Goal: Task Accomplishment & Management: Use online tool/utility

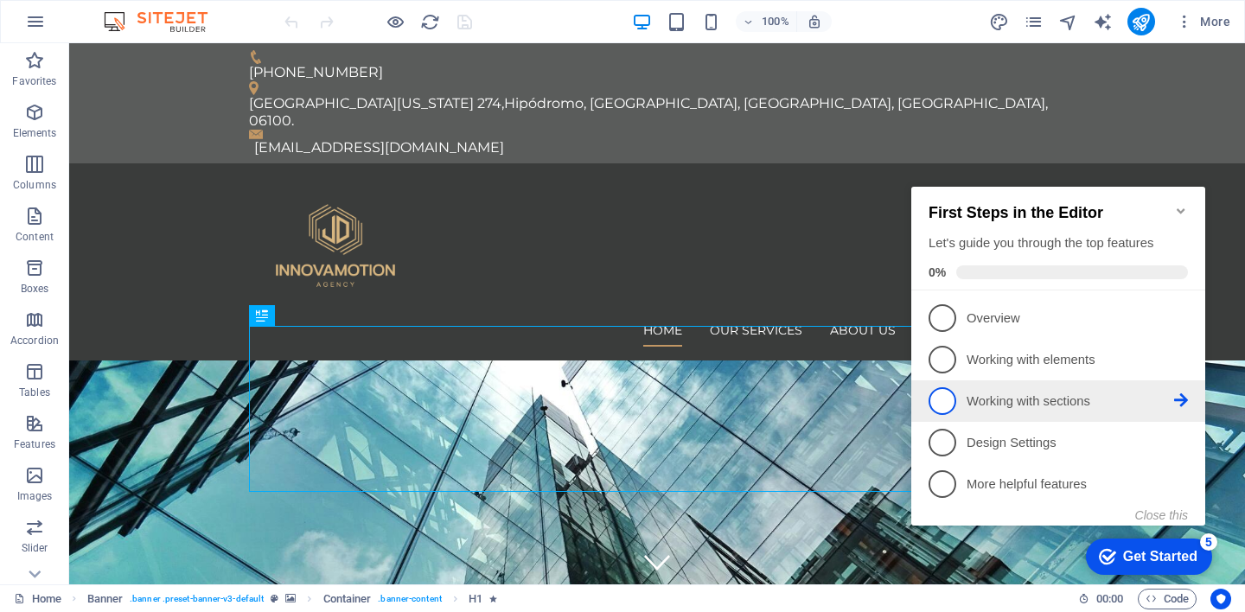
click at [953, 408] on link "3 Working with sections - incomplete" at bounding box center [1057, 401] width 259 height 28
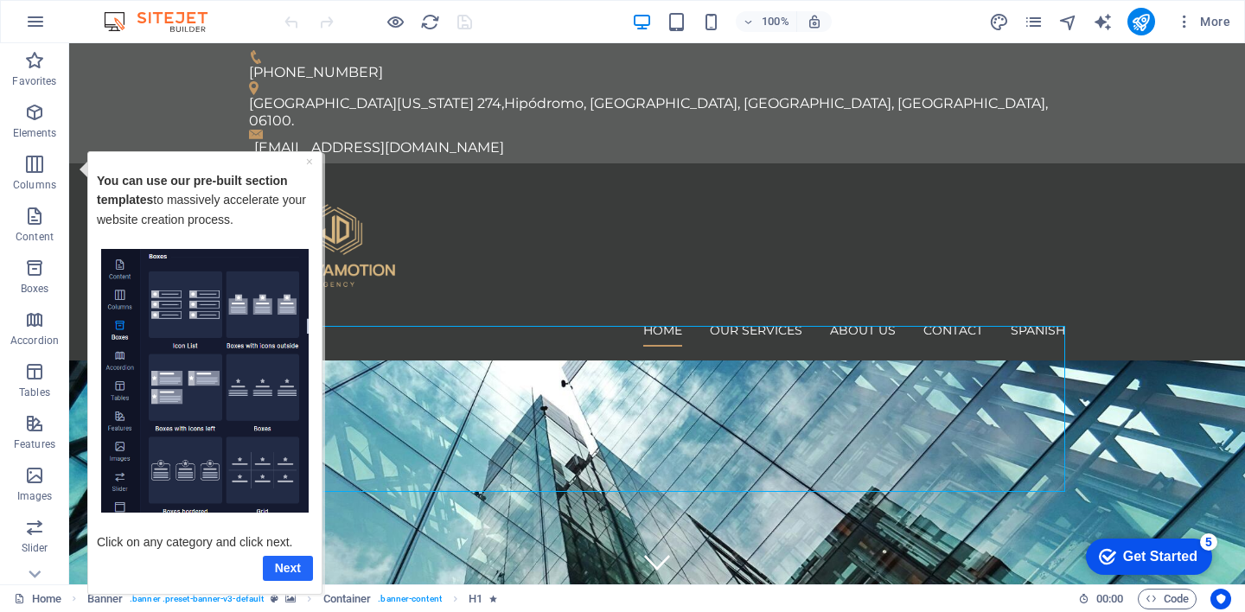
click at [275, 564] on link "Next" at bounding box center [288, 567] width 50 height 25
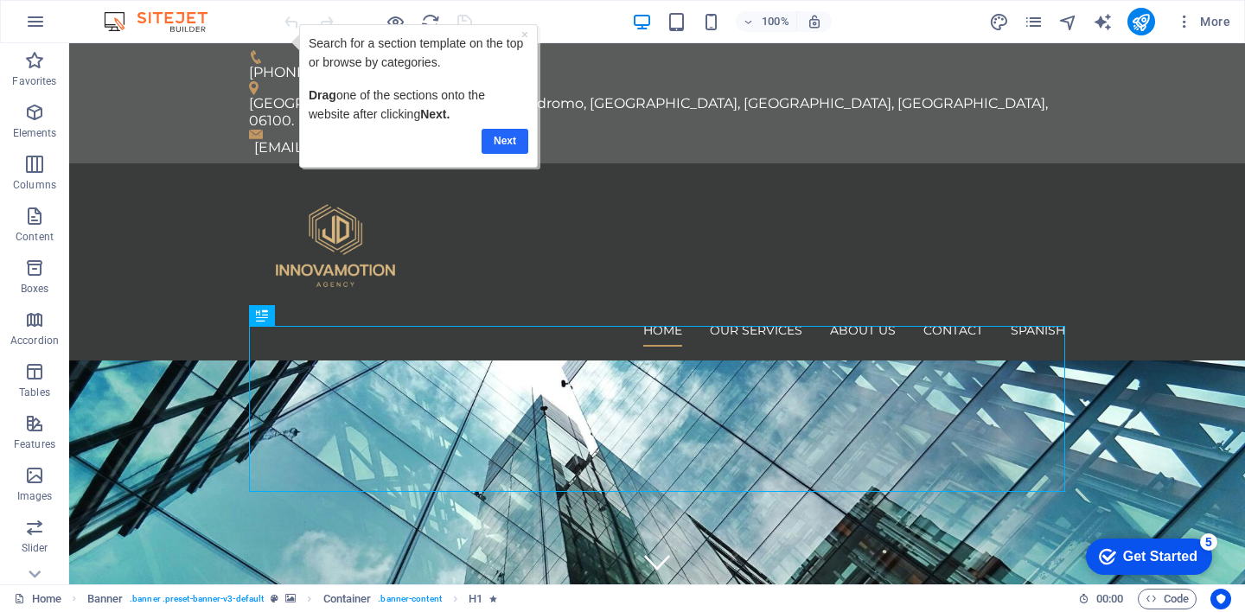
click at [508, 143] on link "Next" at bounding box center [504, 141] width 47 height 25
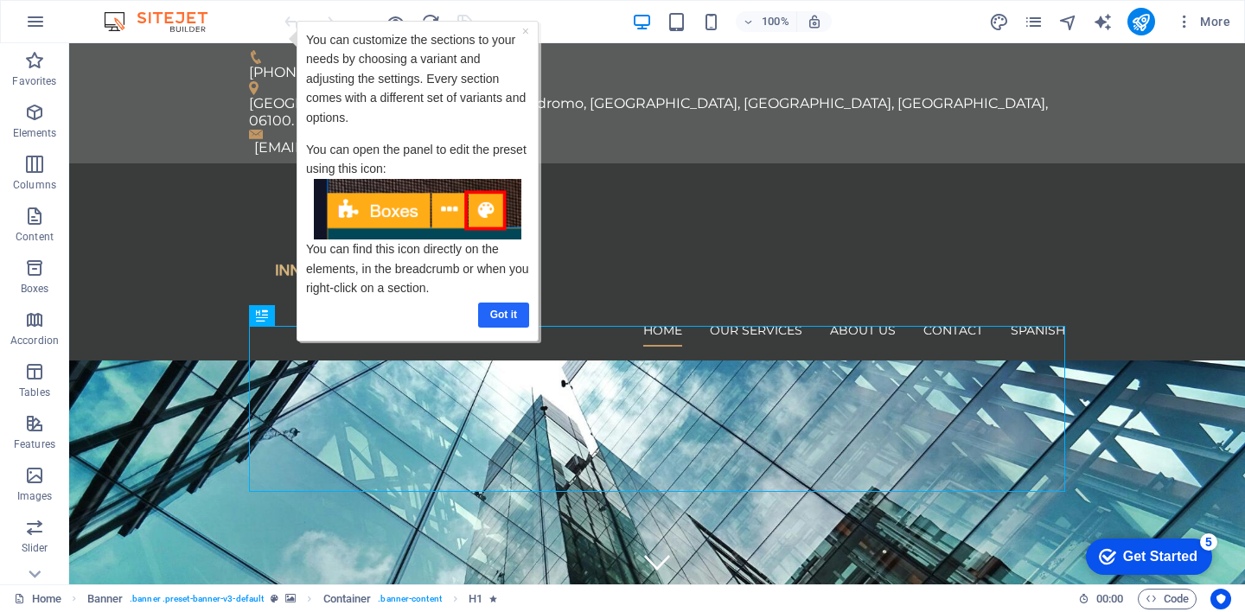
click at [501, 312] on link "Got it" at bounding box center [502, 315] width 51 height 25
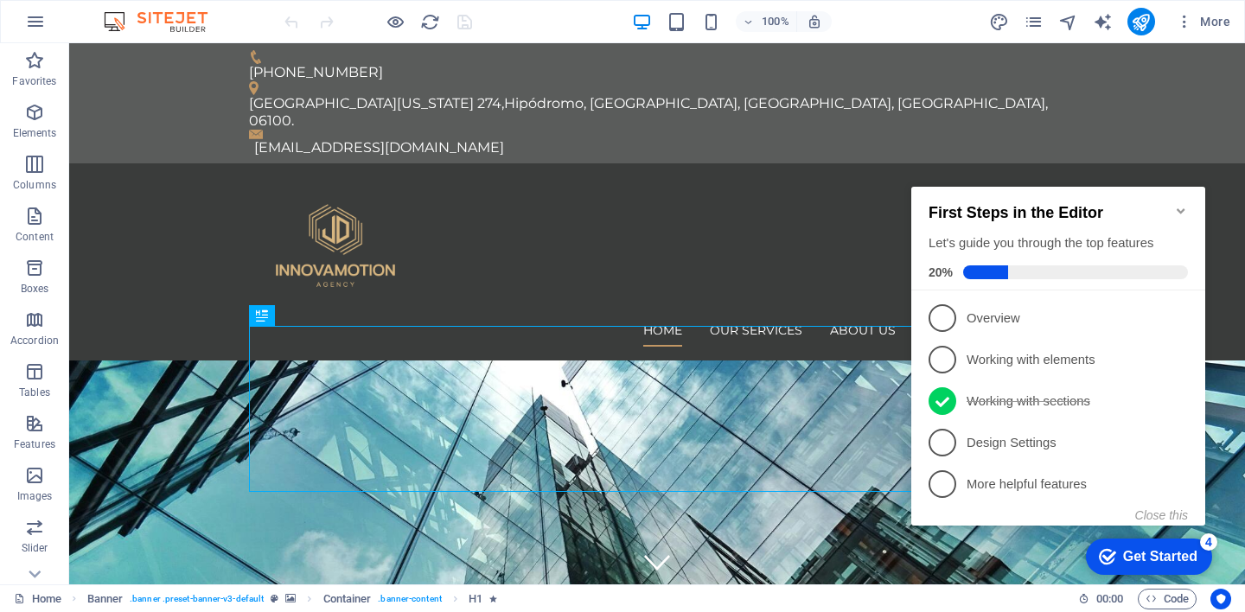
click at [1176, 207] on icon "Minimize checklist" at bounding box center [1181, 211] width 14 height 14
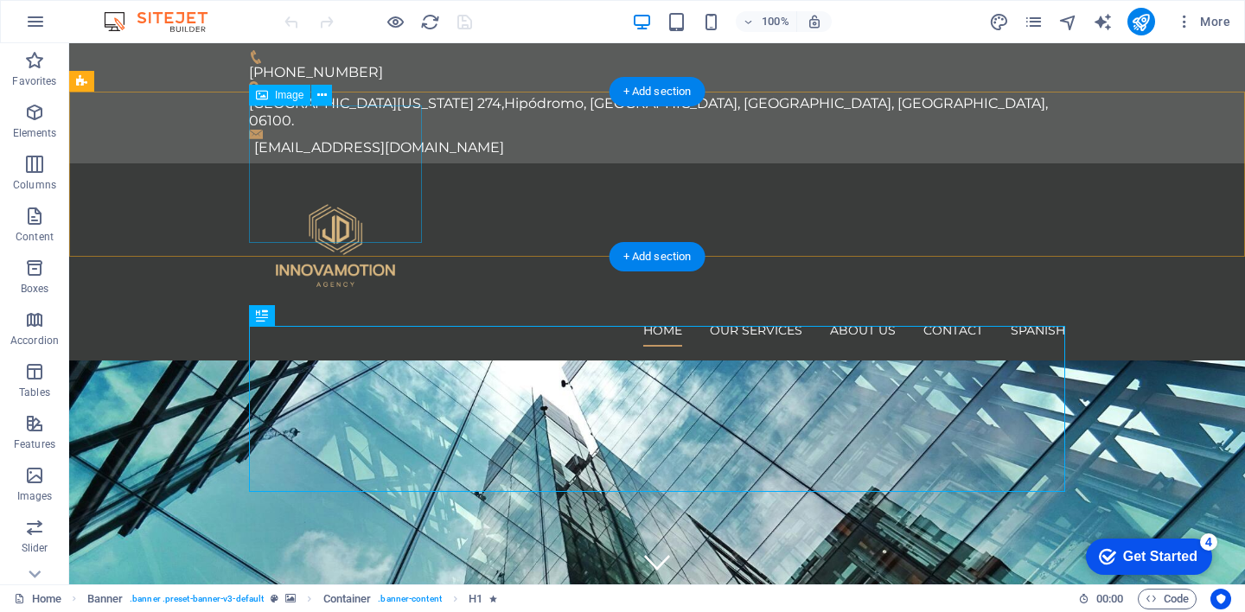
click at [257, 202] on figure at bounding box center [657, 245] width 816 height 137
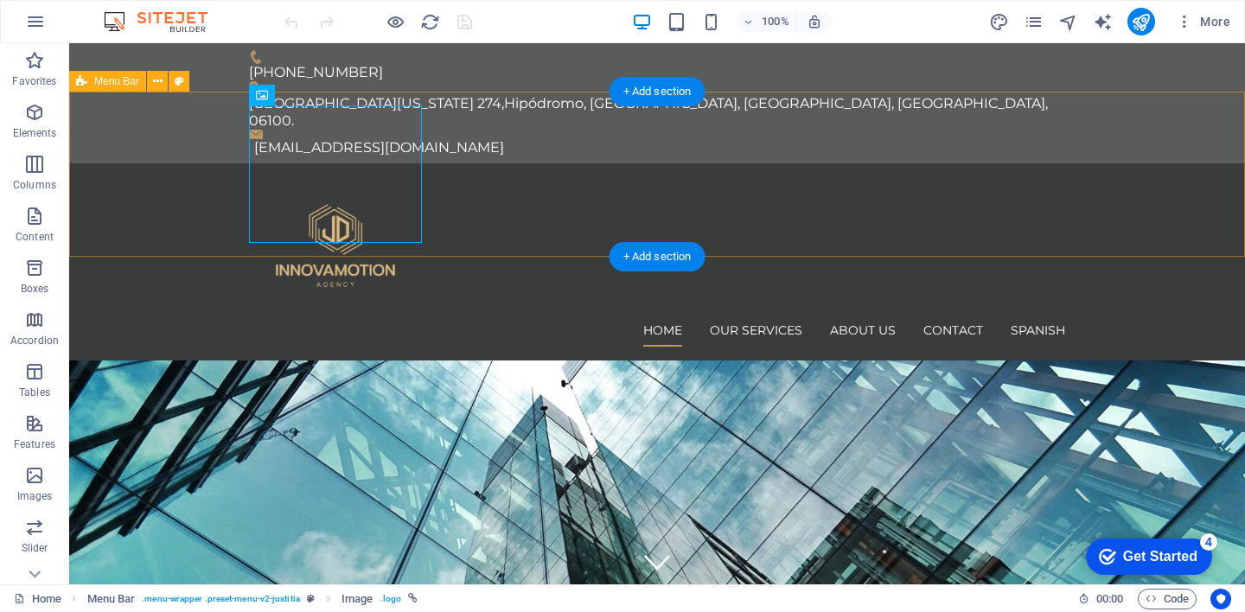
click at [177, 190] on div "Home Our Services About us Contact Spanish" at bounding box center [657, 262] width 1176 height 198
click at [167, 199] on div "Home Our Services About us Contact Spanish" at bounding box center [657, 262] width 1176 height 198
select select "header"
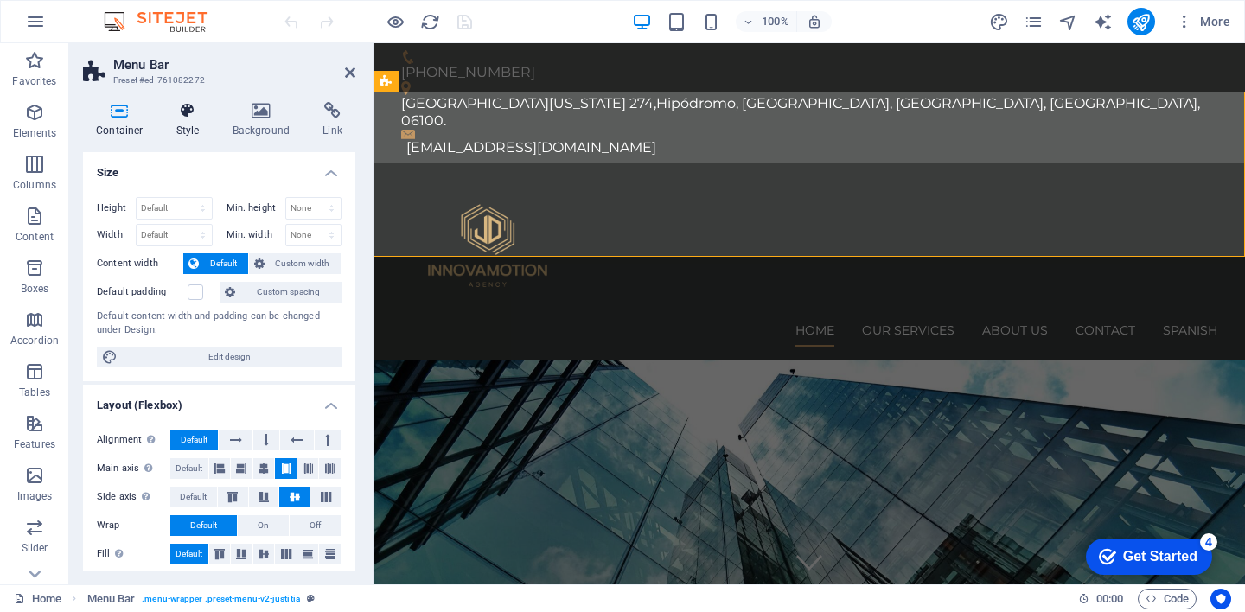
click at [202, 114] on icon at bounding box center [187, 110] width 49 height 17
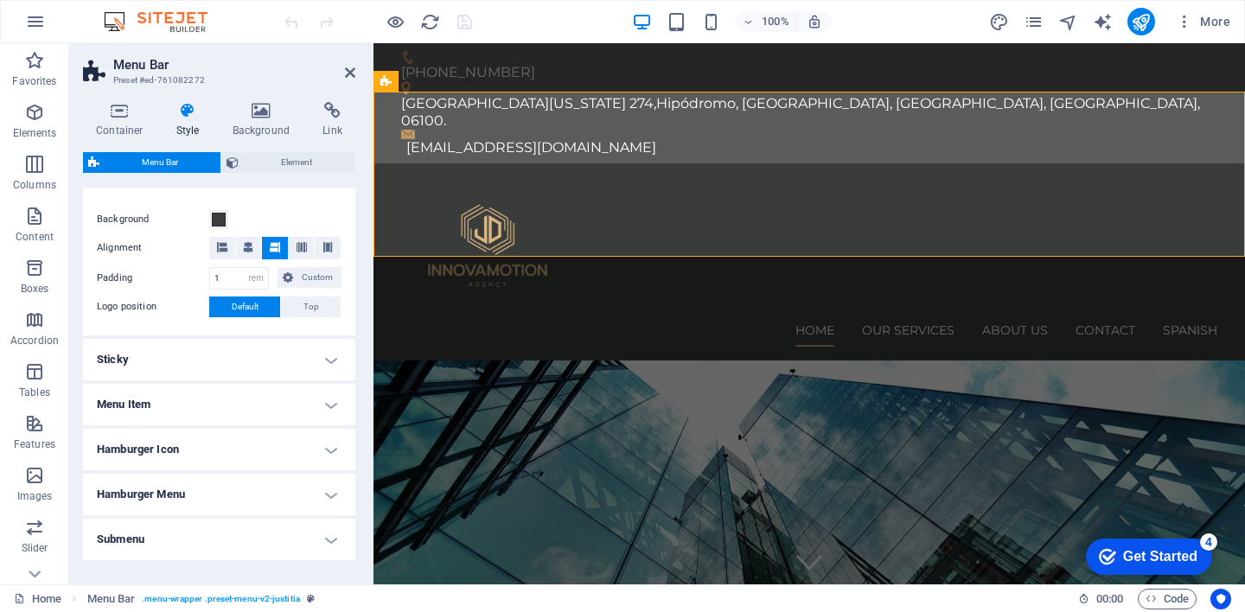
scroll to position [379, 0]
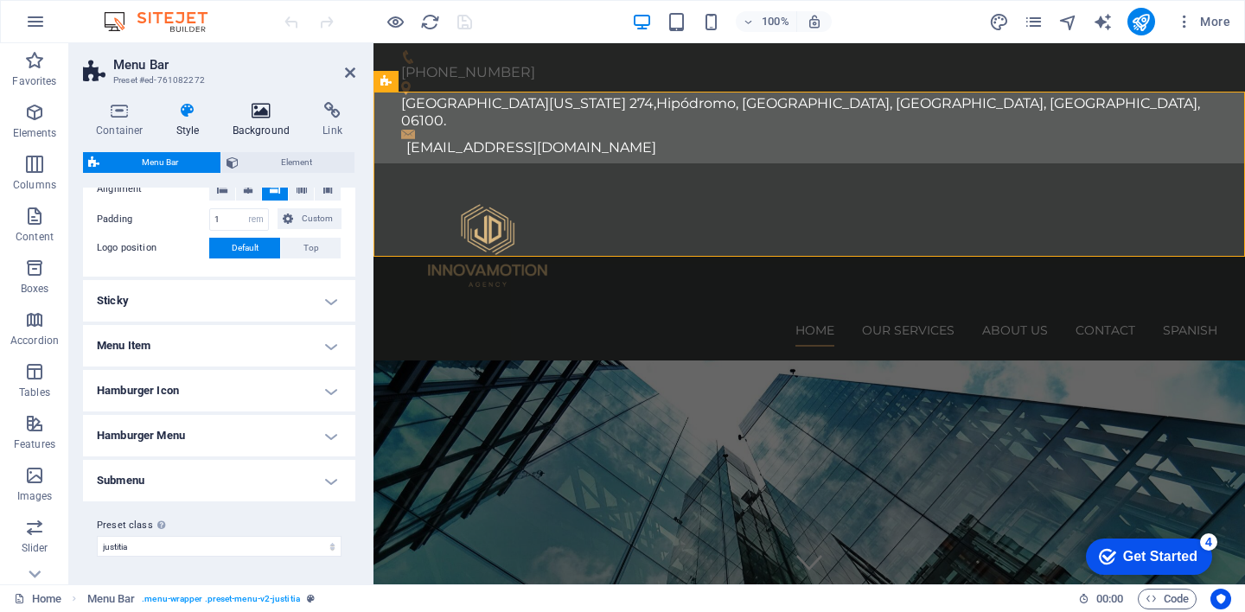
click at [276, 123] on h4 "Background" at bounding box center [265, 120] width 91 height 36
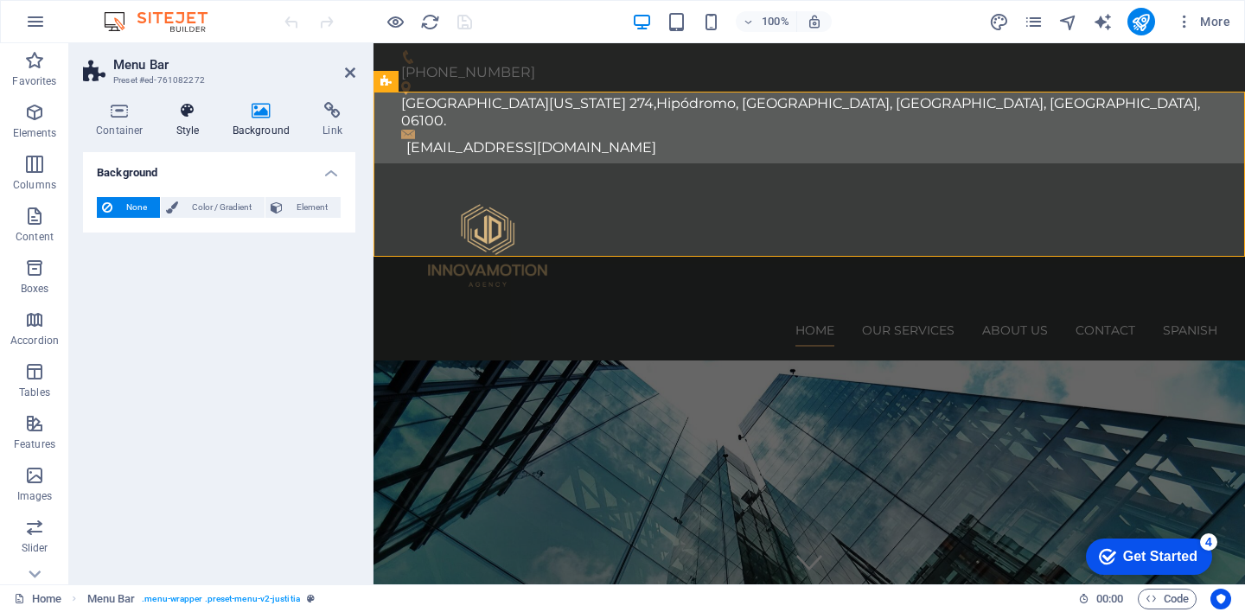
click at [204, 120] on h4 "Style" at bounding box center [191, 120] width 56 height 36
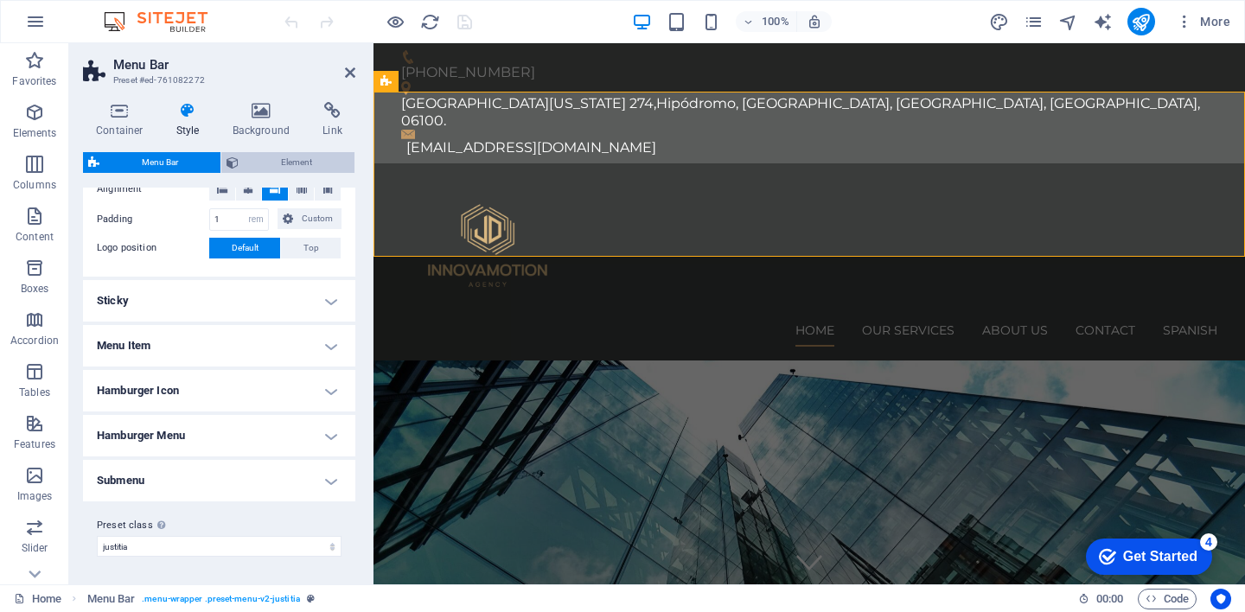
click at [281, 166] on span "Element" at bounding box center [296, 162] width 105 height 21
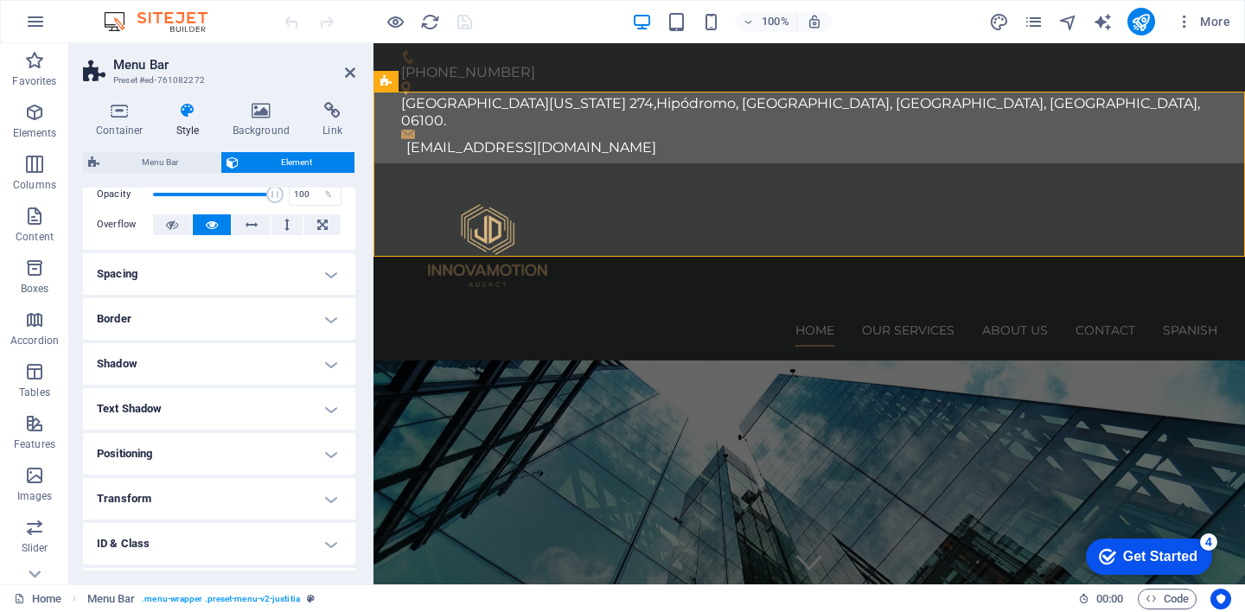
scroll to position [0, 0]
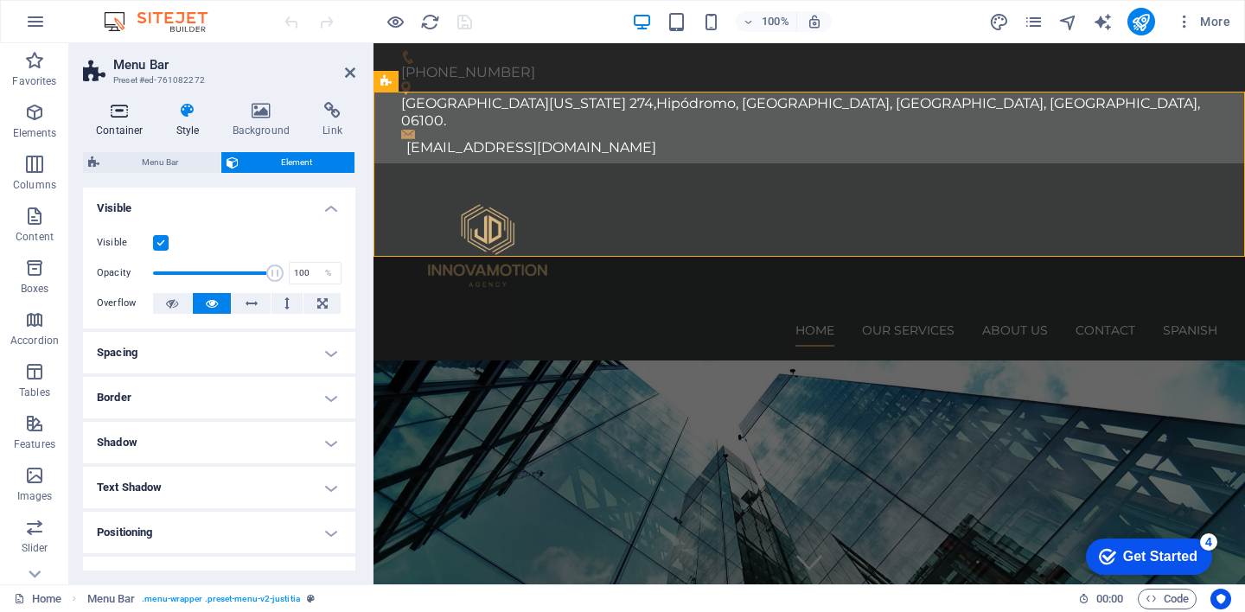
click at [113, 110] on icon at bounding box center [119, 110] width 73 height 17
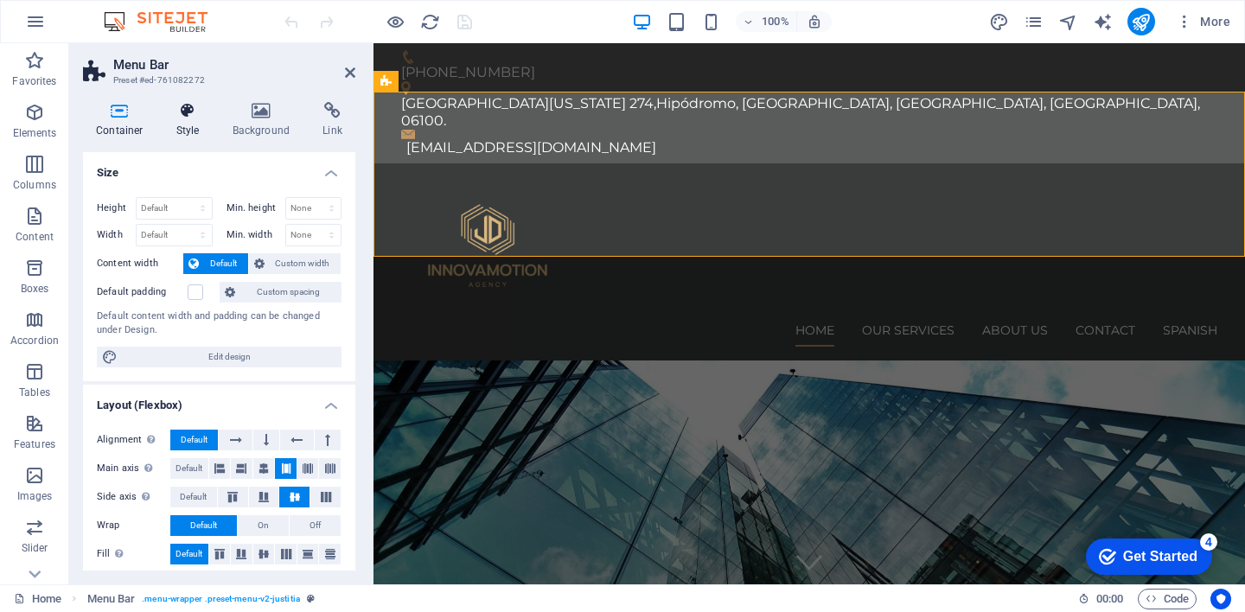
click at [189, 111] on icon at bounding box center [187, 110] width 49 height 17
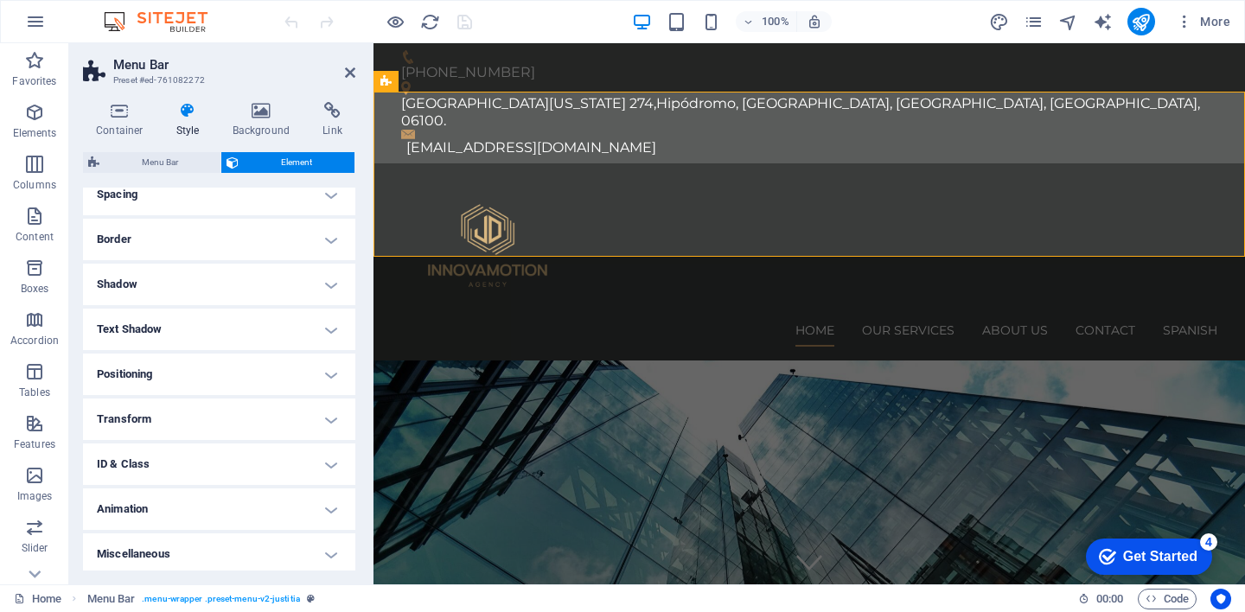
scroll to position [162, 0]
click at [122, 107] on icon at bounding box center [119, 110] width 73 height 17
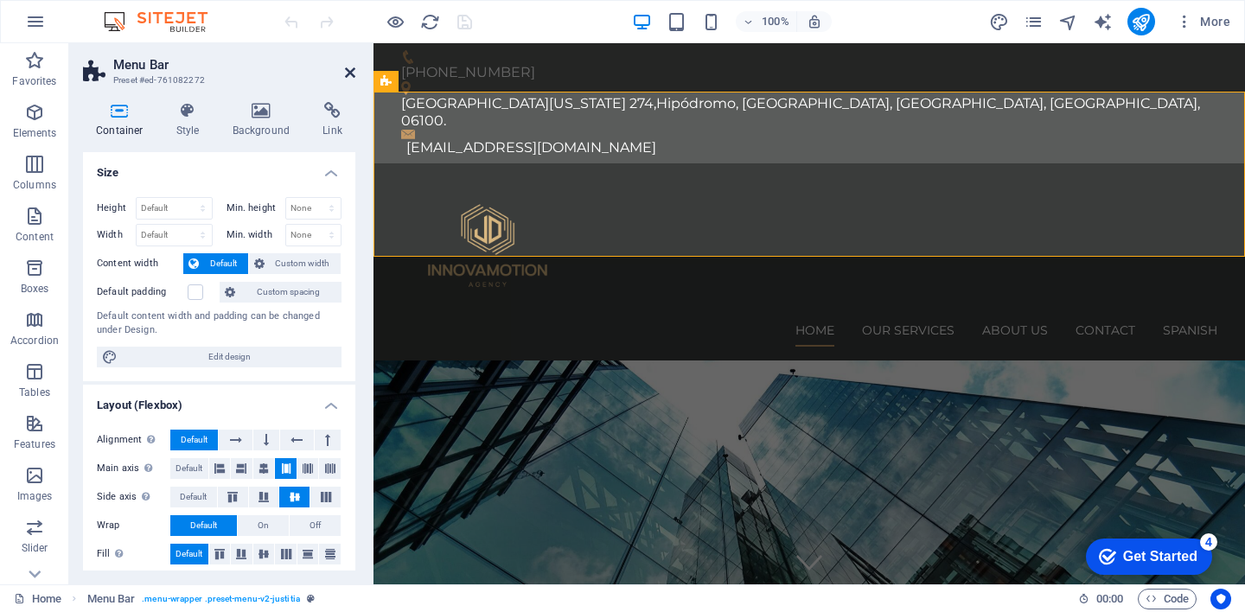
click at [353, 76] on icon at bounding box center [350, 73] width 10 height 14
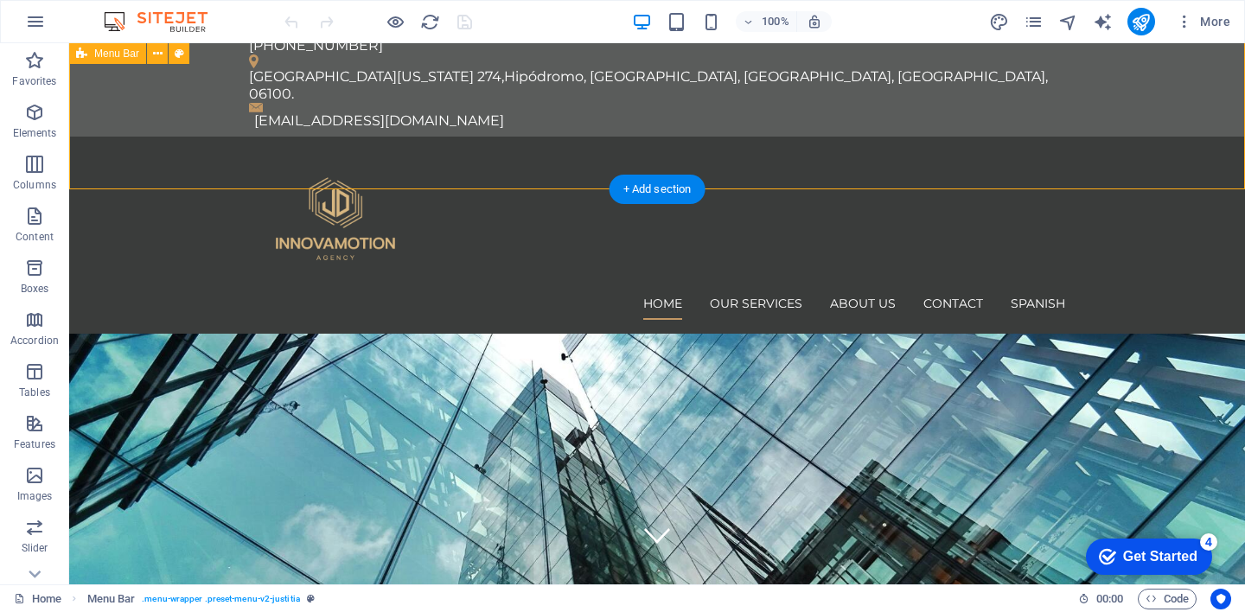
scroll to position [0, 0]
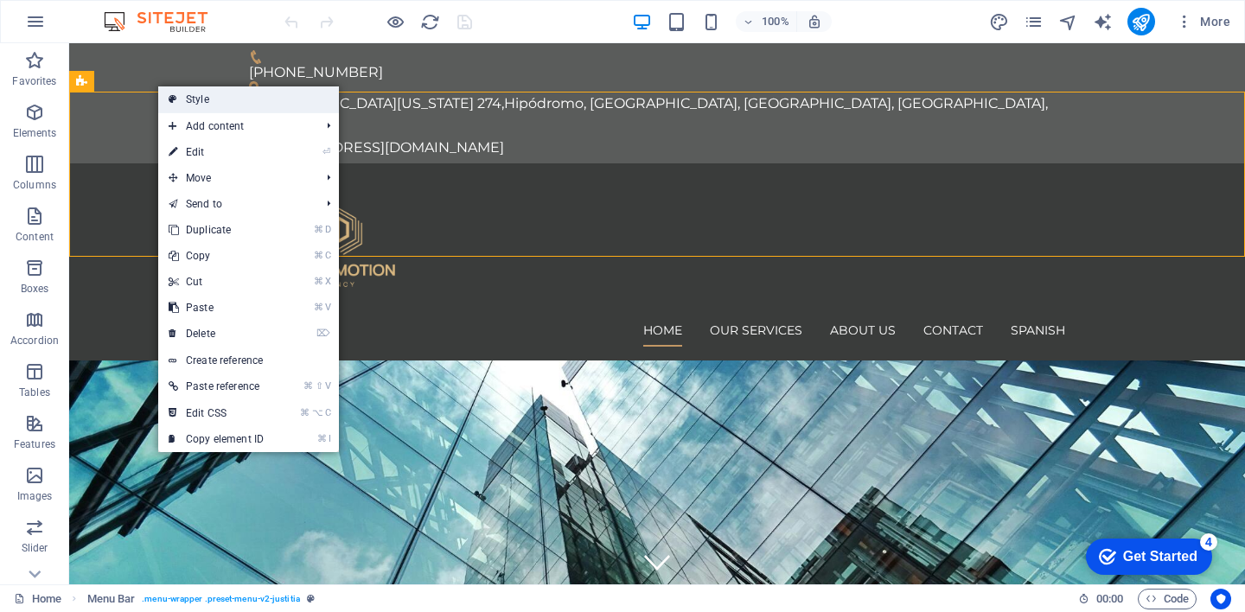
click at [181, 103] on link "Style" at bounding box center [248, 99] width 181 height 26
select select "rem"
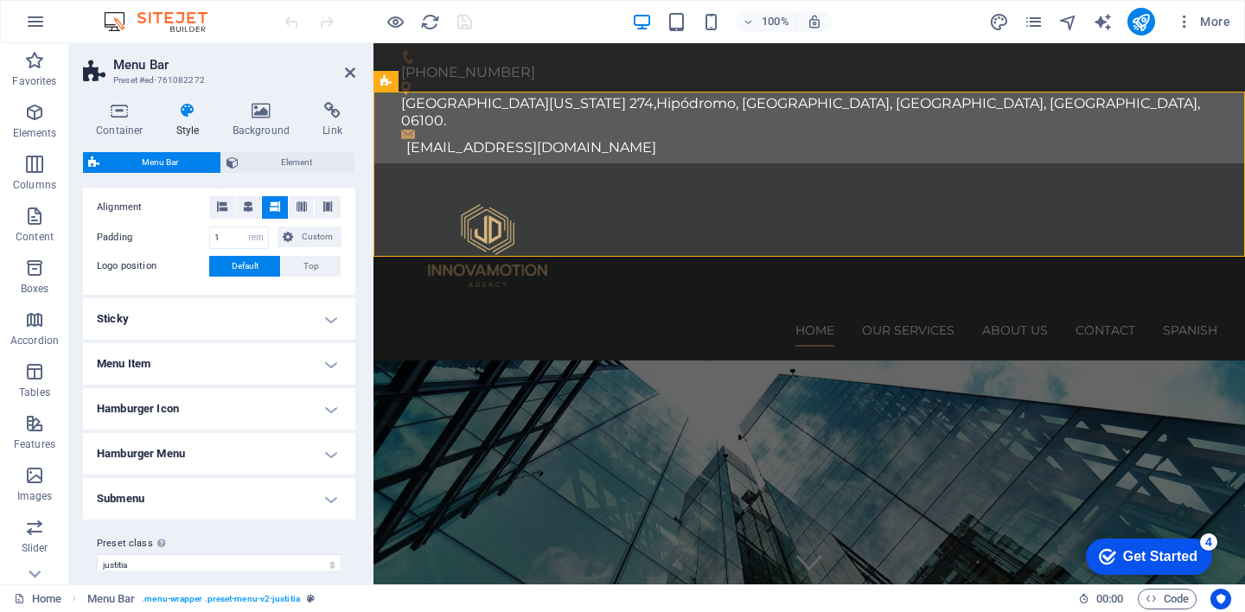
scroll to position [379, 0]
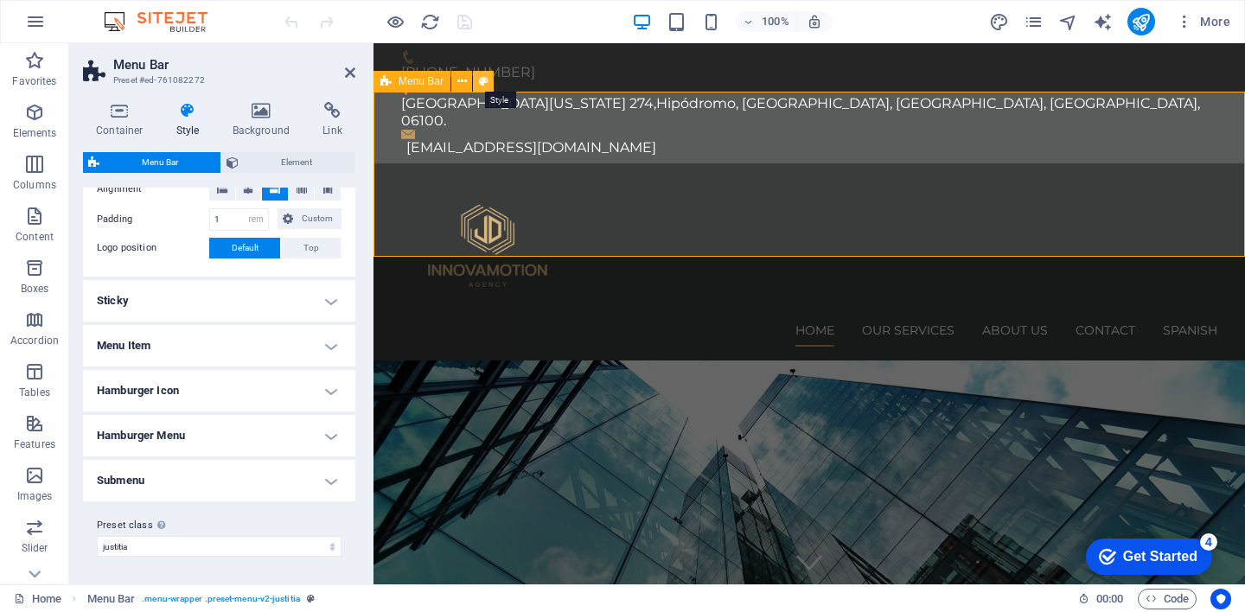
click at [468, 80] on button at bounding box center [461, 81] width 21 height 21
click at [279, 162] on span "Element" at bounding box center [296, 162] width 105 height 21
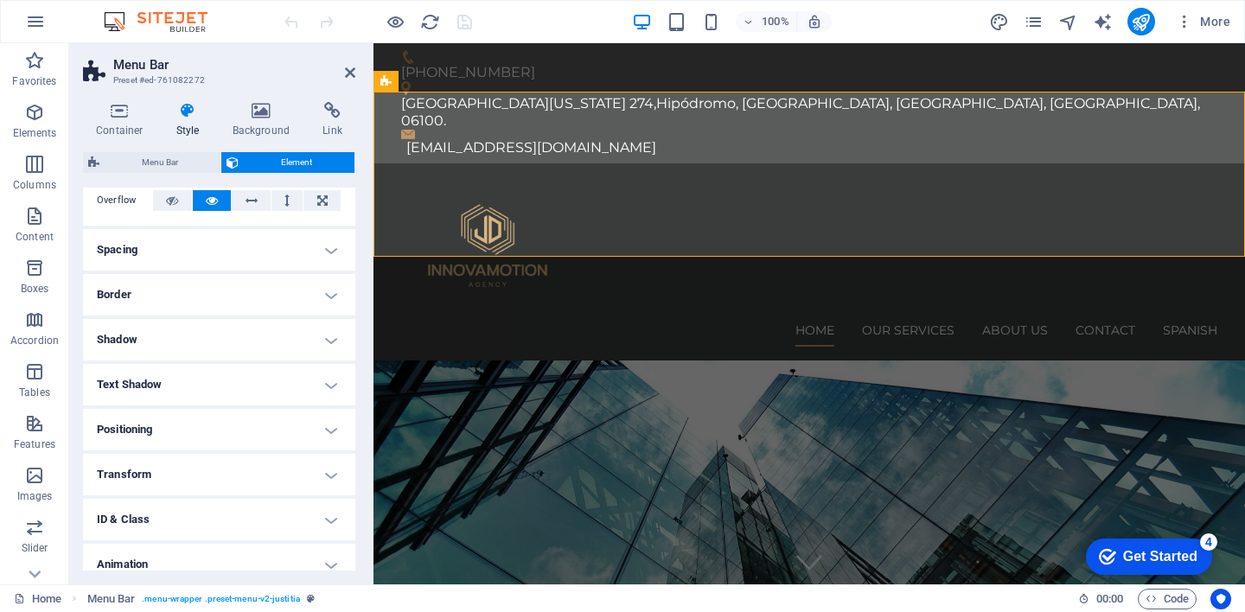
scroll to position [162, 0]
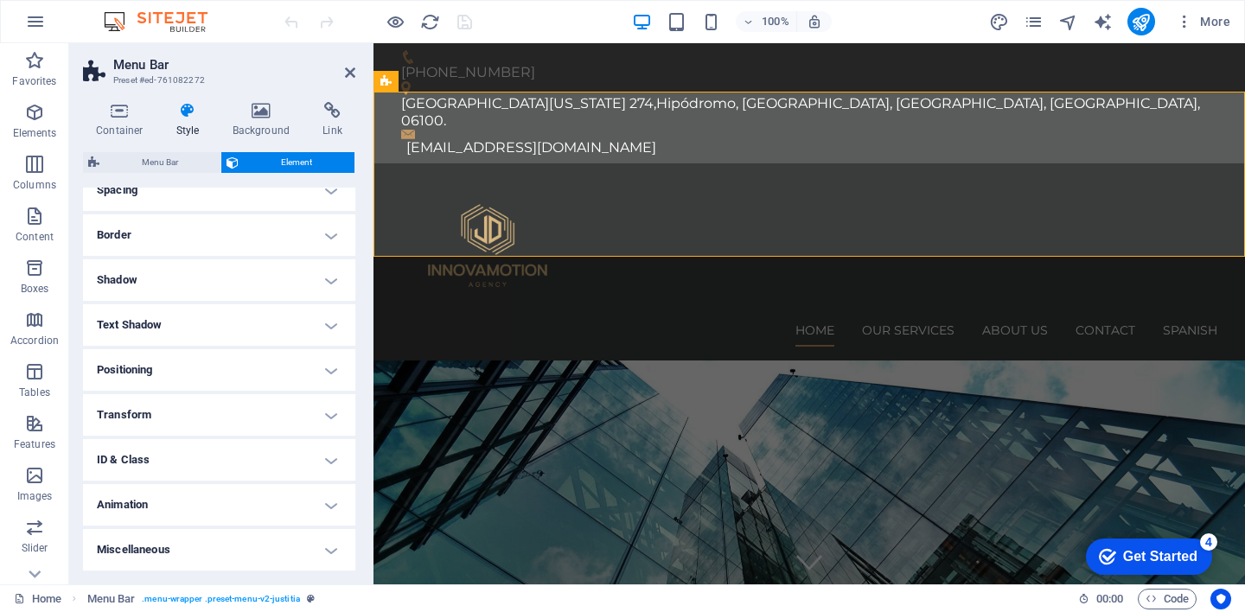
click at [337, 506] on h4 "Animation" at bounding box center [219, 504] width 272 height 41
click at [337, 506] on h4 "Animation" at bounding box center [219, 499] width 272 height 31
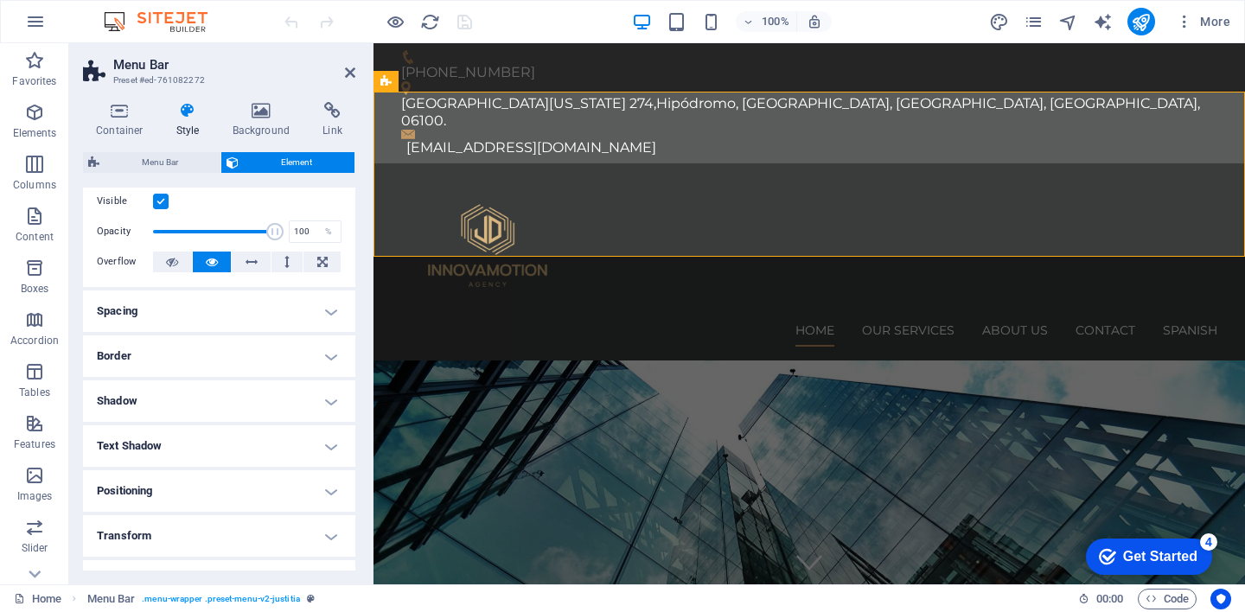
scroll to position [0, 0]
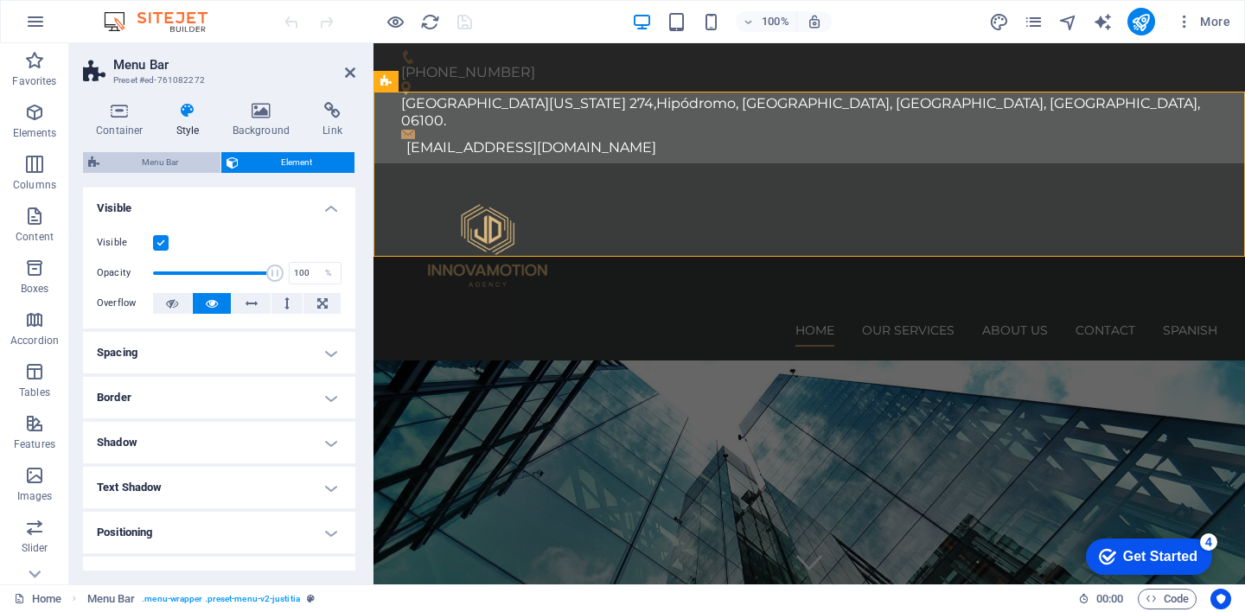
click at [156, 168] on span "Menu Bar" at bounding box center [160, 162] width 111 height 21
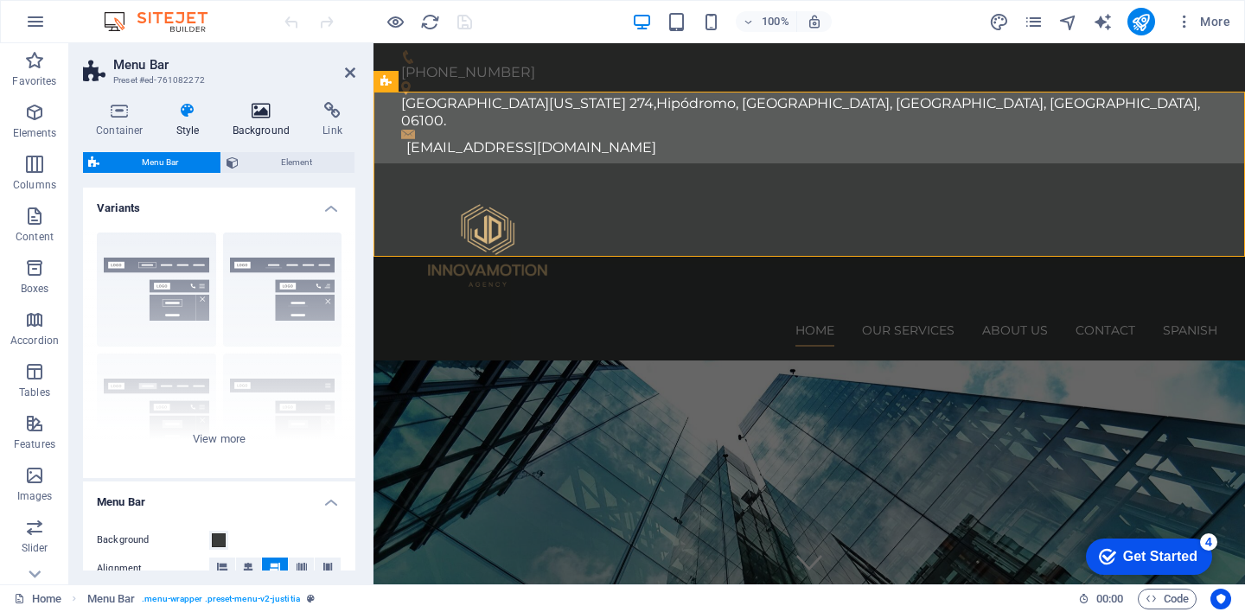
click at [262, 118] on icon at bounding box center [262, 110] width 84 height 17
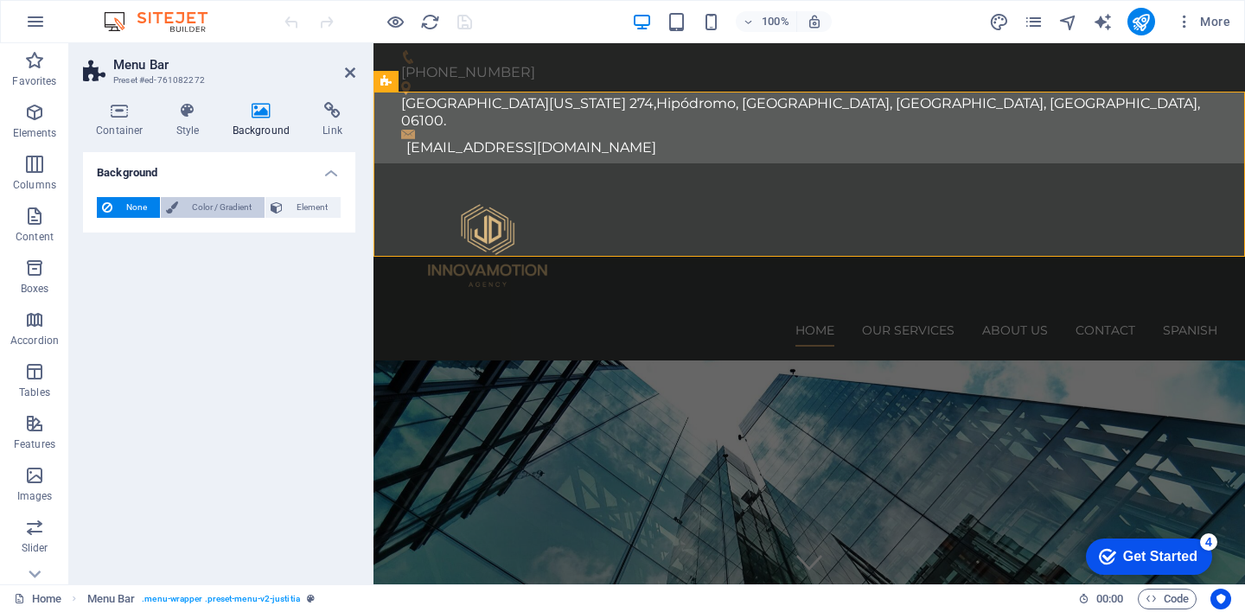
click at [238, 208] on span "Color / Gradient" at bounding box center [221, 207] width 76 height 21
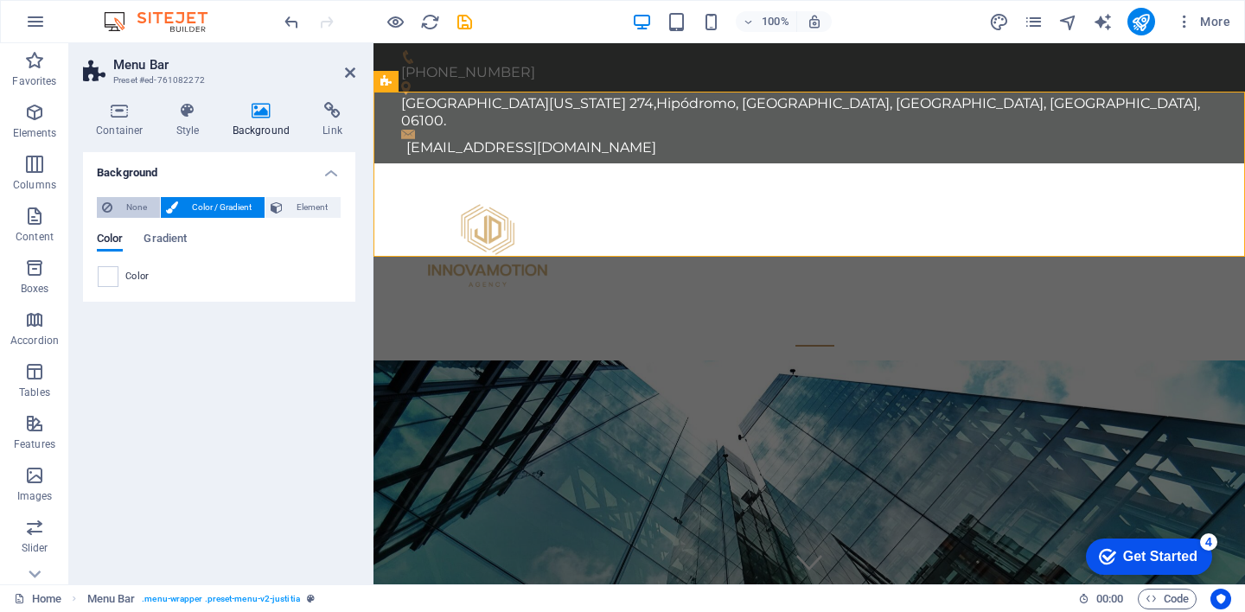
click at [137, 204] on span "None" at bounding box center [136, 207] width 37 height 21
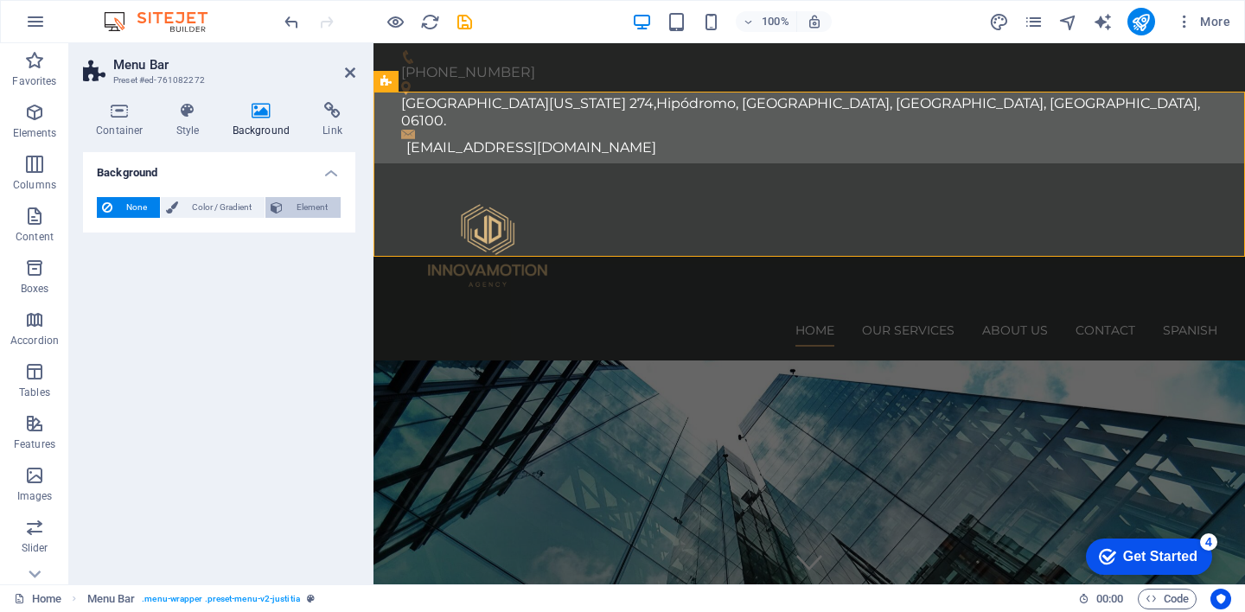
click at [282, 211] on icon at bounding box center [277, 207] width 12 height 21
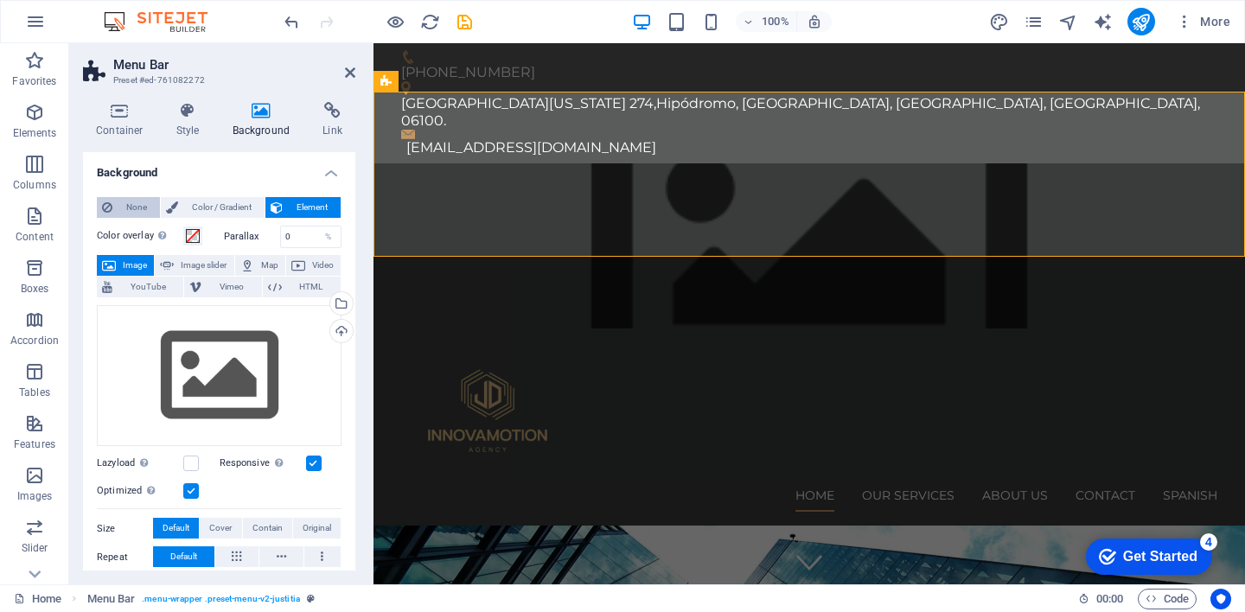
click at [124, 213] on span "None" at bounding box center [136, 207] width 37 height 21
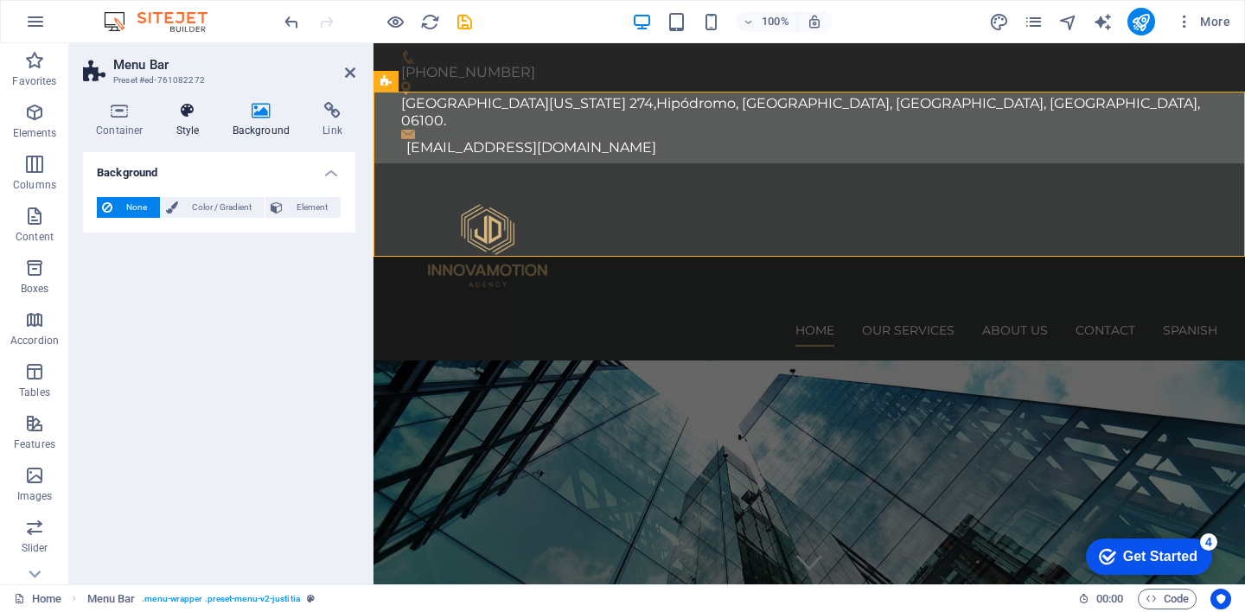
click at [181, 119] on h4 "Style" at bounding box center [191, 120] width 56 height 36
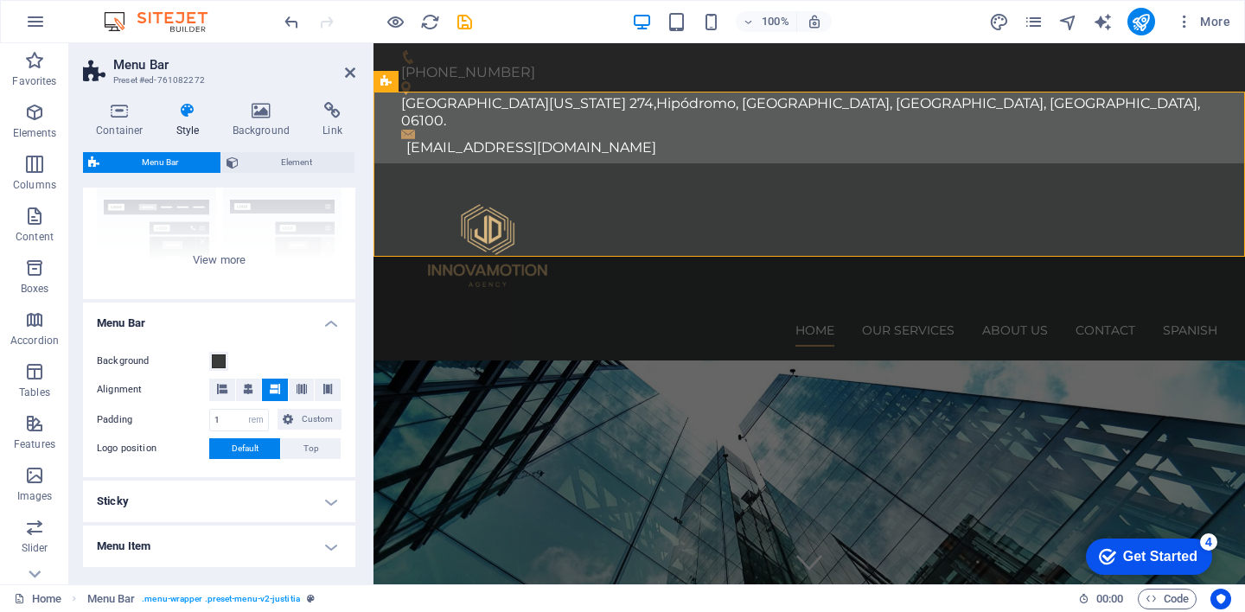
scroll to position [185, 0]
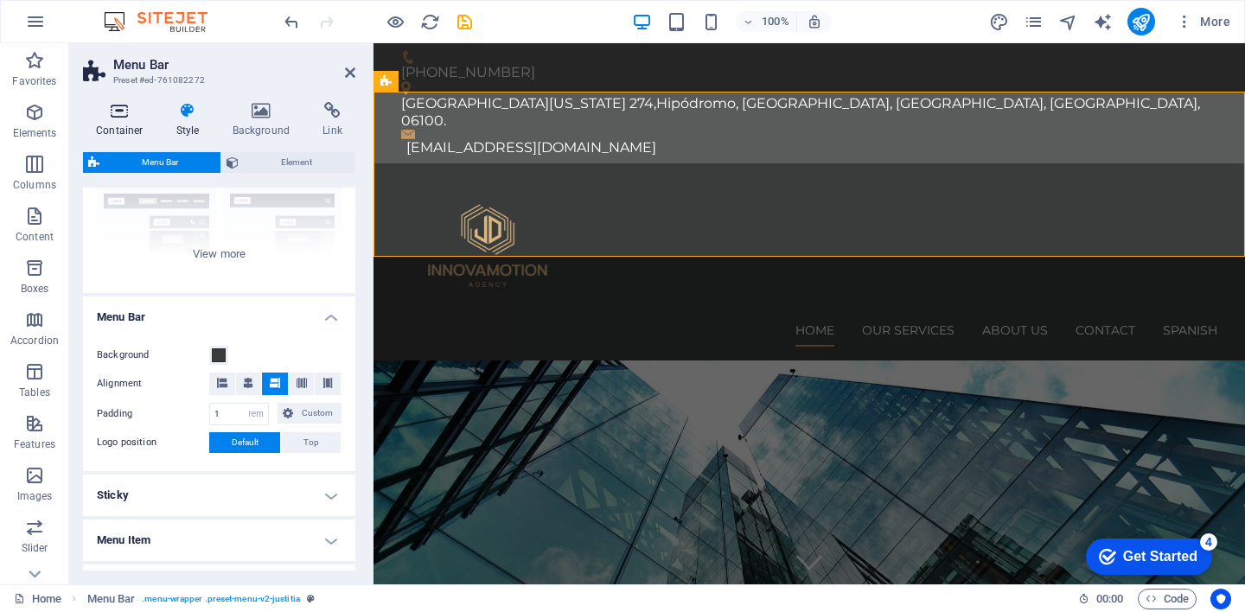
click at [130, 118] on icon at bounding box center [119, 110] width 73 height 17
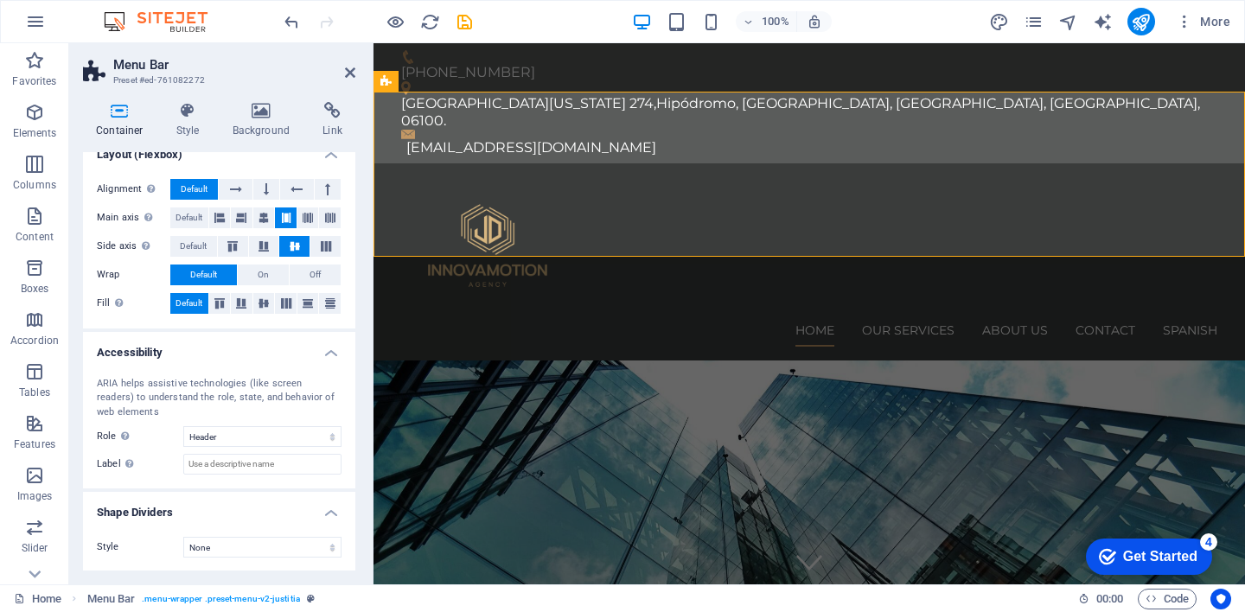
scroll to position [252, 0]
click at [345, 69] on icon at bounding box center [350, 73] width 10 height 14
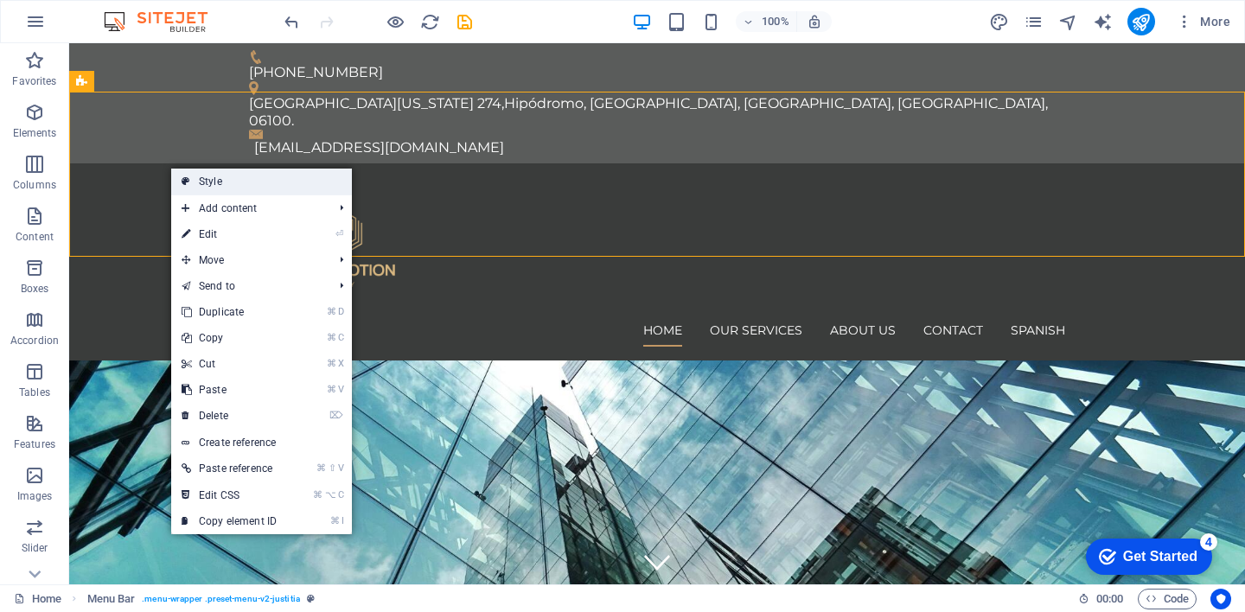
click at [194, 179] on link "Style" at bounding box center [261, 182] width 181 height 26
select select "rem"
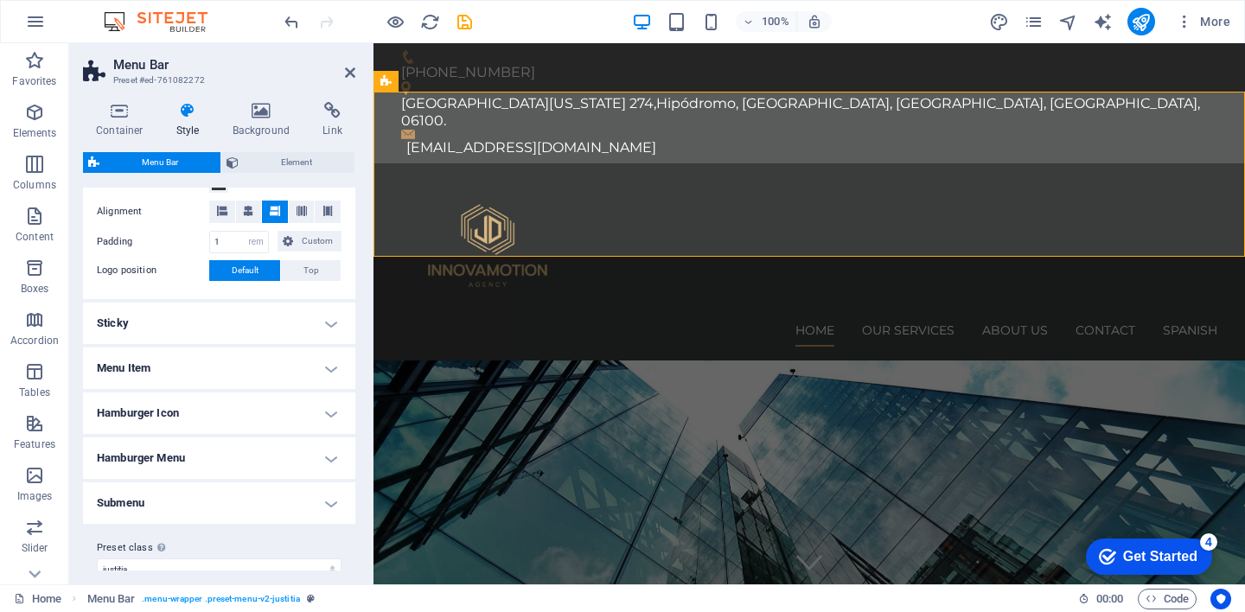
scroll to position [379, 0]
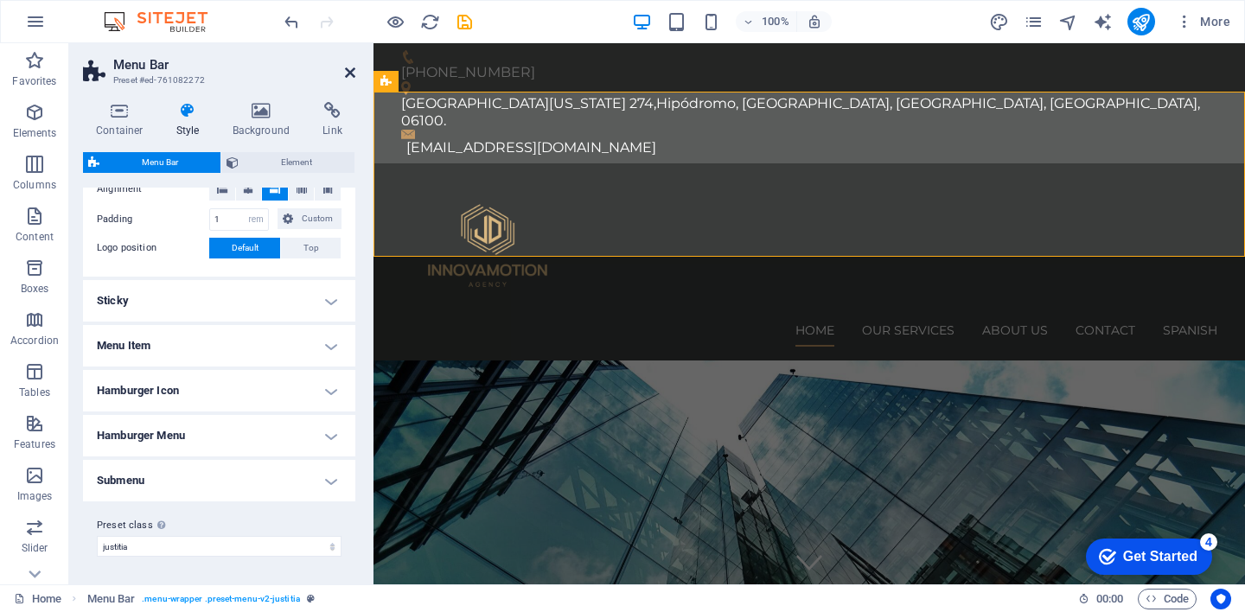
click at [353, 70] on icon at bounding box center [350, 73] width 10 height 14
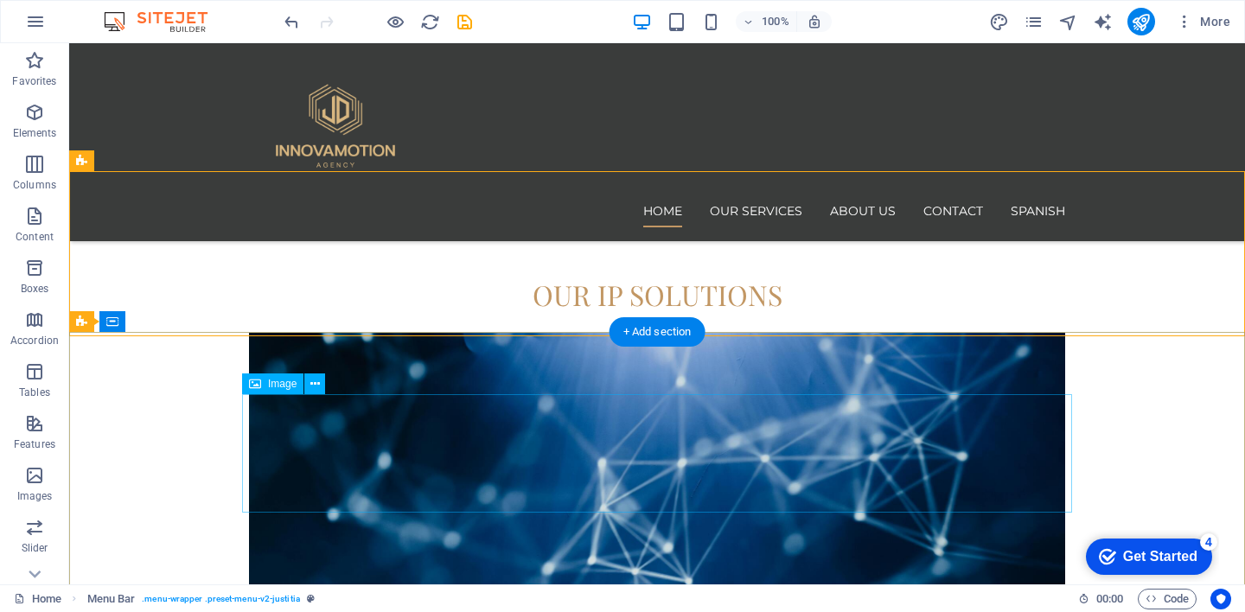
scroll to position [2905, 0]
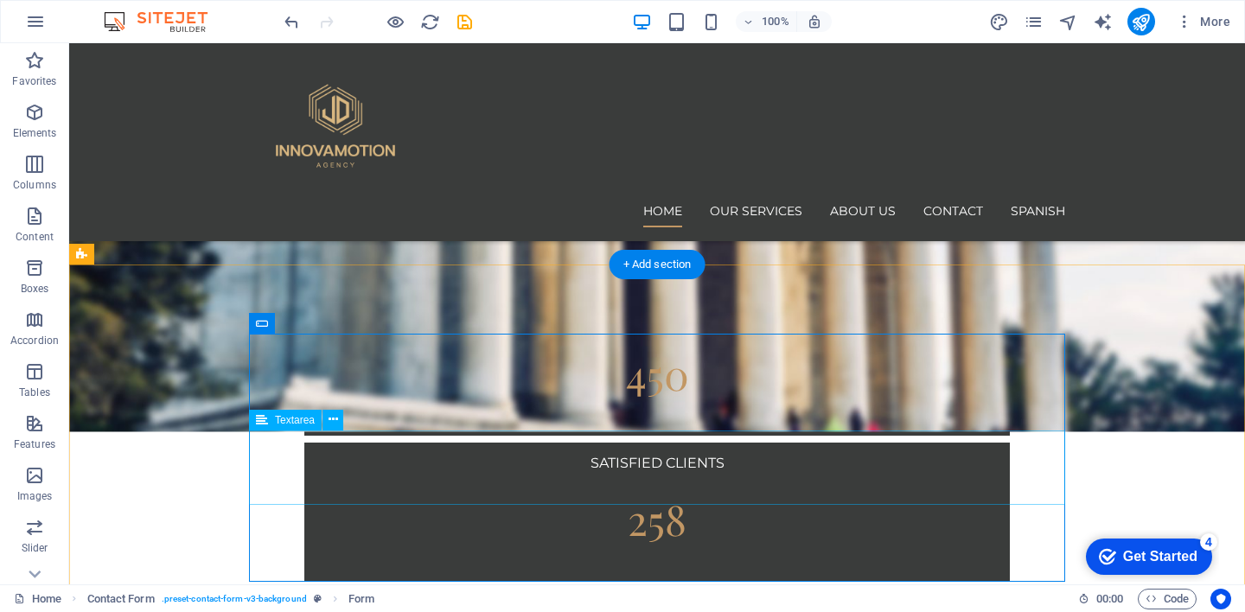
scroll to position [2781, 0]
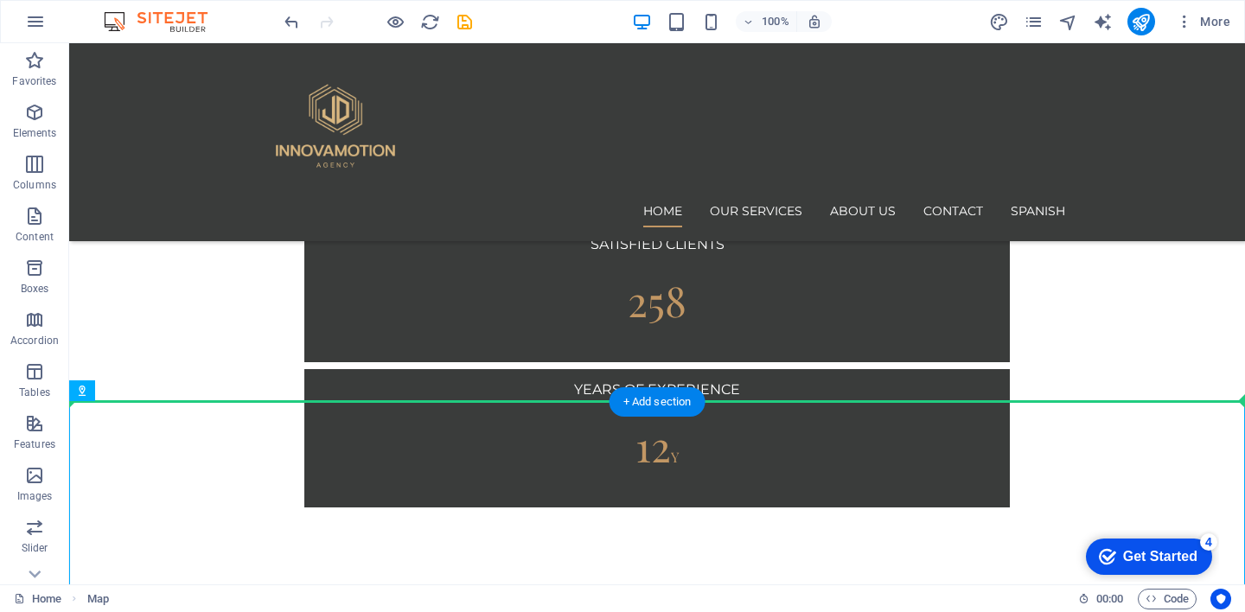
drag, startPoint x: 532, startPoint y: 480, endPoint x: 165, endPoint y: 217, distance: 451.0
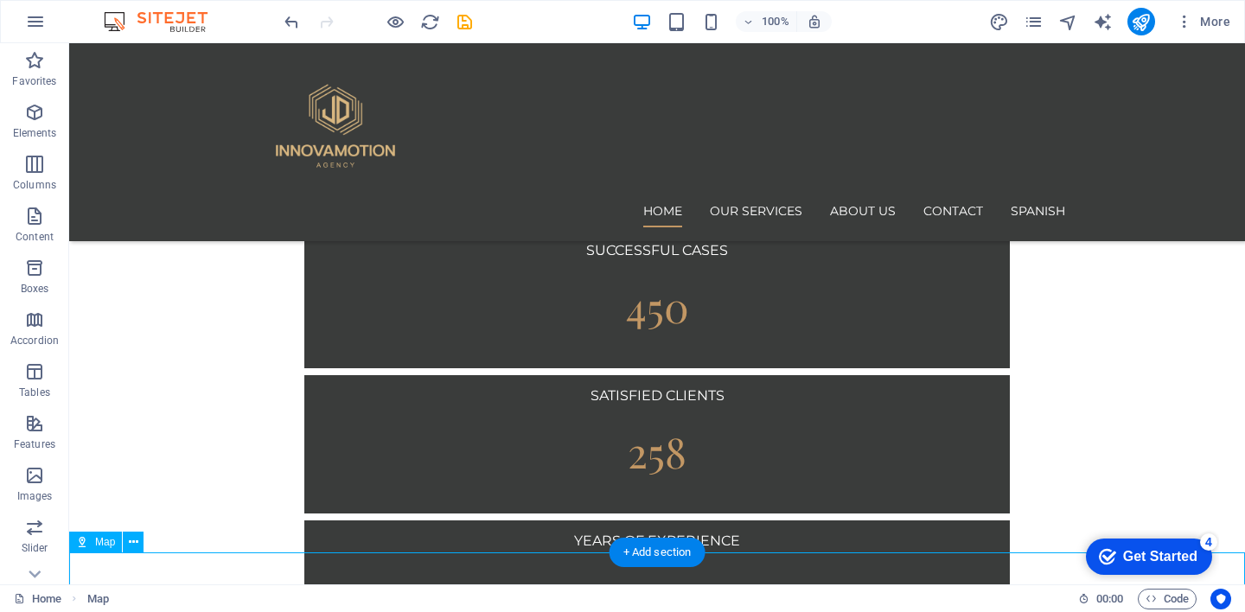
scroll to position [2657, 0]
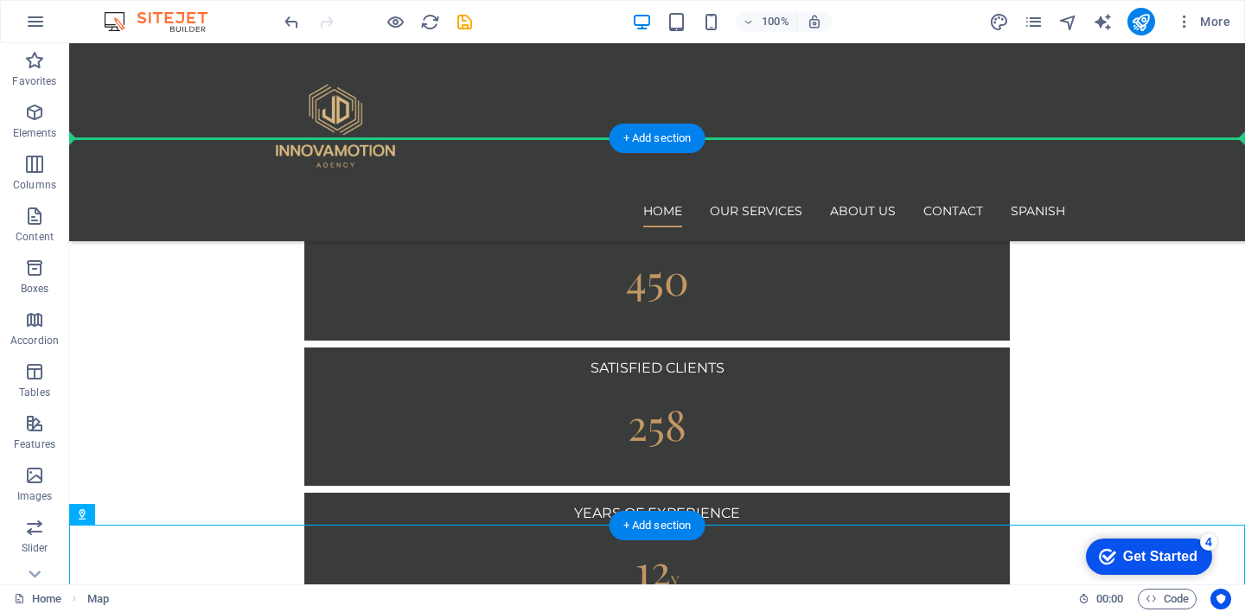
drag, startPoint x: 270, startPoint y: 575, endPoint x: 207, endPoint y: 288, distance: 293.6
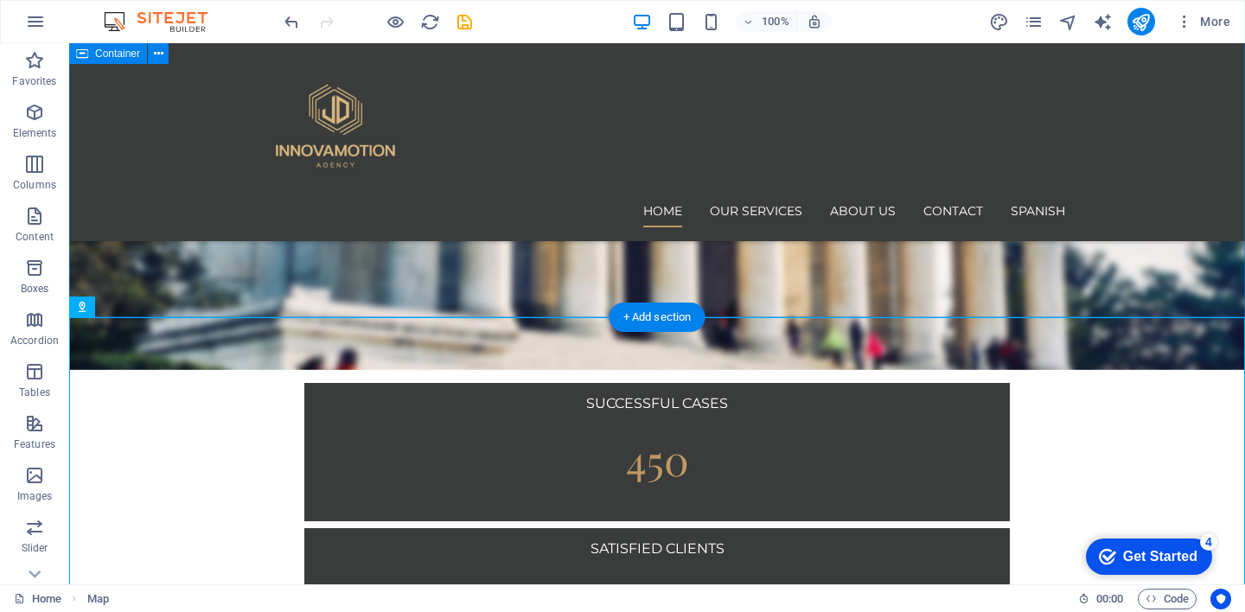
scroll to position [2480, 0]
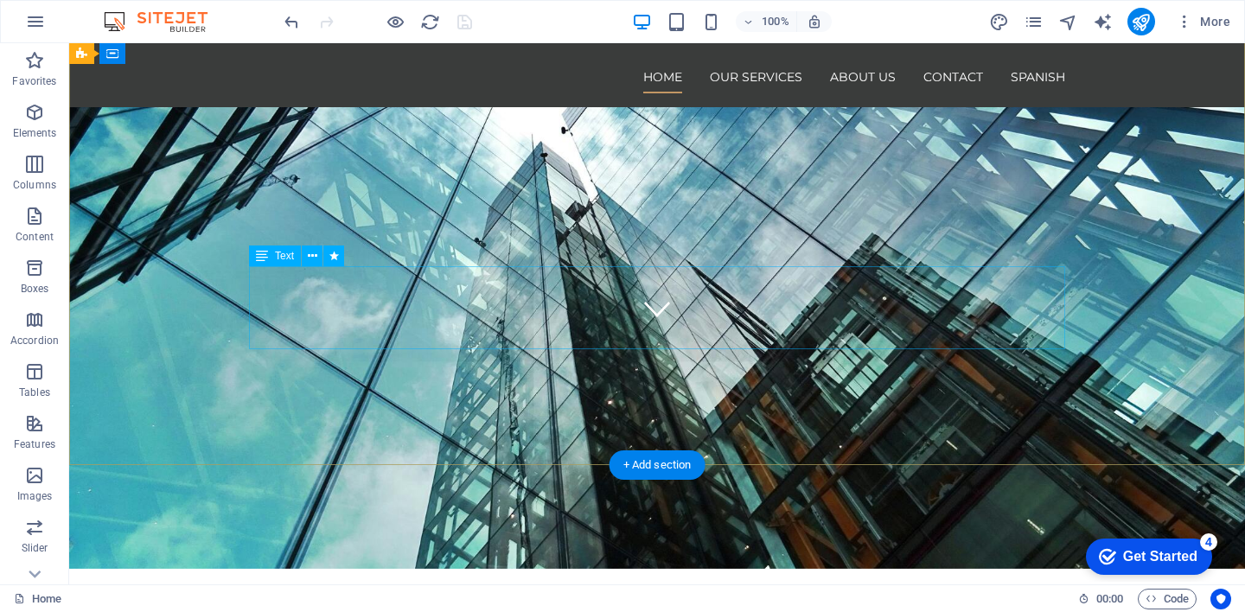
scroll to position [0, 0]
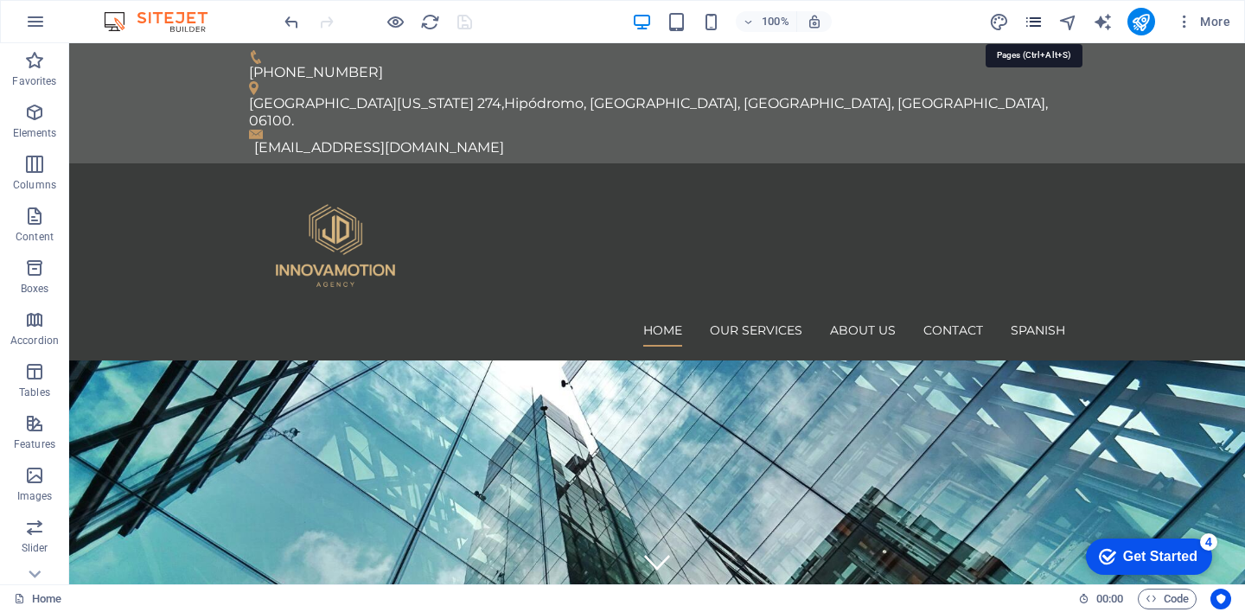
click at [1035, 21] on icon "pages" at bounding box center [1033, 22] width 20 height 20
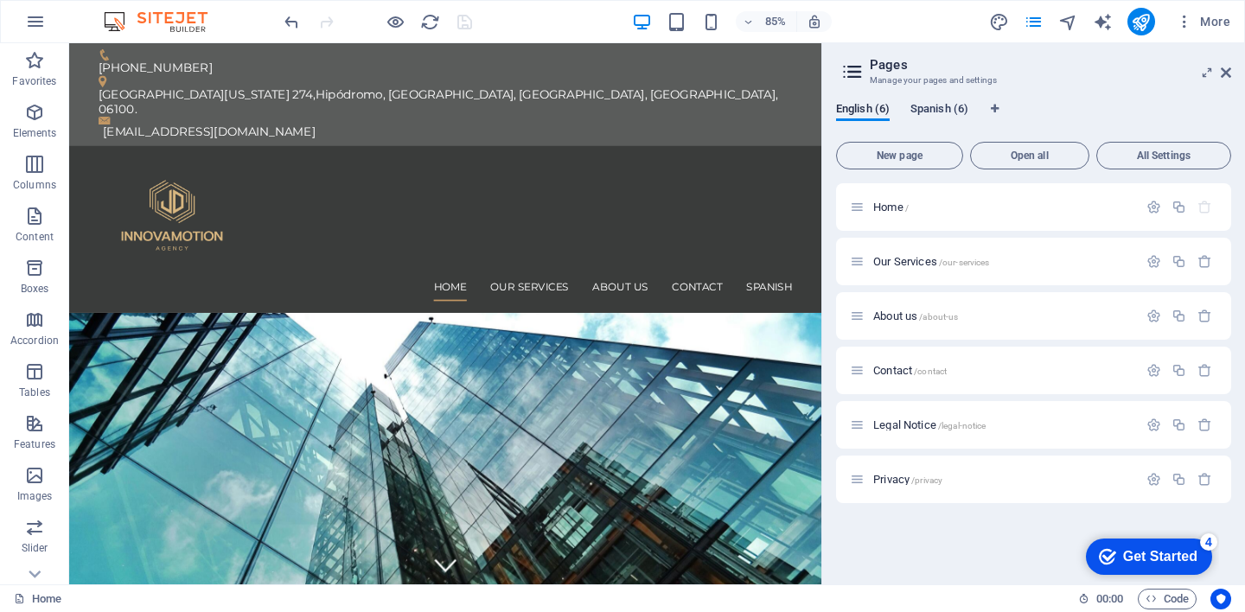
click at [953, 111] on span "Spanish (6)" at bounding box center [939, 111] width 58 height 24
click at [925, 202] on p "Home /" at bounding box center [1002, 206] width 259 height 11
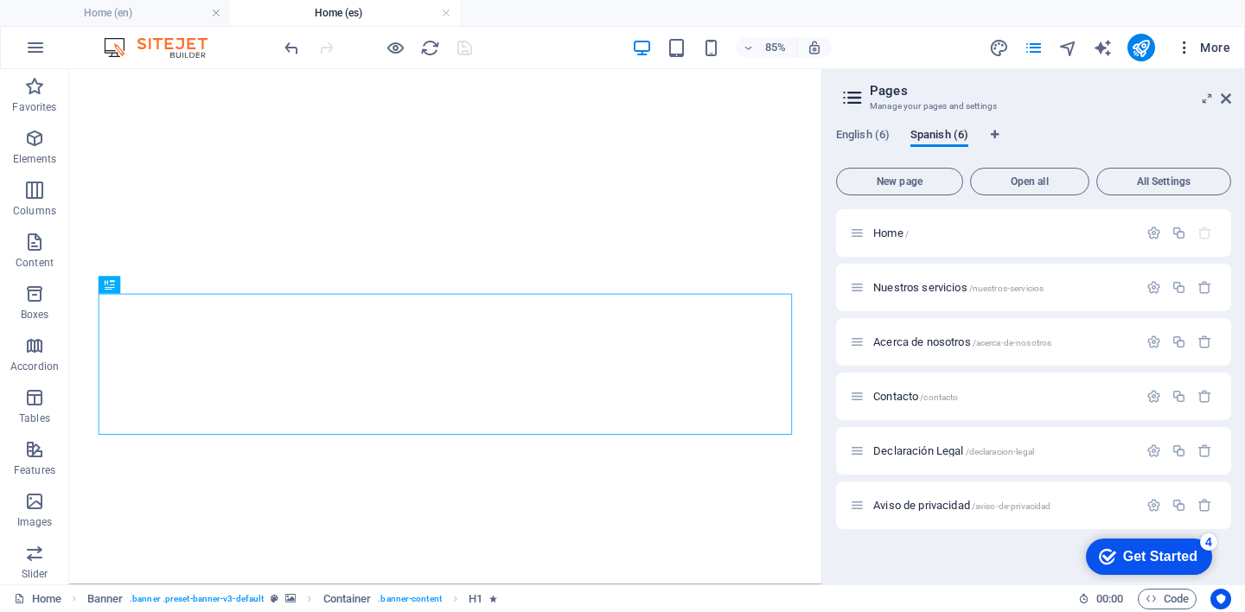
click at [1227, 53] on span "More" at bounding box center [1203, 47] width 54 height 17
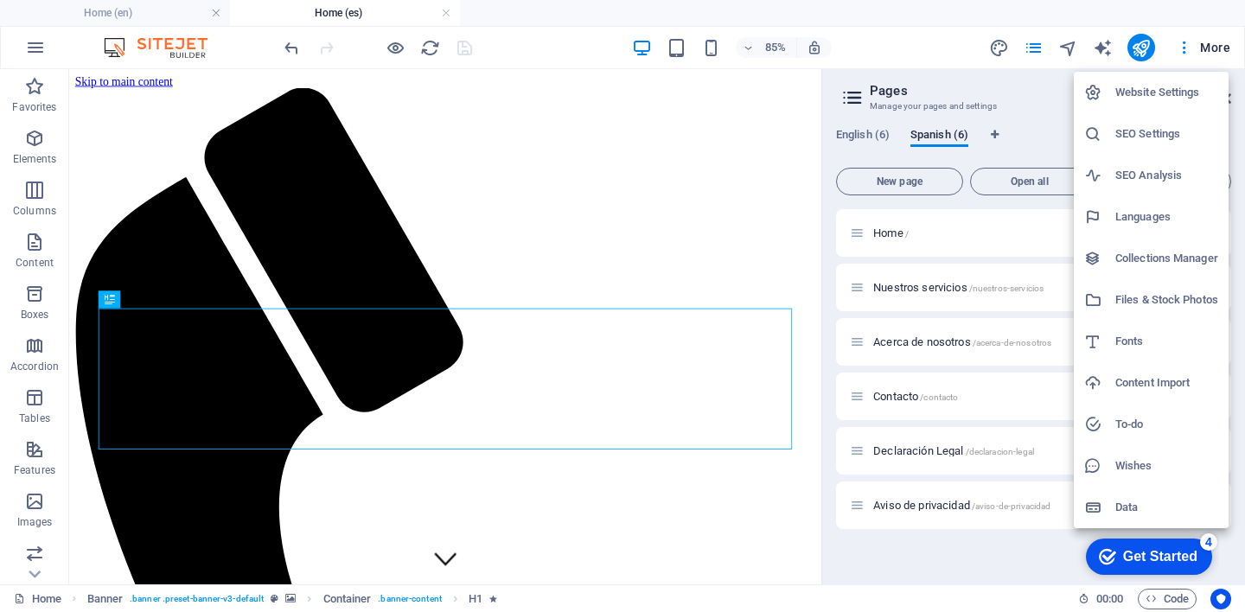
click at [996, 86] on div at bounding box center [622, 306] width 1245 height 612
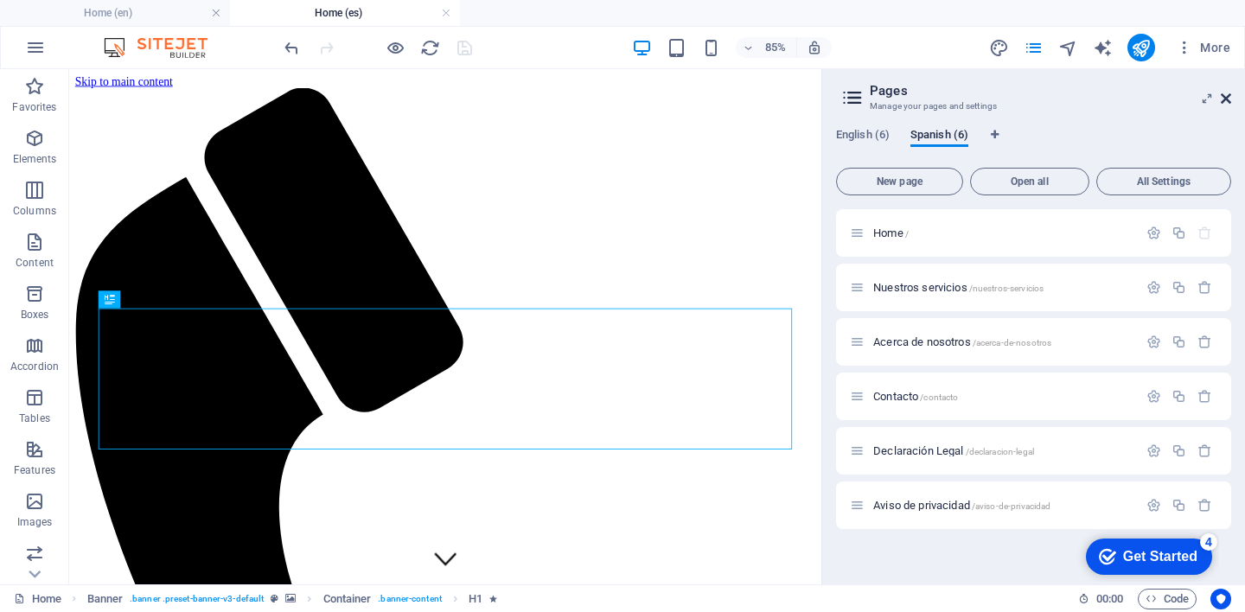
click at [1225, 102] on icon at bounding box center [1225, 99] width 10 height 14
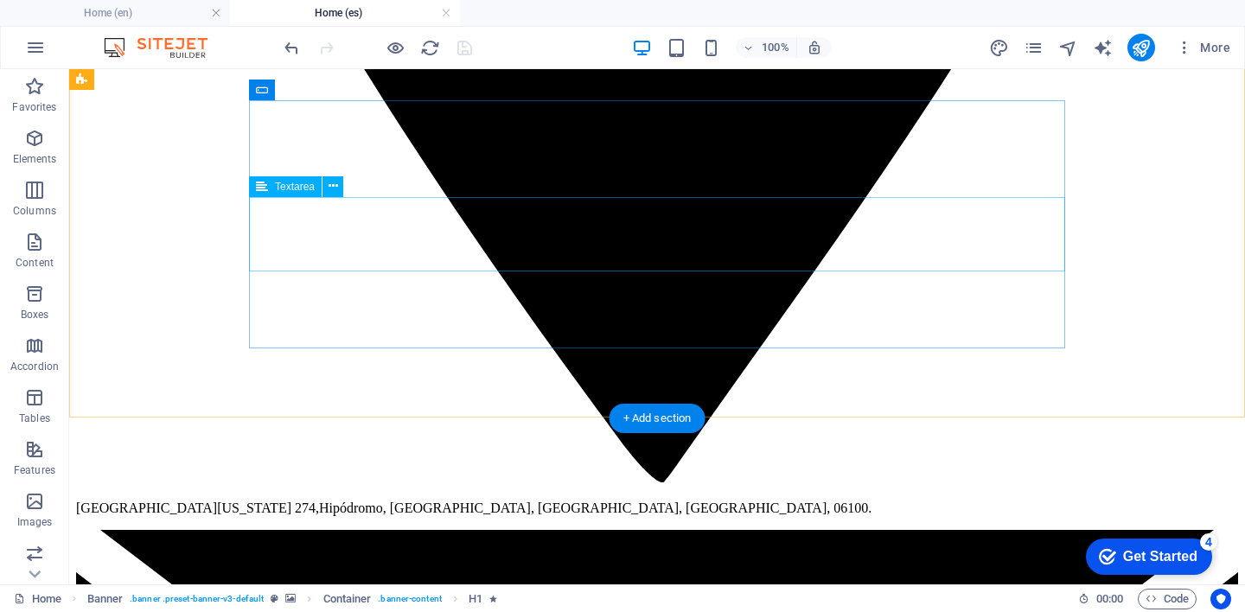
scroll to position [2928, 0]
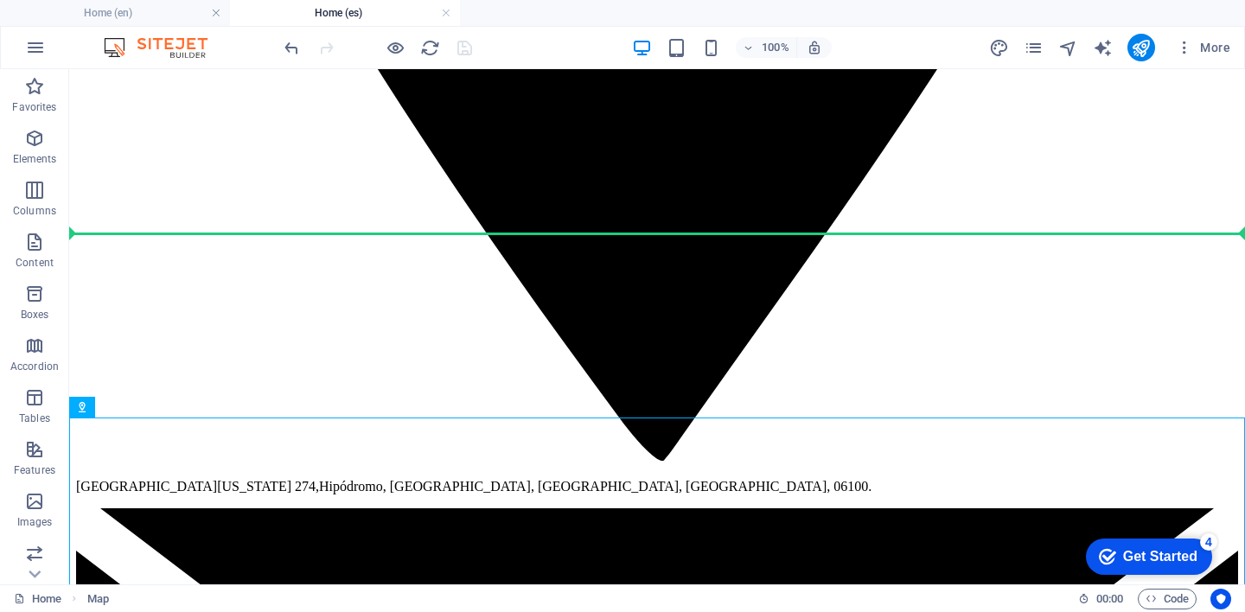
drag, startPoint x: 330, startPoint y: 462, endPoint x: 200, endPoint y: 213, distance: 281.1
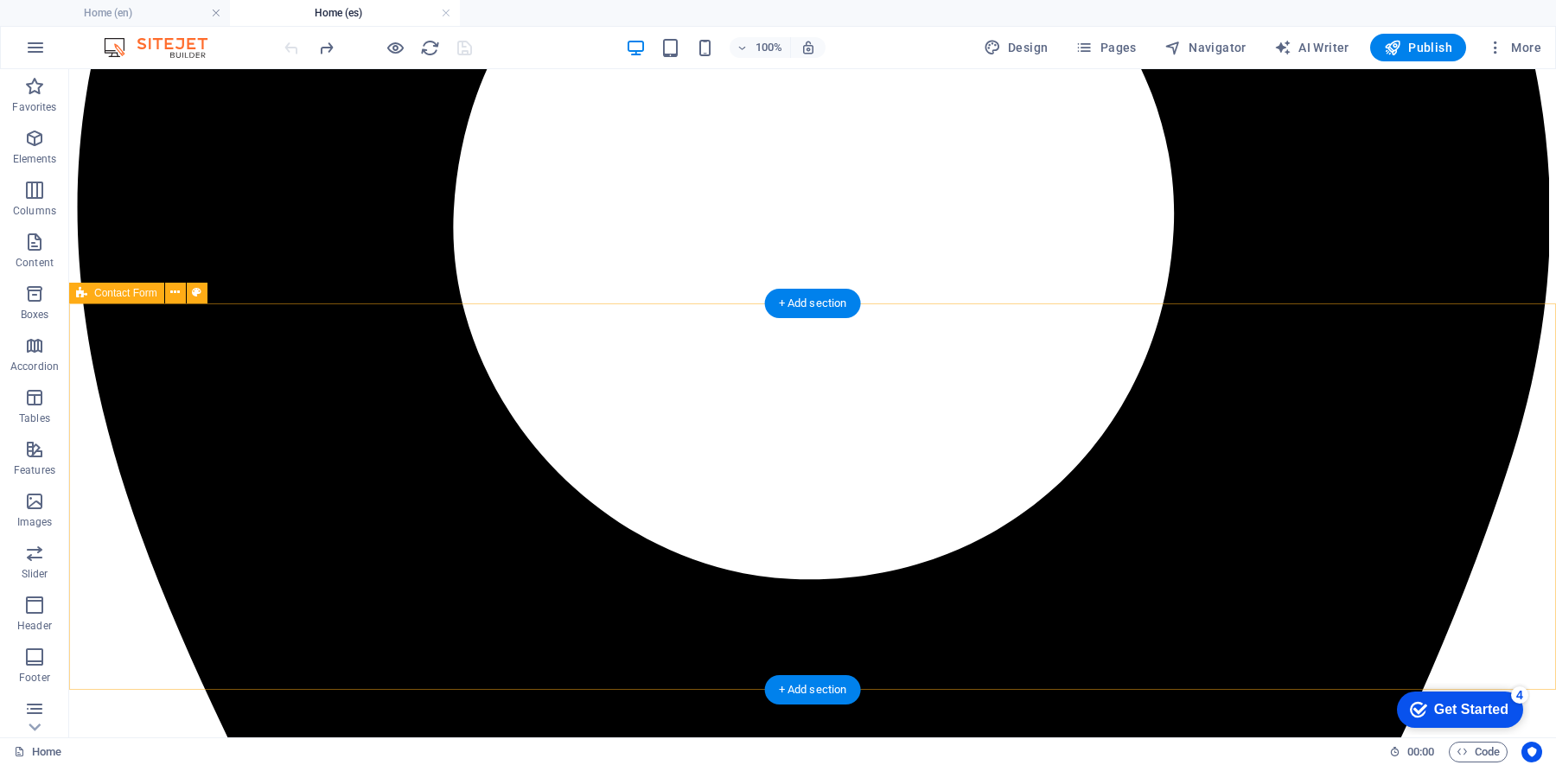
scroll to position [2612, 0]
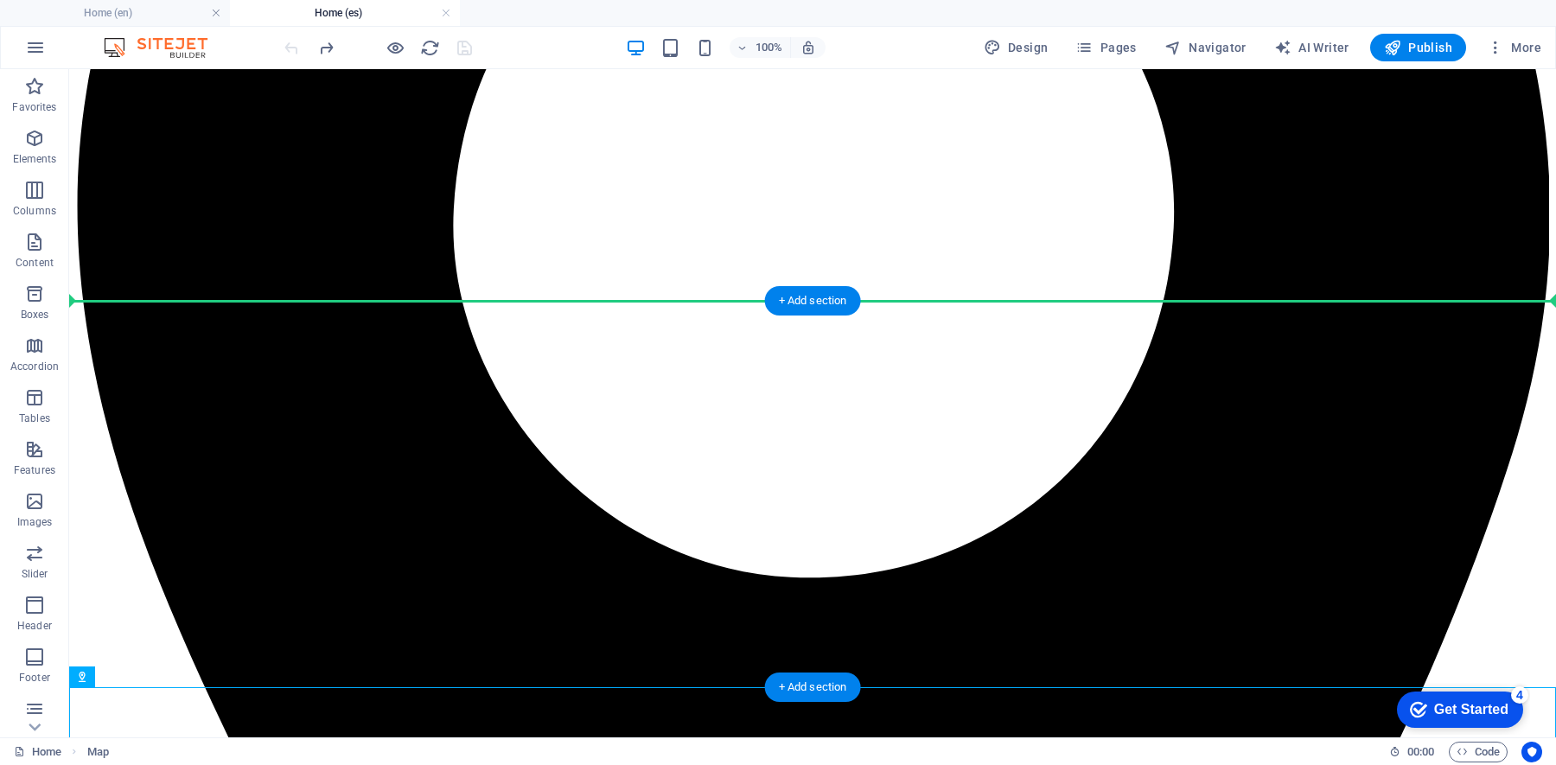
drag, startPoint x: 275, startPoint y: 714, endPoint x: 260, endPoint y: 377, distance: 337.4
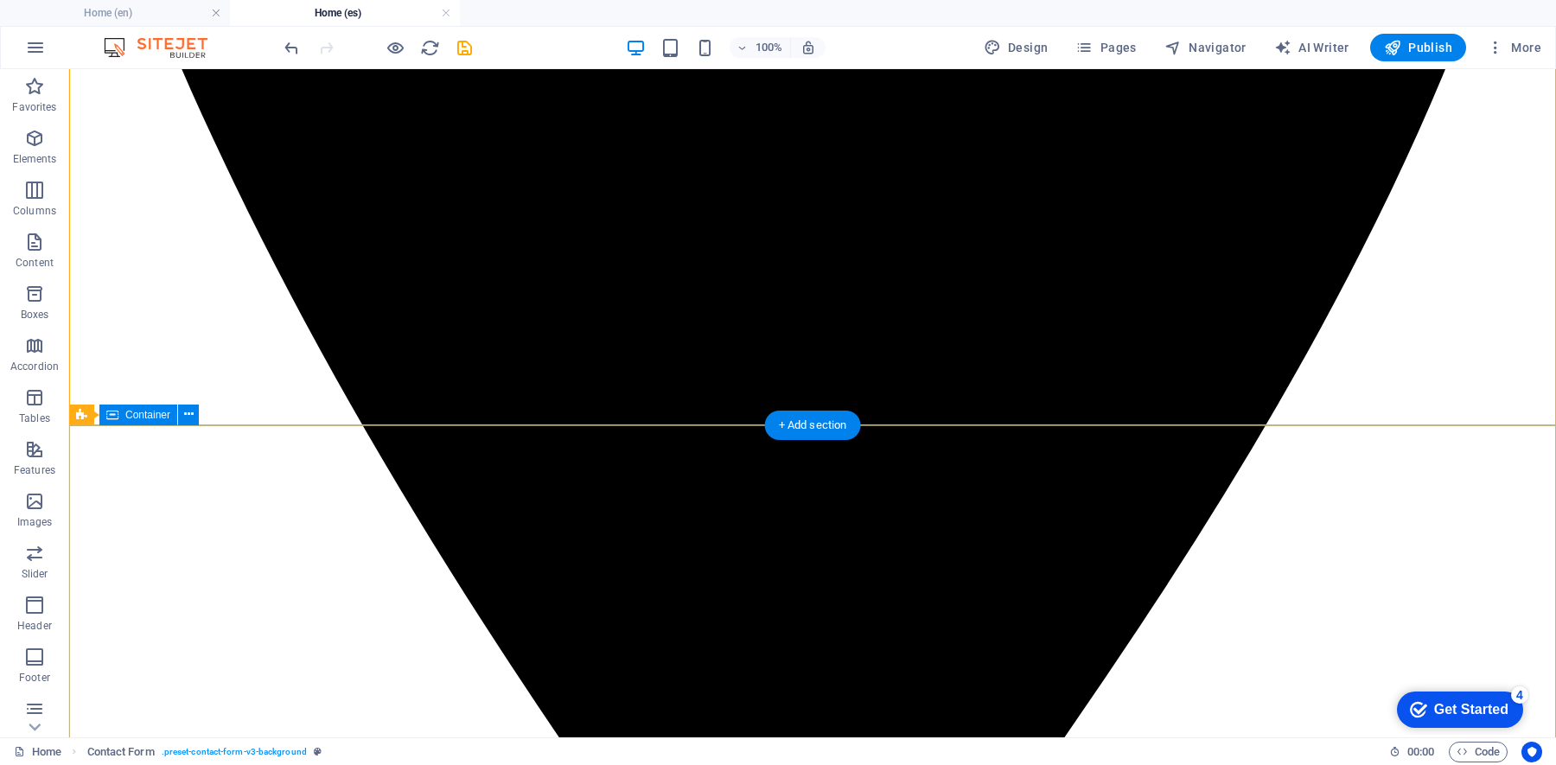
scroll to position [3169, 0]
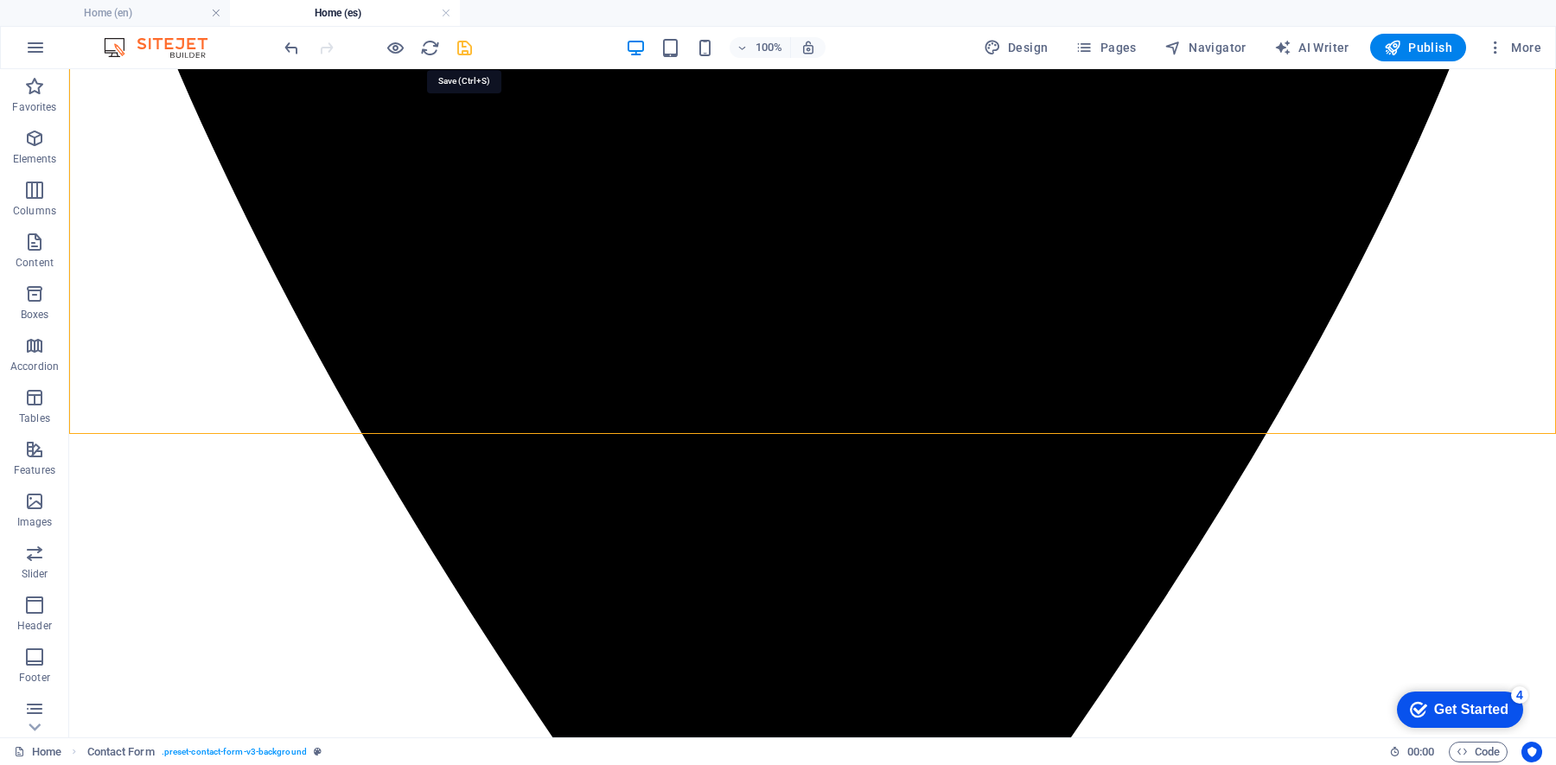
click at [463, 41] on icon "save" at bounding box center [465, 48] width 20 height 20
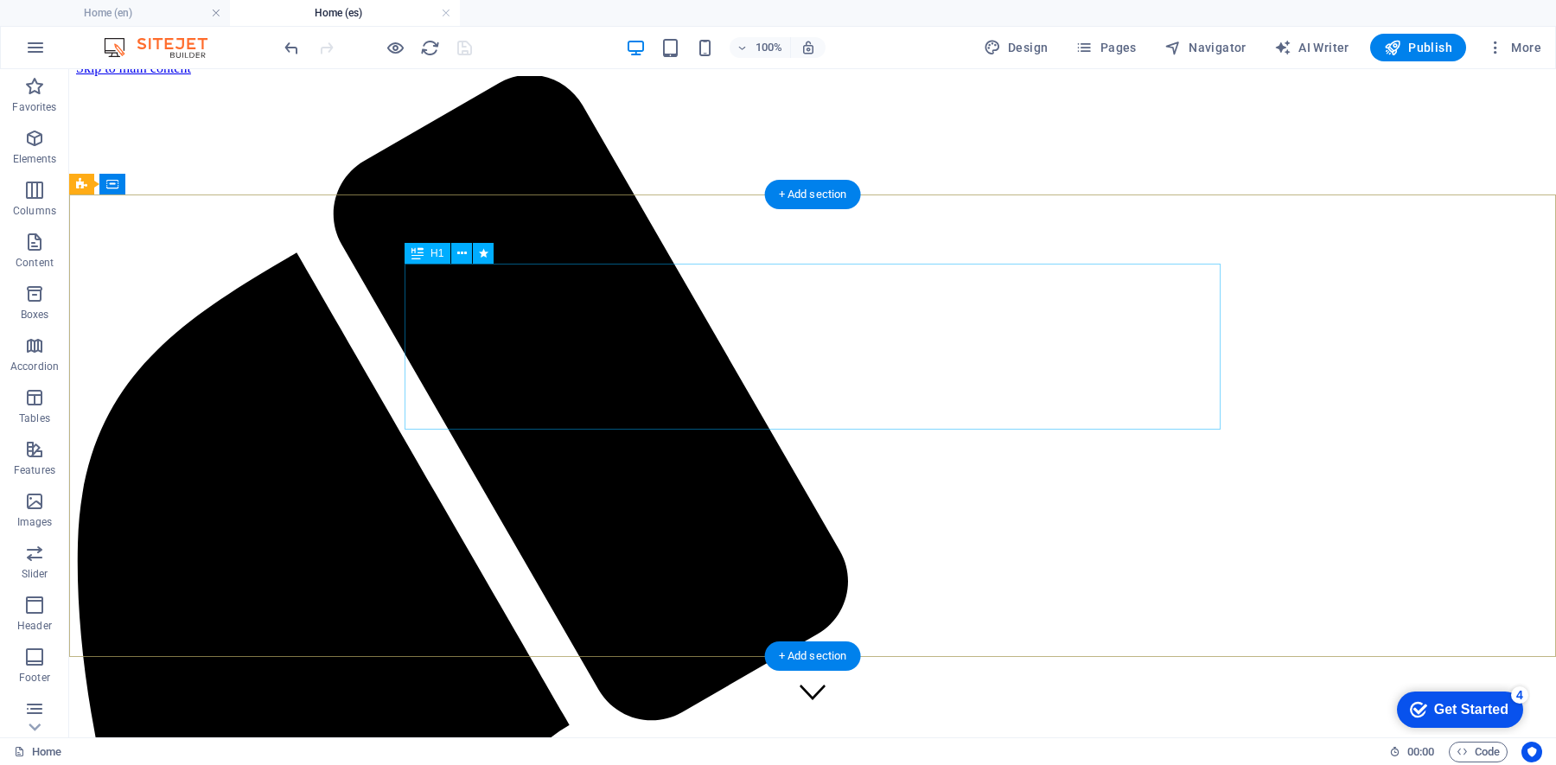
scroll to position [0, 0]
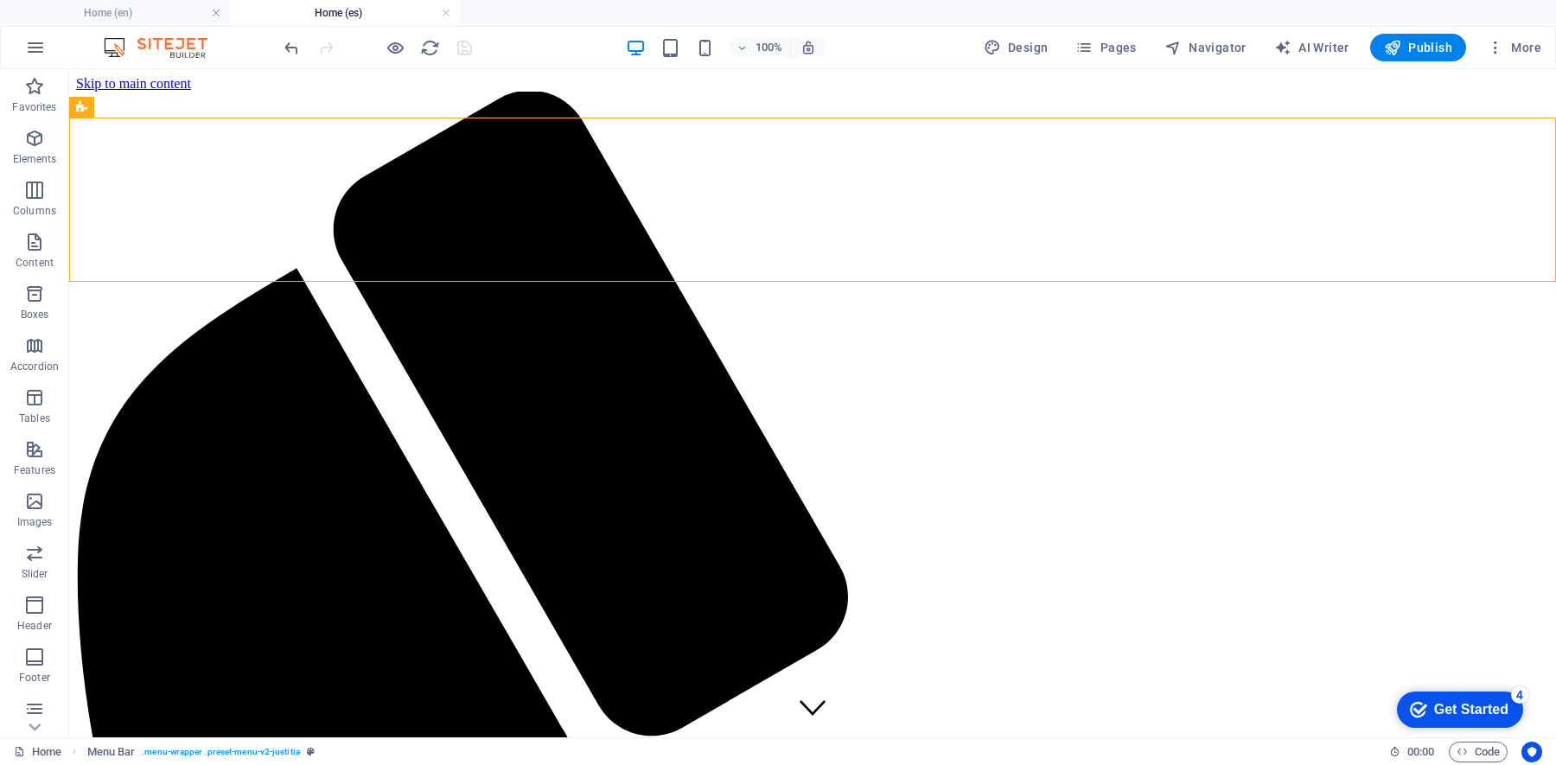
click at [1244, 611] on div "Get Started" at bounding box center [1471, 710] width 74 height 16
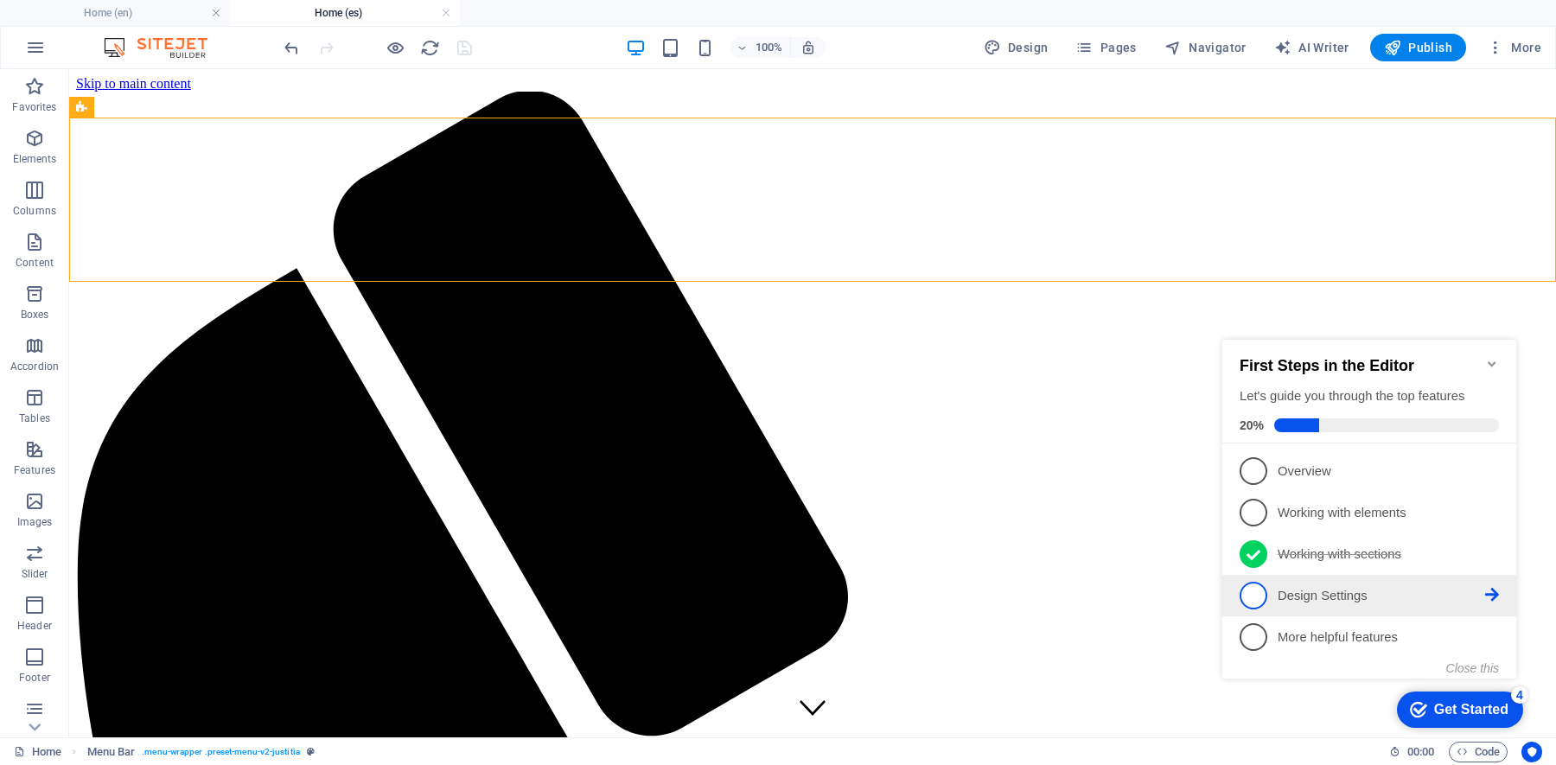
click at [1244, 598] on p "Design Settings - incomplete" at bounding box center [1381, 596] width 207 height 18
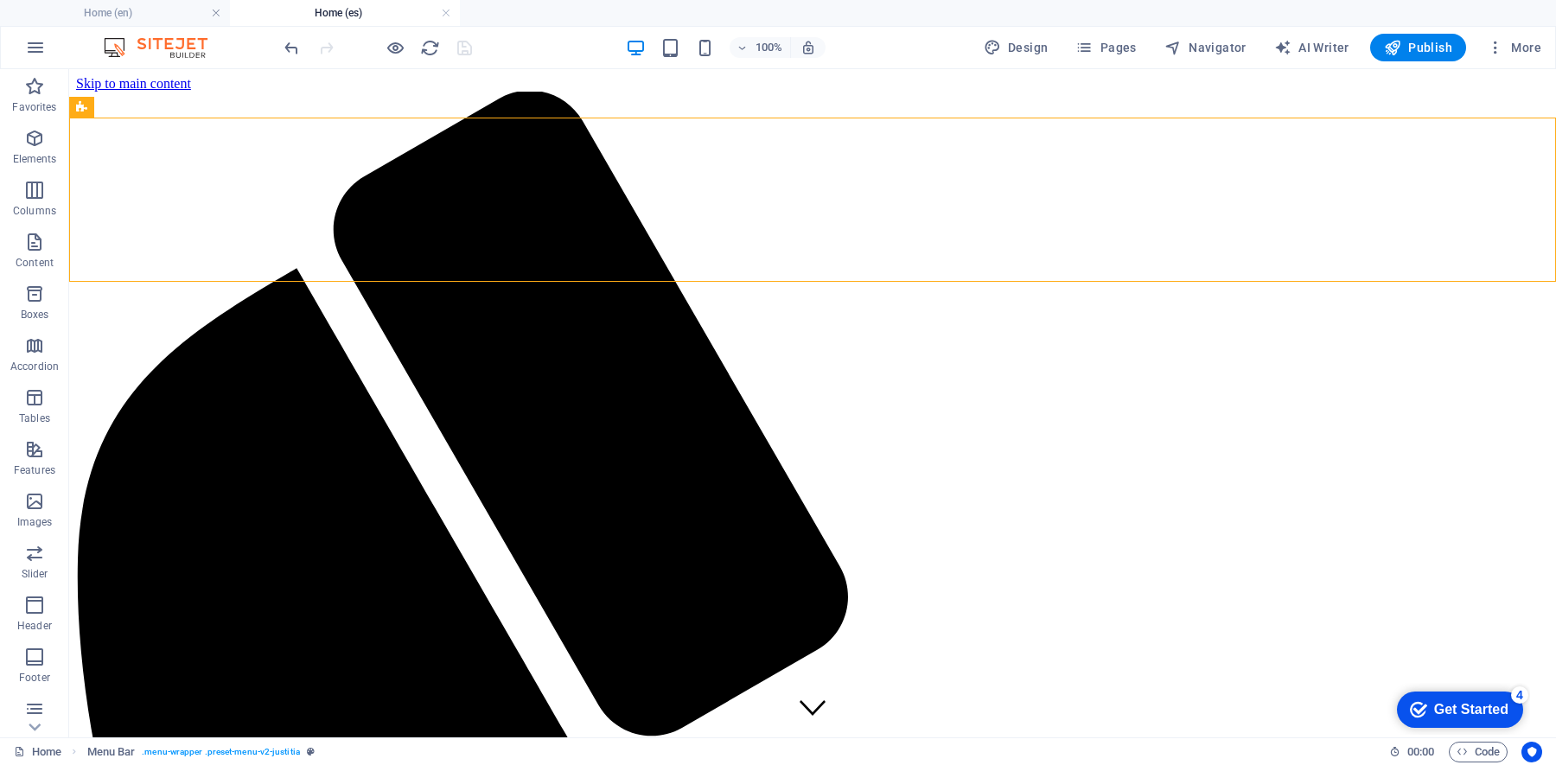
click at [1244, 611] on div "4" at bounding box center [1519, 694] width 17 height 17
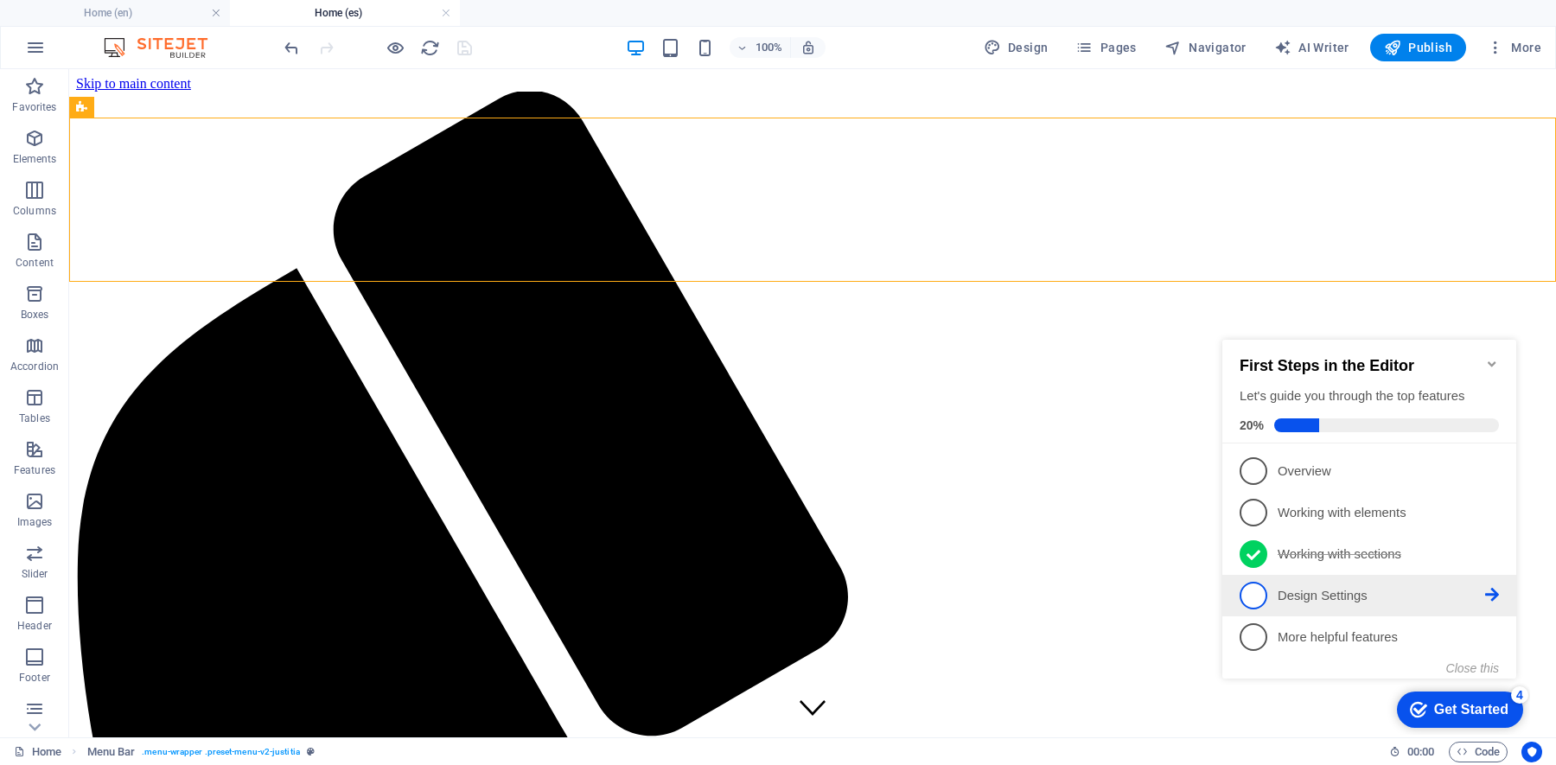
click at [1244, 590] on icon at bounding box center [1492, 595] width 14 height 14
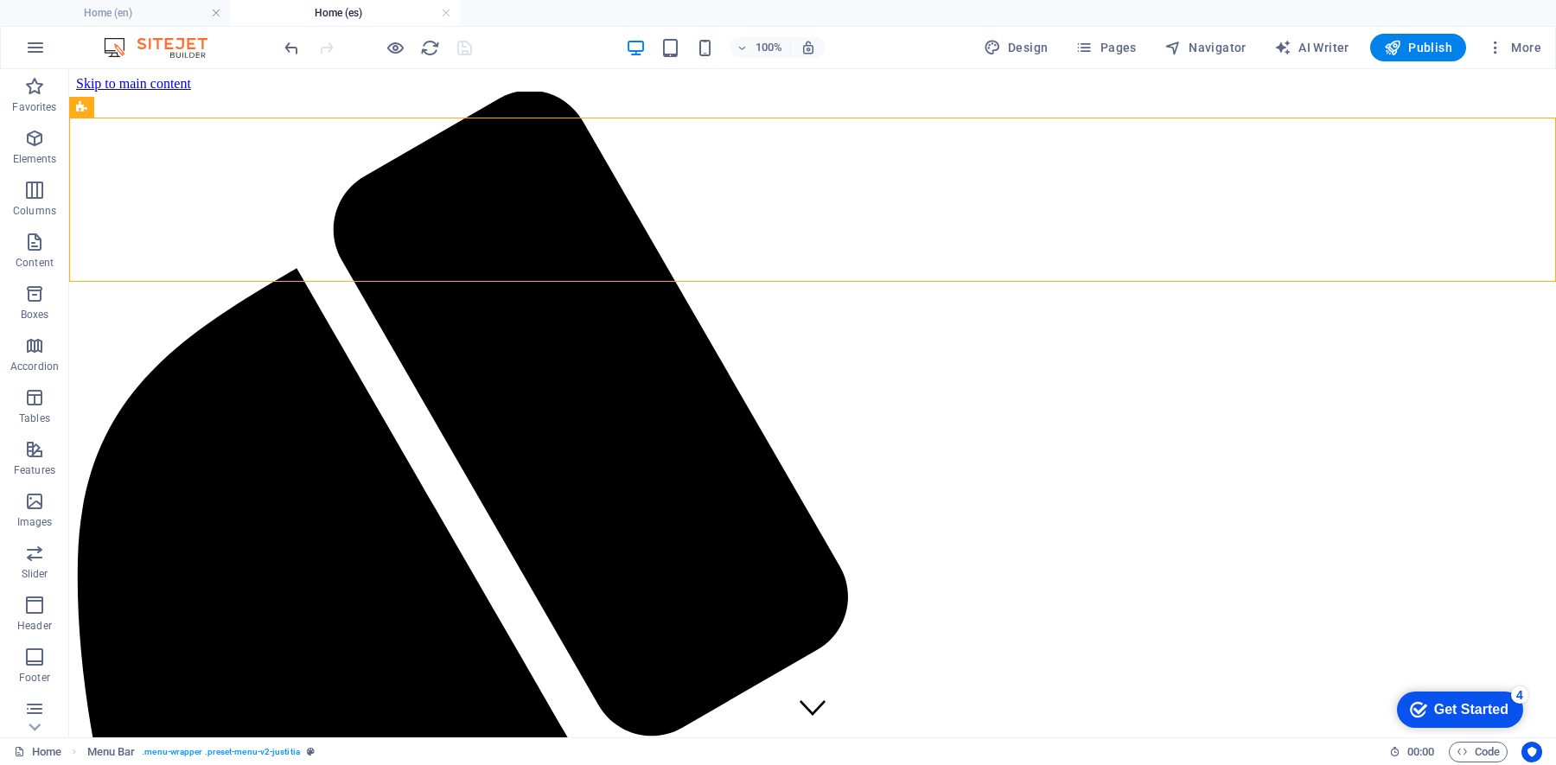
click at [1244, 611] on div "Get Started" at bounding box center [1471, 710] width 74 height 16
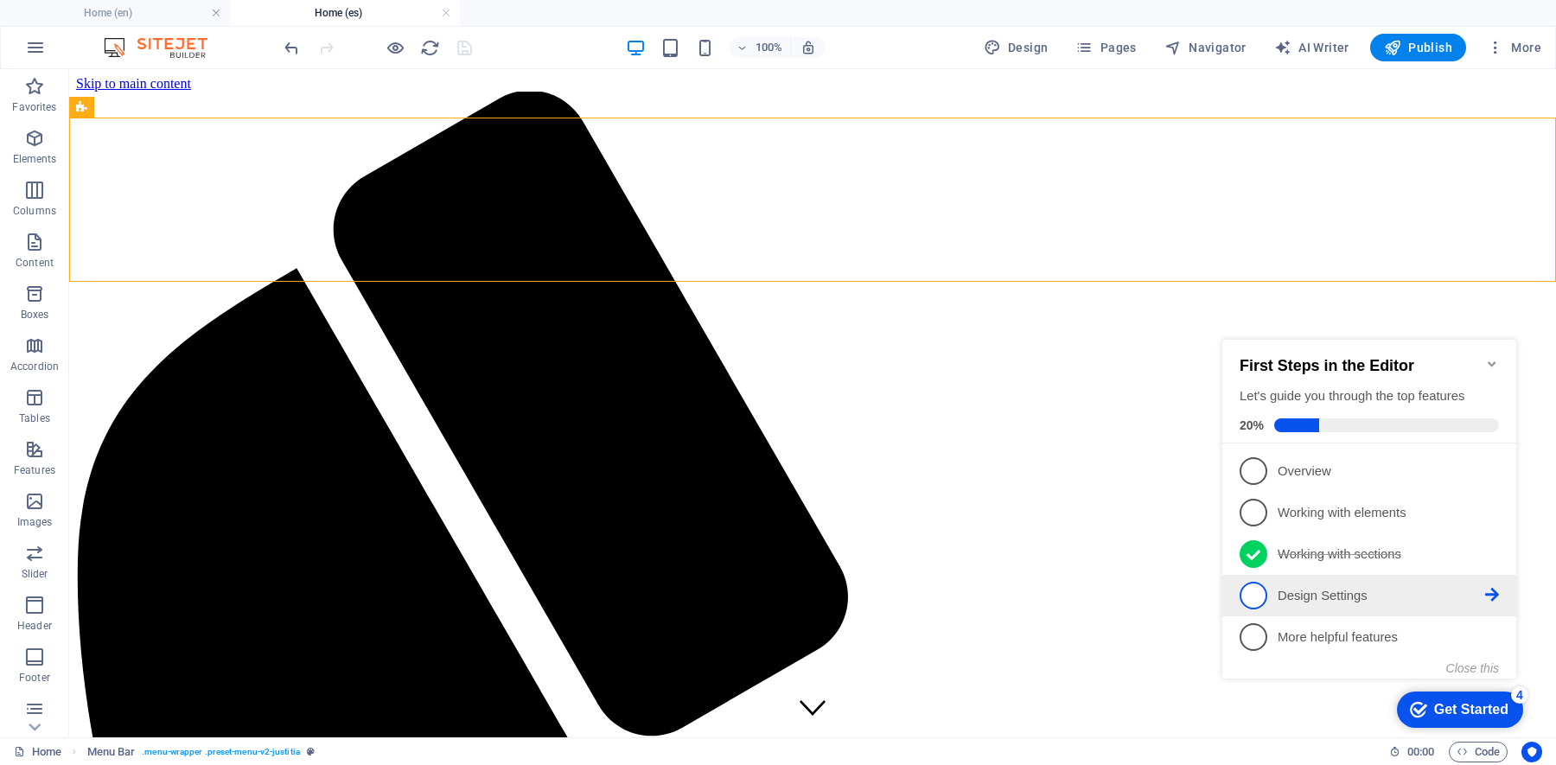
click at [1244, 592] on span "4" at bounding box center [1253, 596] width 28 height 28
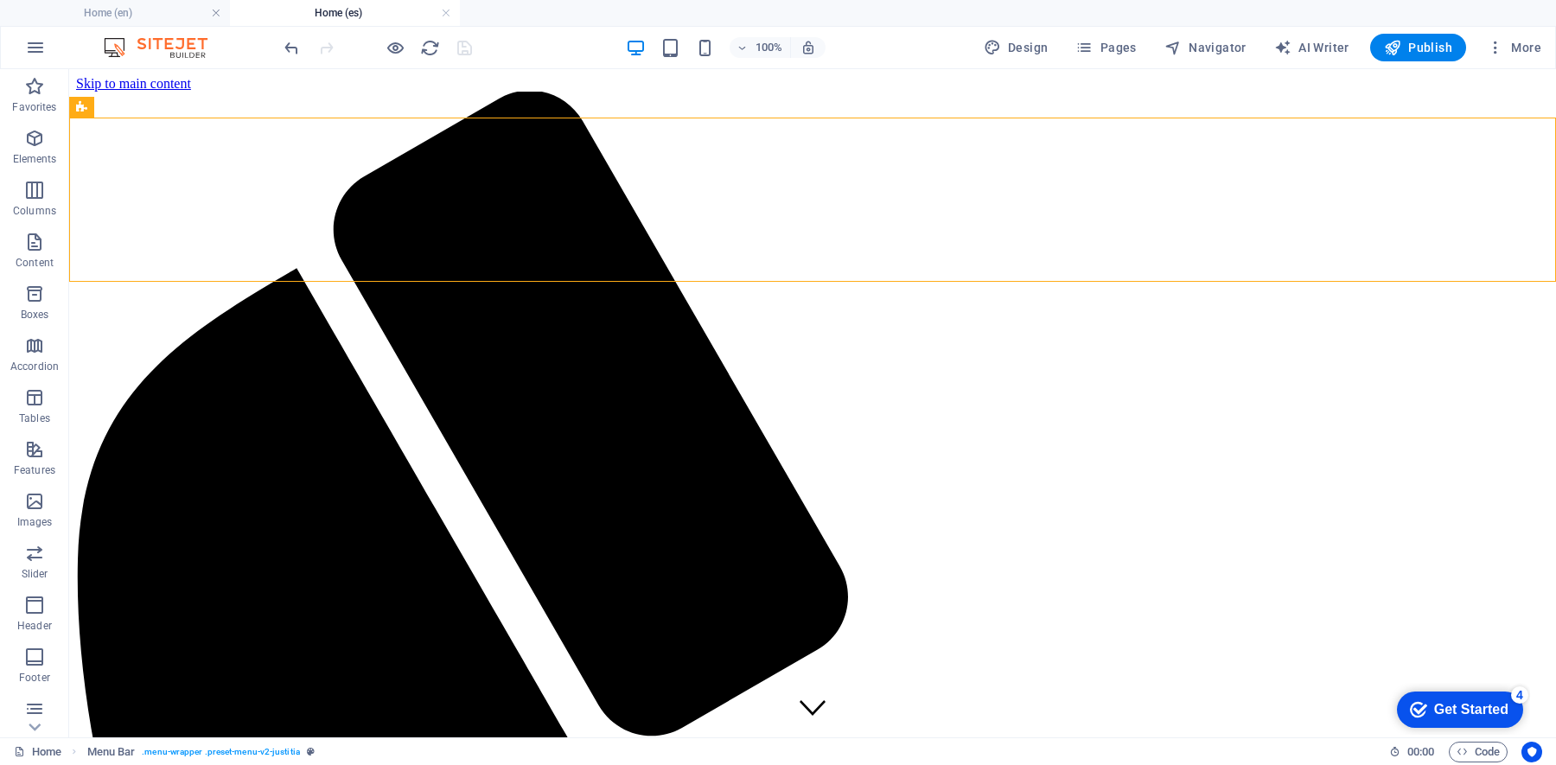
click at [1244, 611] on div "Get Started" at bounding box center [1471, 710] width 74 height 16
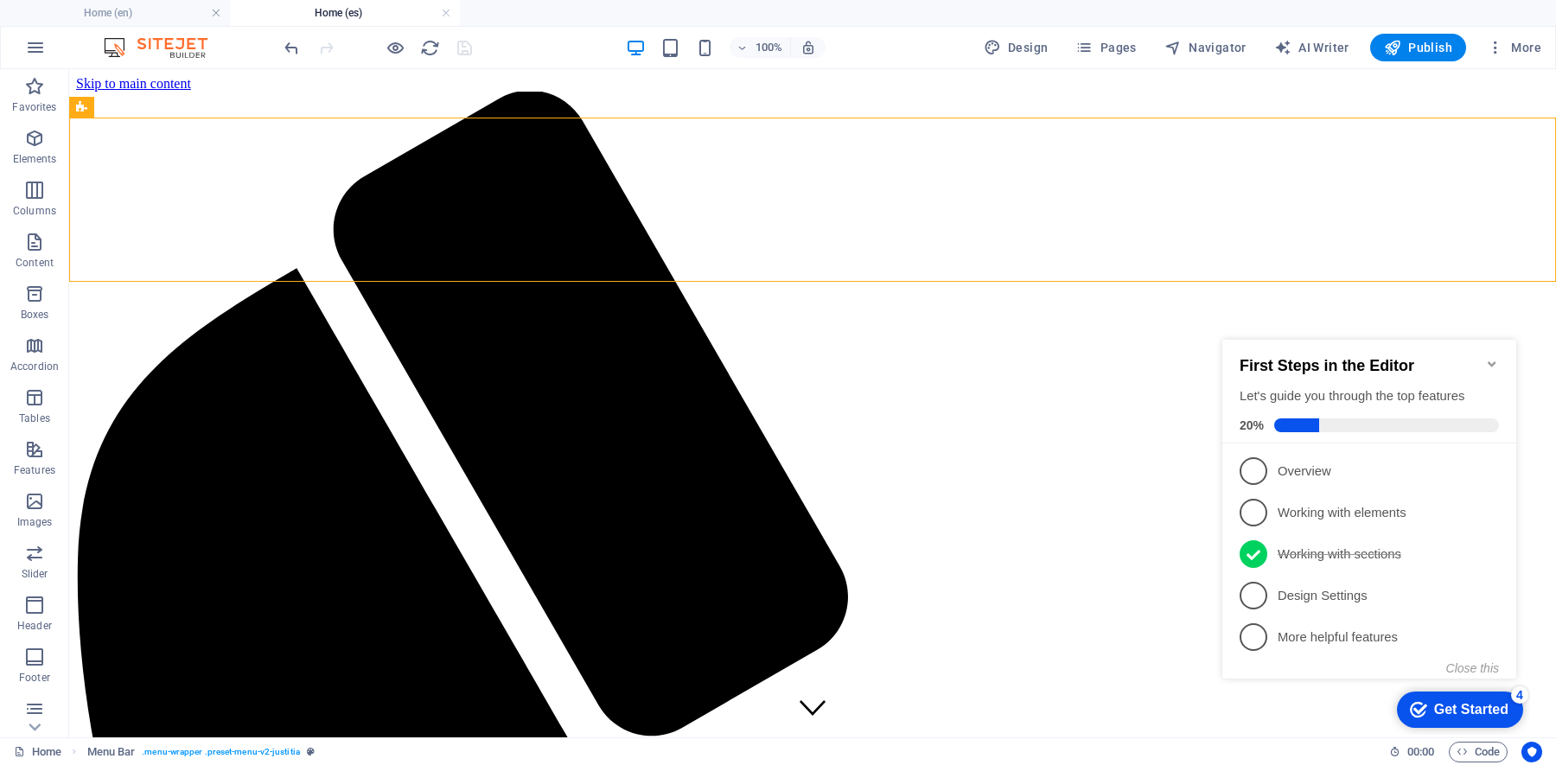
click at [1244, 400] on div "First Steps in the Editor Let's guide you through the top features 20%" at bounding box center [1368, 394] width 259 height 75
click at [1244, 555] on icon at bounding box center [1492, 553] width 14 height 14
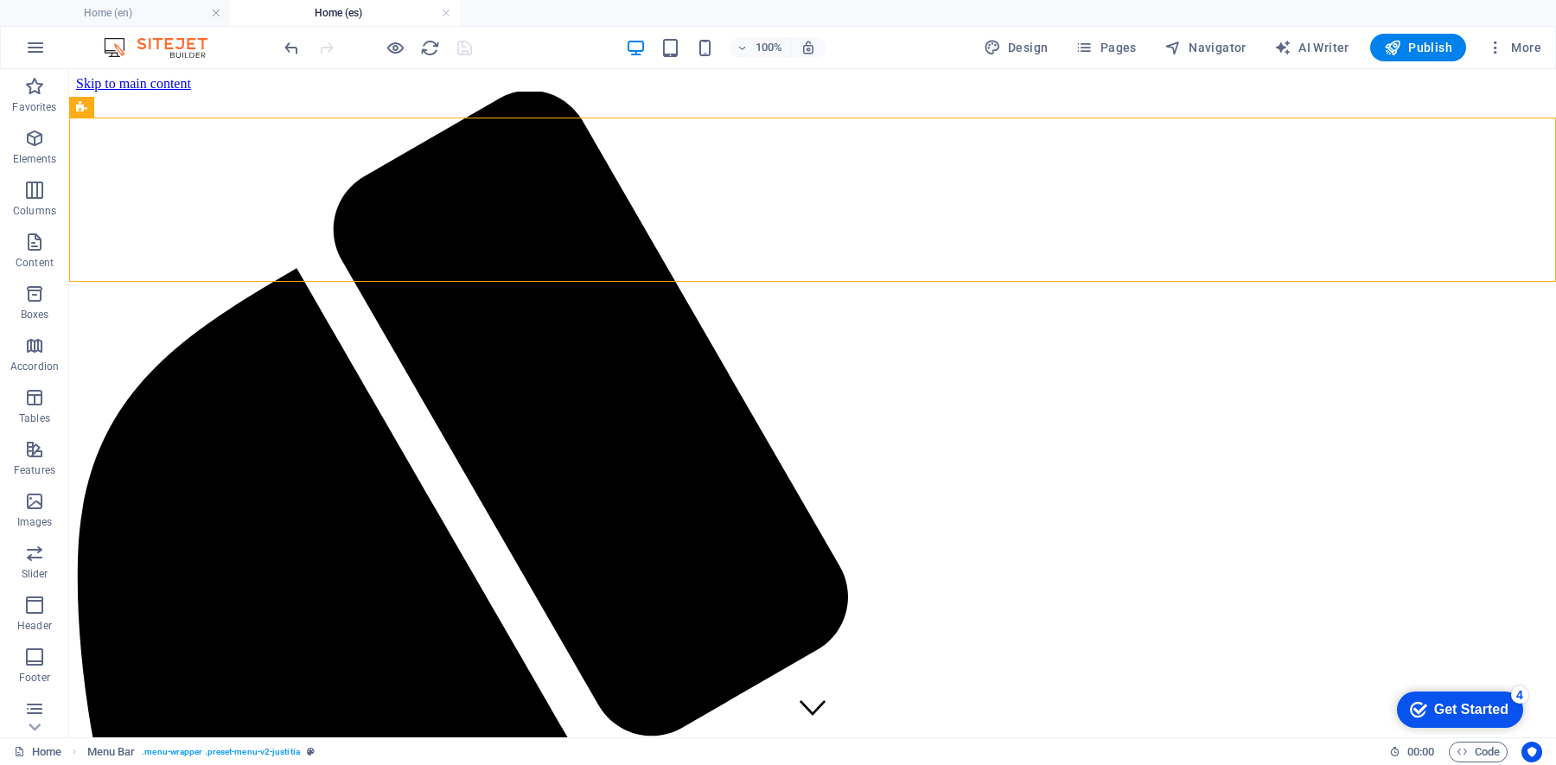
click at [1244, 611] on div "Get Started" at bounding box center [1471, 710] width 74 height 16
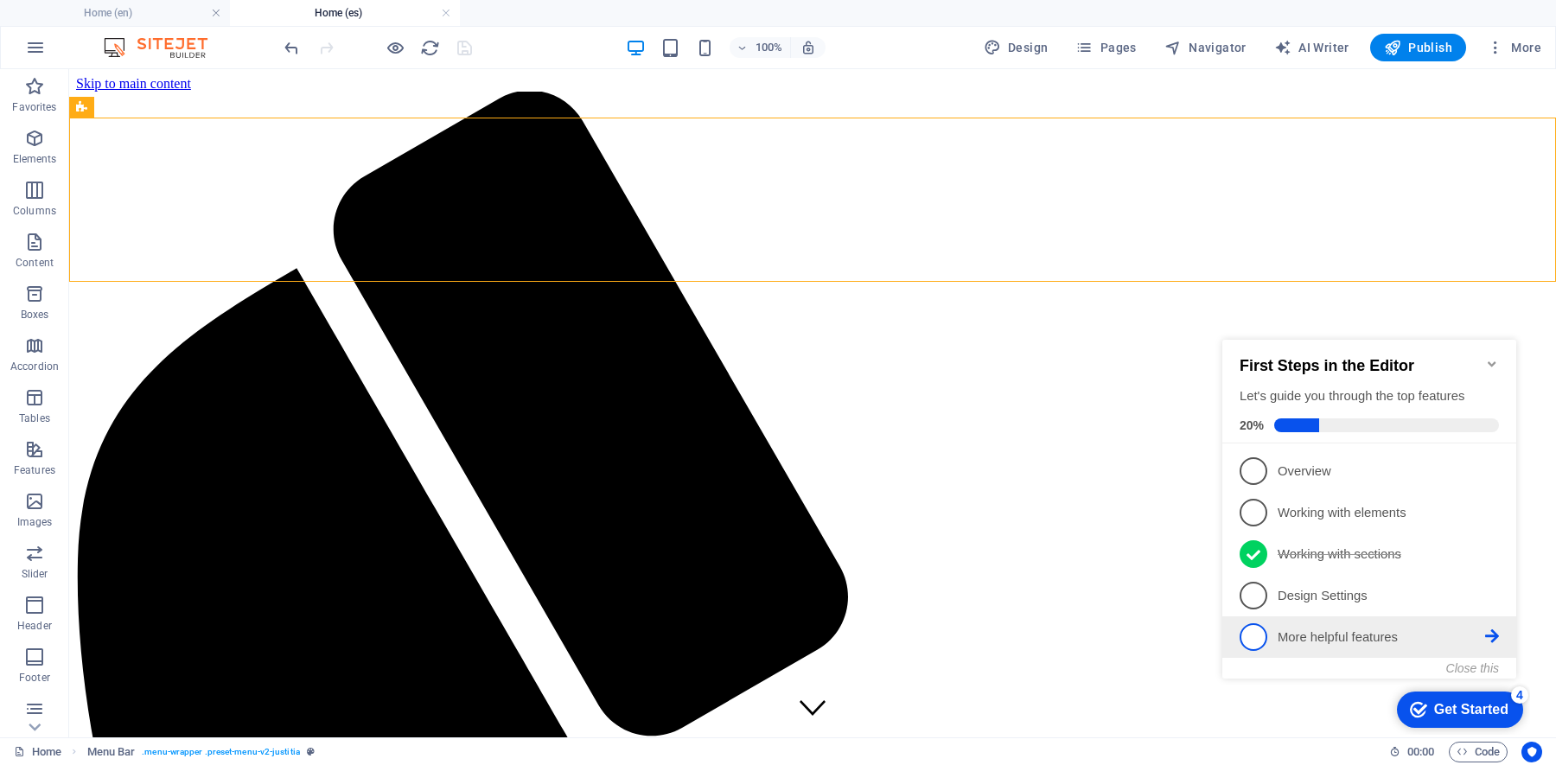
click at [1244, 611] on p "More helpful features - incomplete" at bounding box center [1381, 637] width 207 height 18
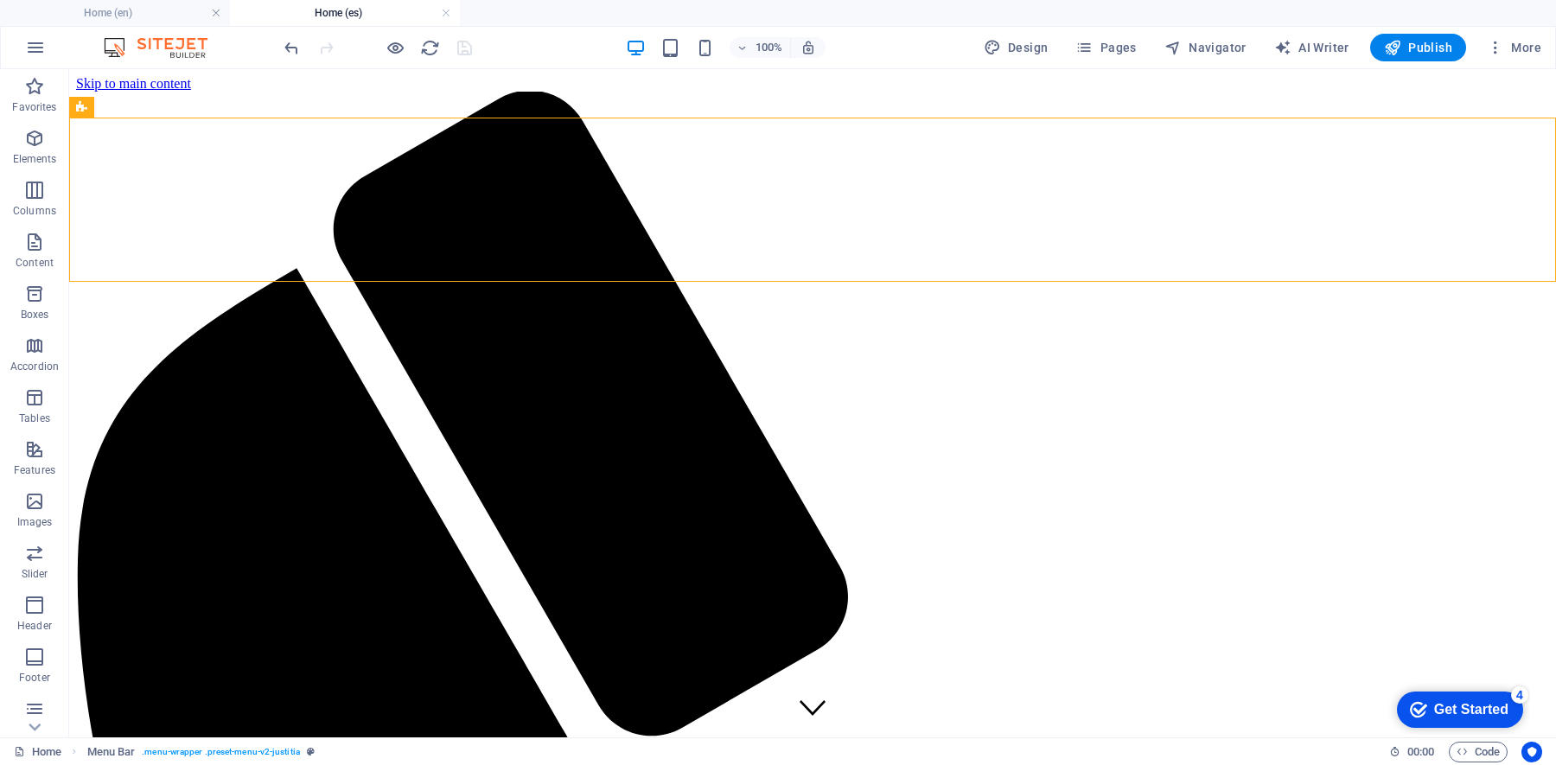
click at [1244, 611] on div "checkmark Get Started 4" at bounding box center [1460, 709] width 126 height 36
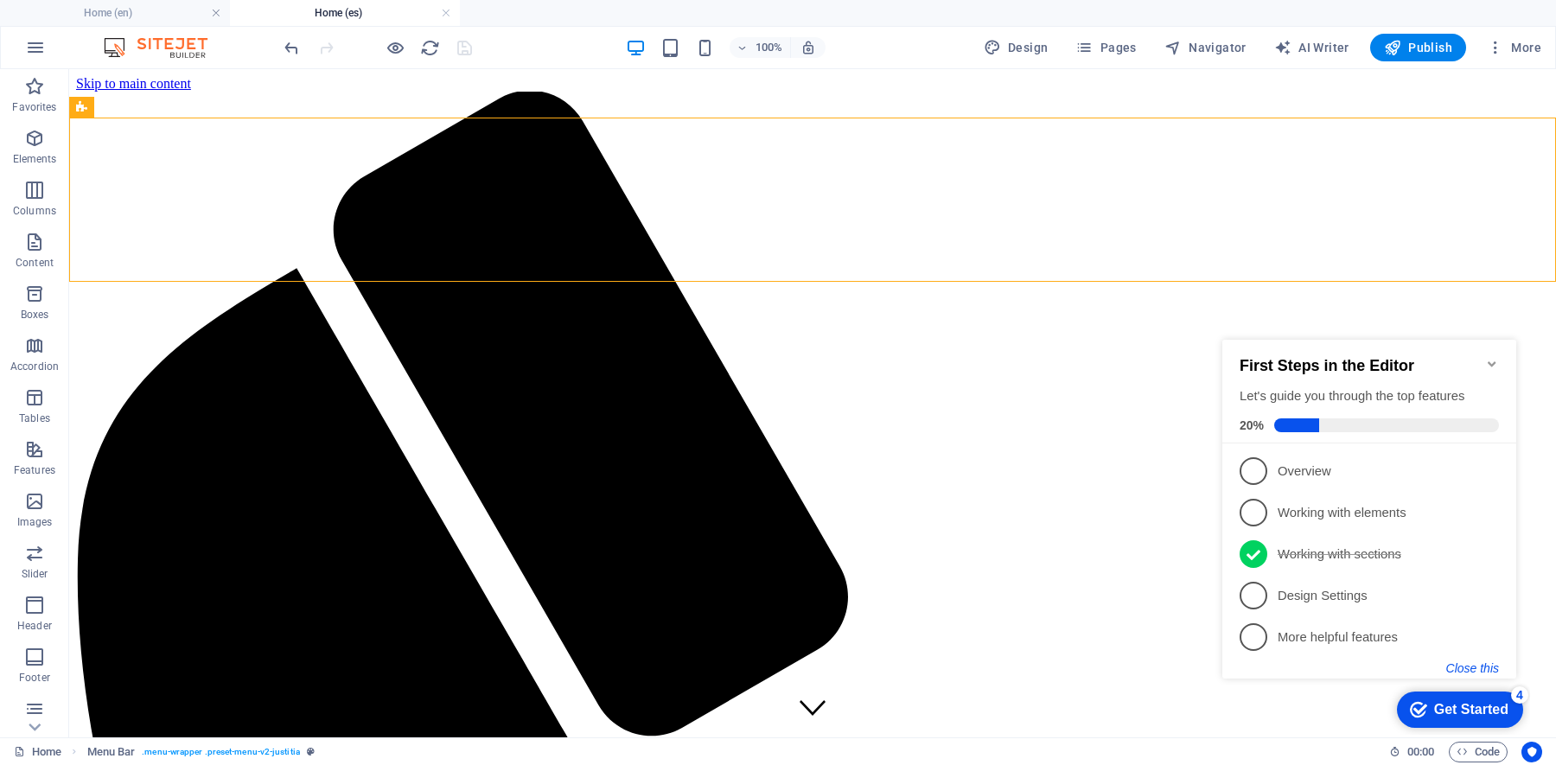
click at [1244, 611] on button "Close this" at bounding box center [1472, 668] width 53 height 14
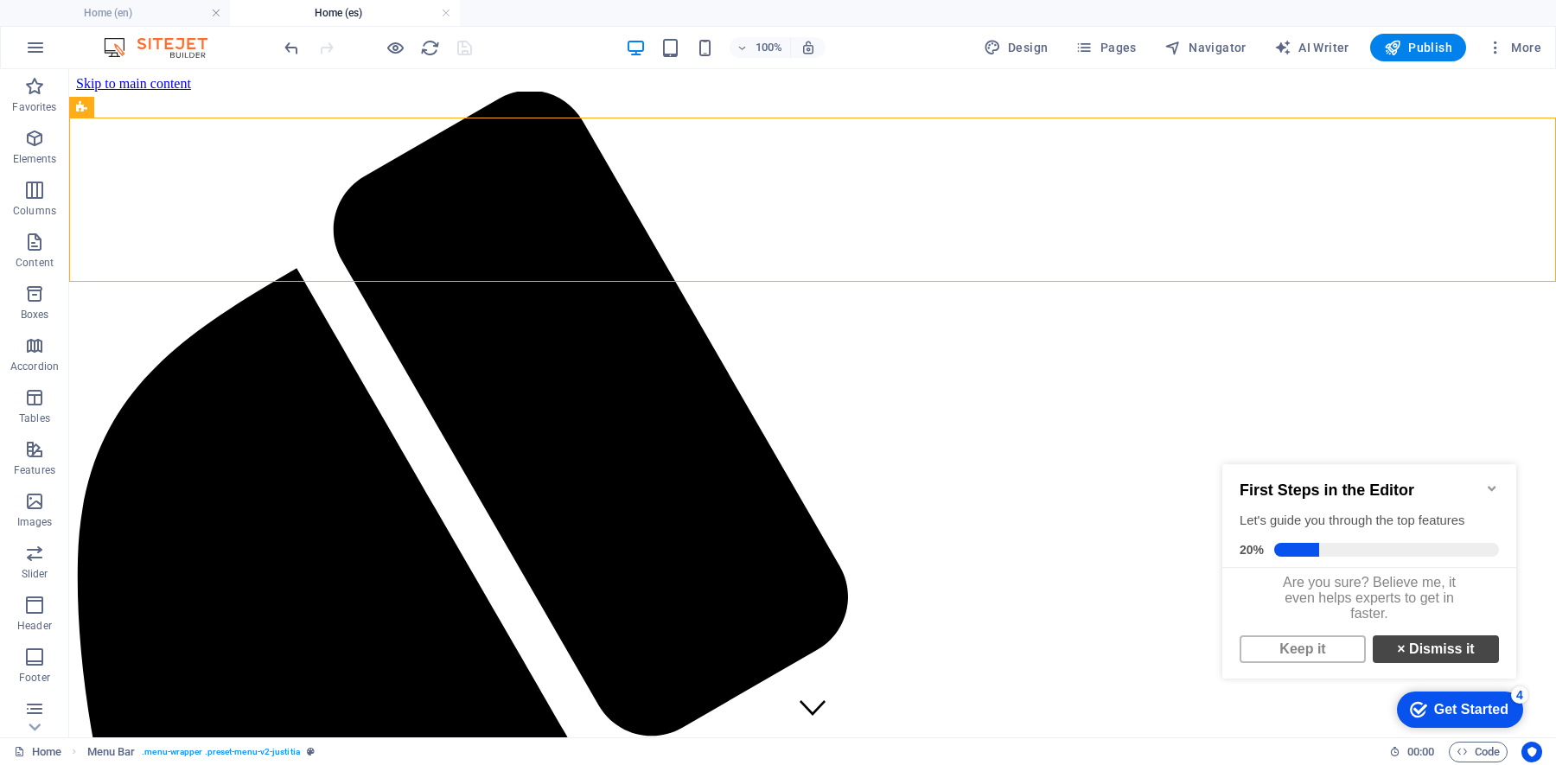
scroll to position [11, 0]
click at [1244, 611] on link "Keep it" at bounding box center [1302, 649] width 126 height 28
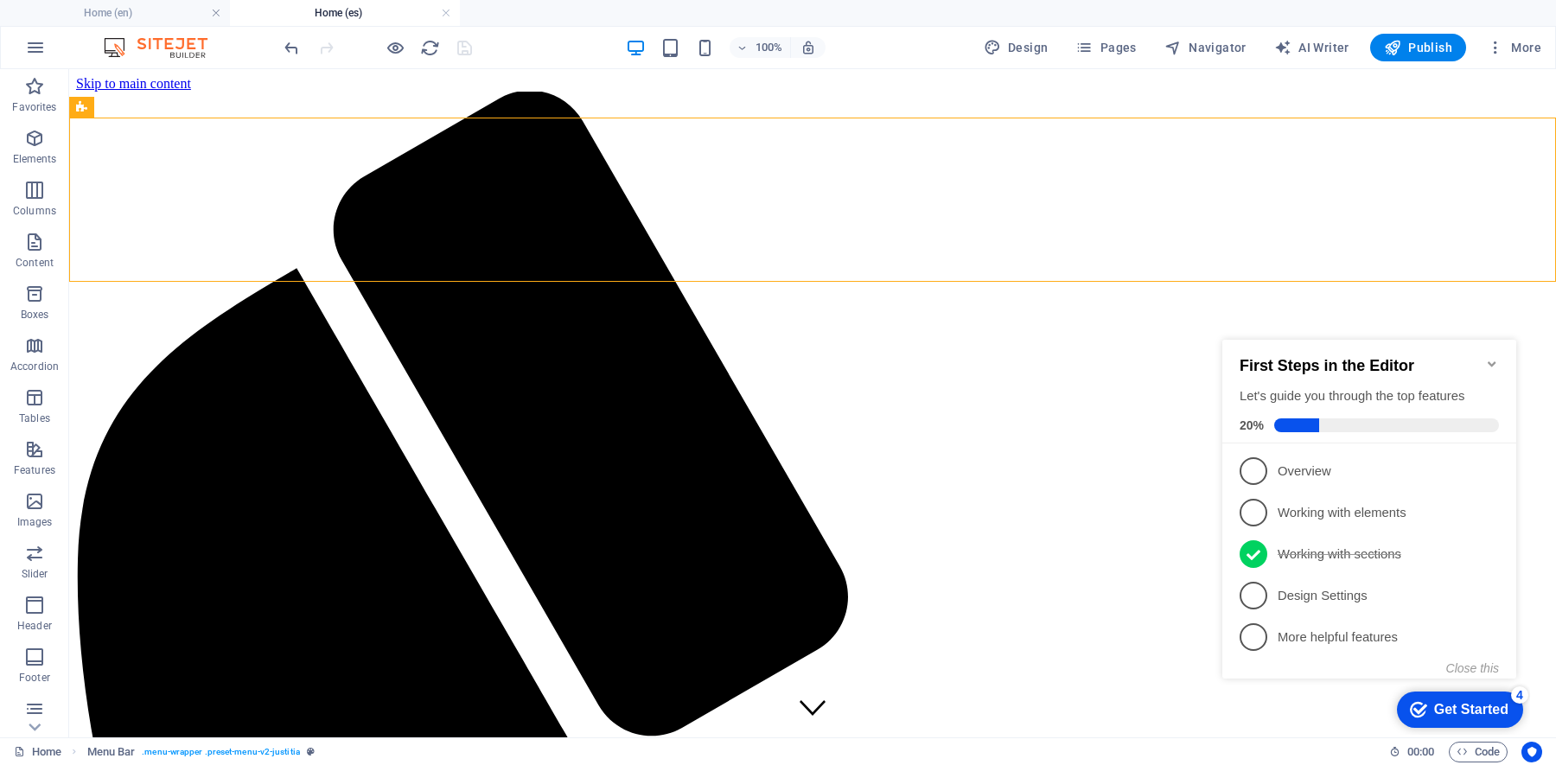
click at [1244, 360] on icon "Minimize checklist" at bounding box center [1492, 364] width 14 height 14
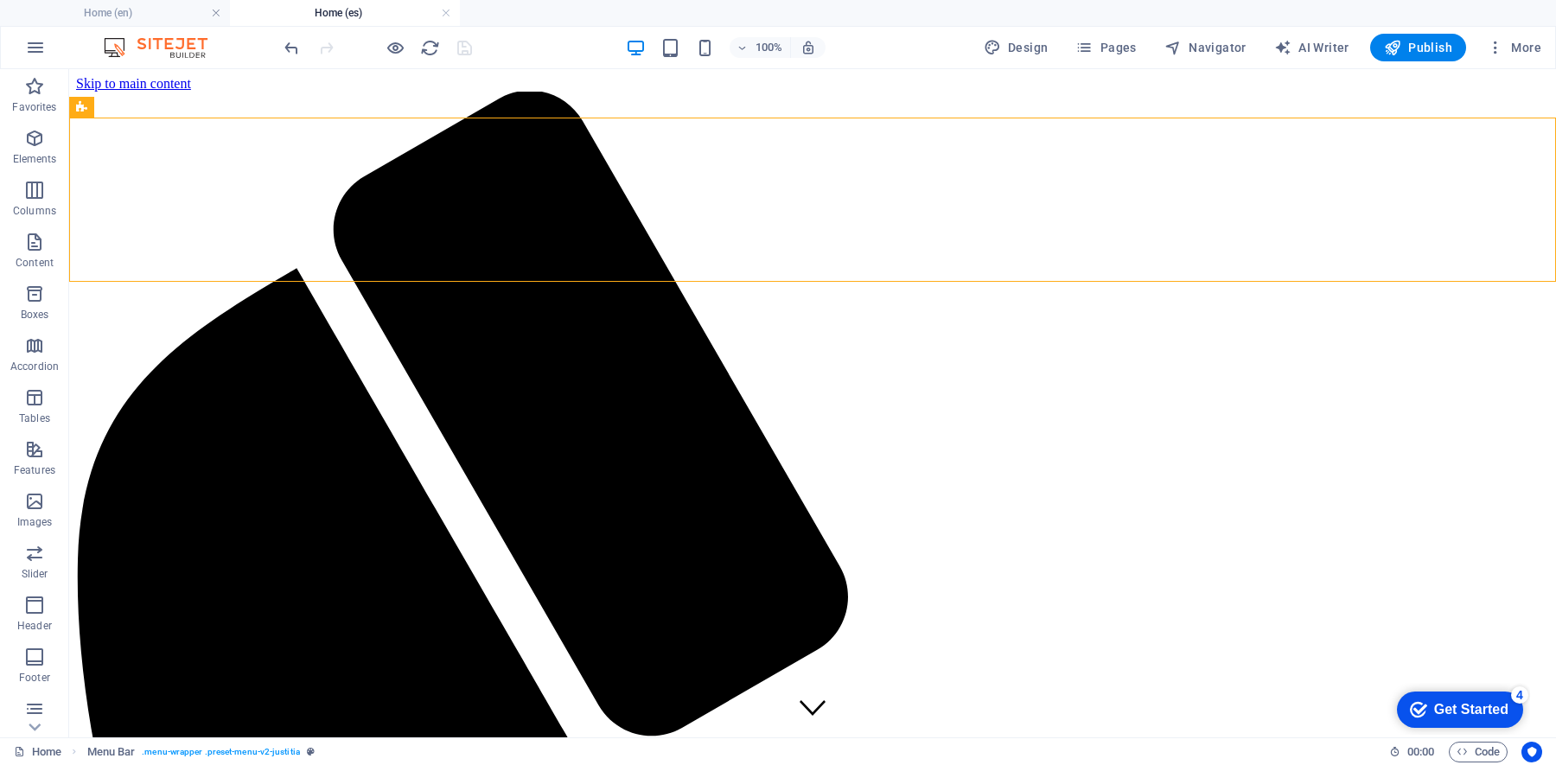
click at [1244, 611] on icon "checkmark" at bounding box center [1418, 709] width 17 height 17
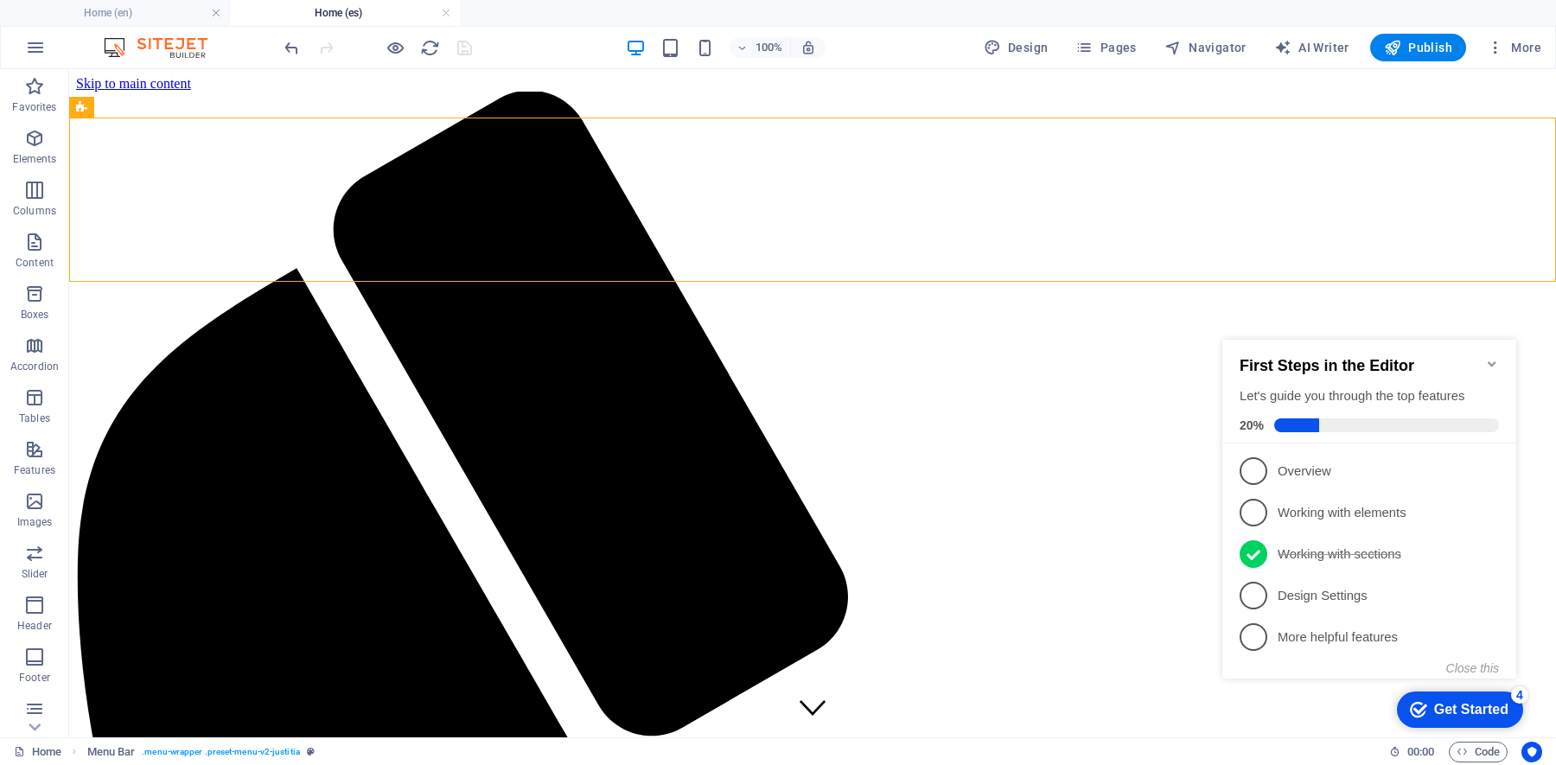
click at [1244, 611] on icon "checkmark" at bounding box center [1418, 709] width 17 height 17
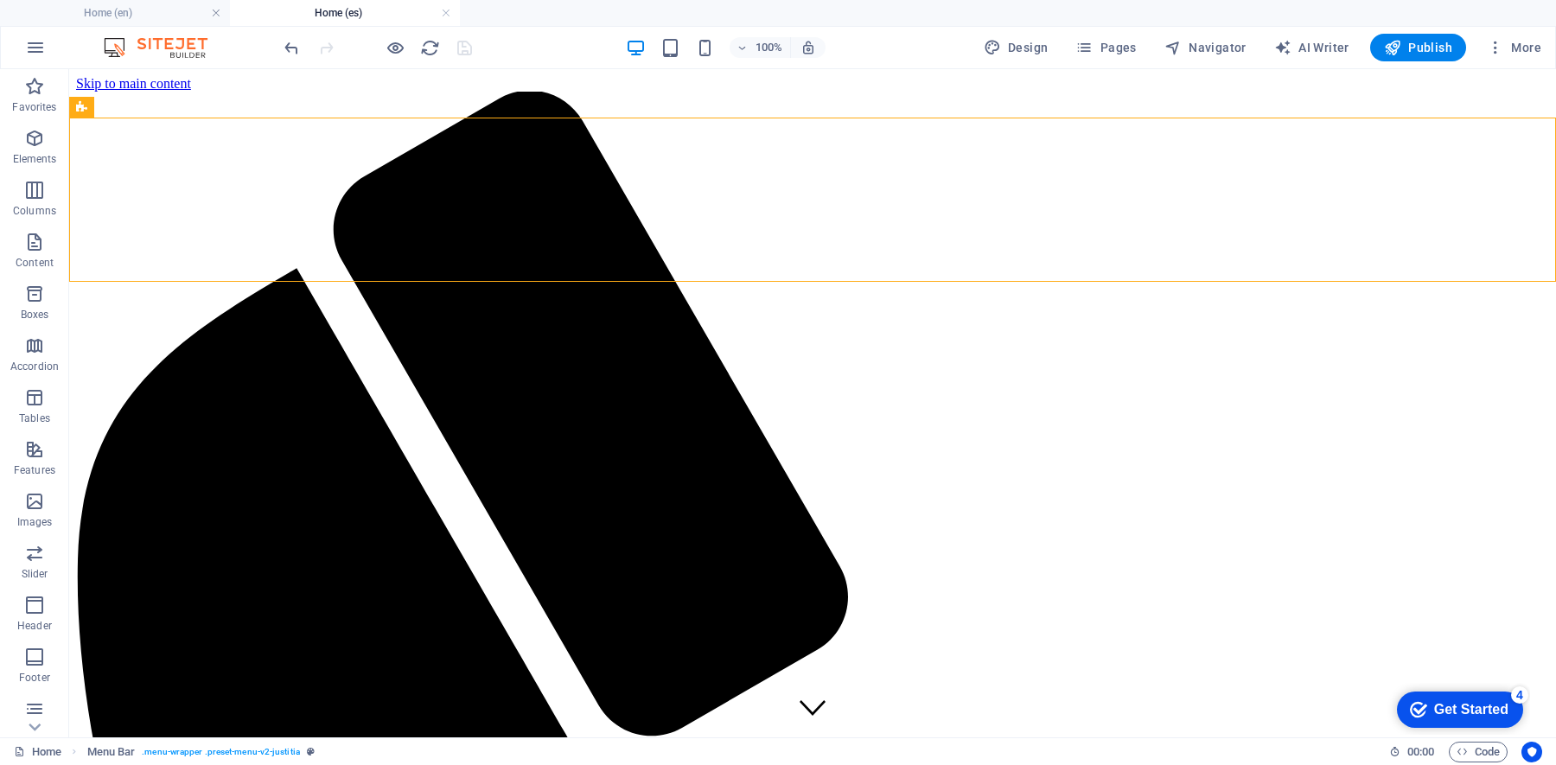
click at [1244, 611] on icon "checkmark" at bounding box center [1418, 709] width 17 height 17
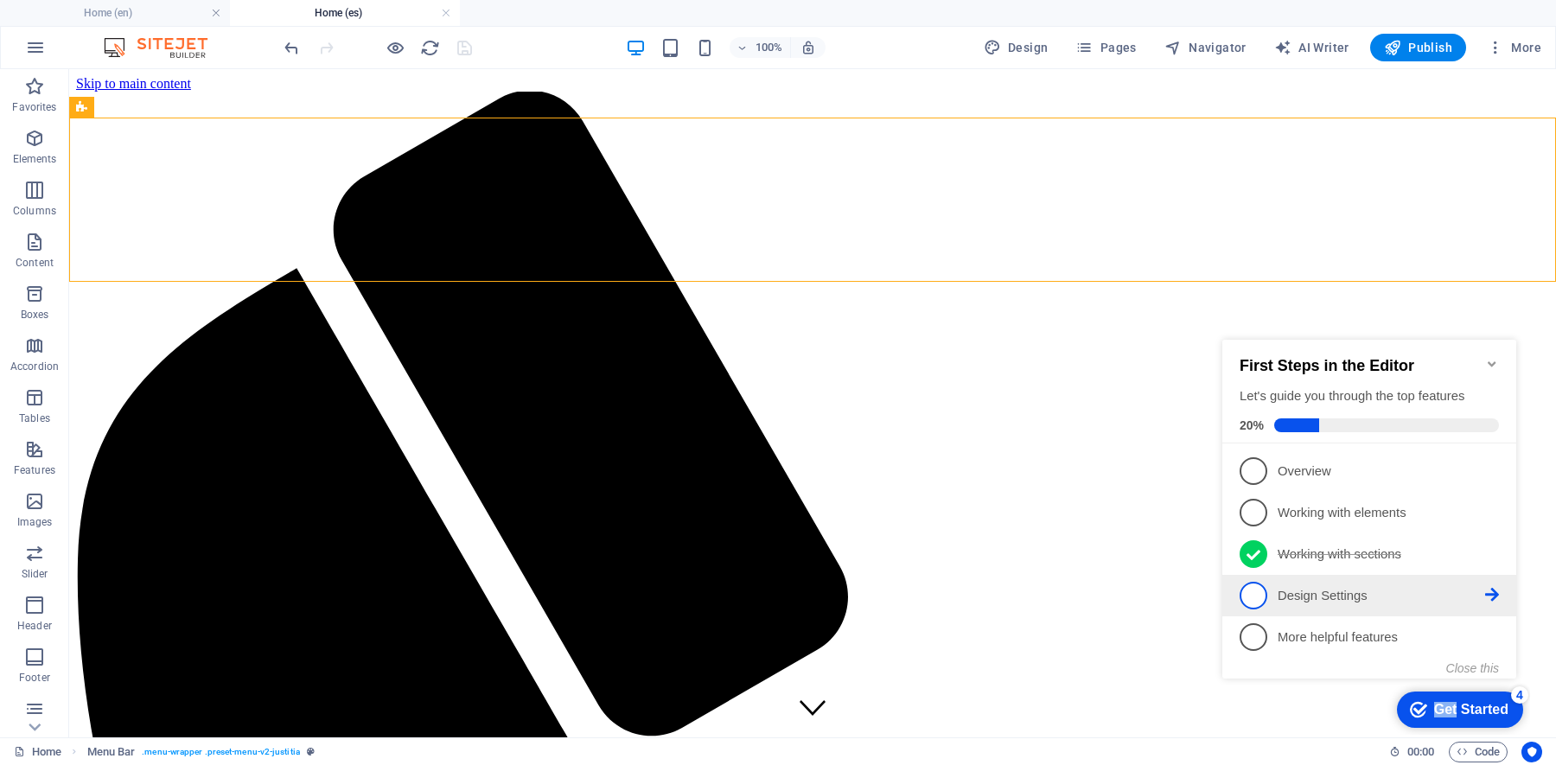
click at [1244, 595] on p "Design Settings - incomplete" at bounding box center [1381, 596] width 207 height 18
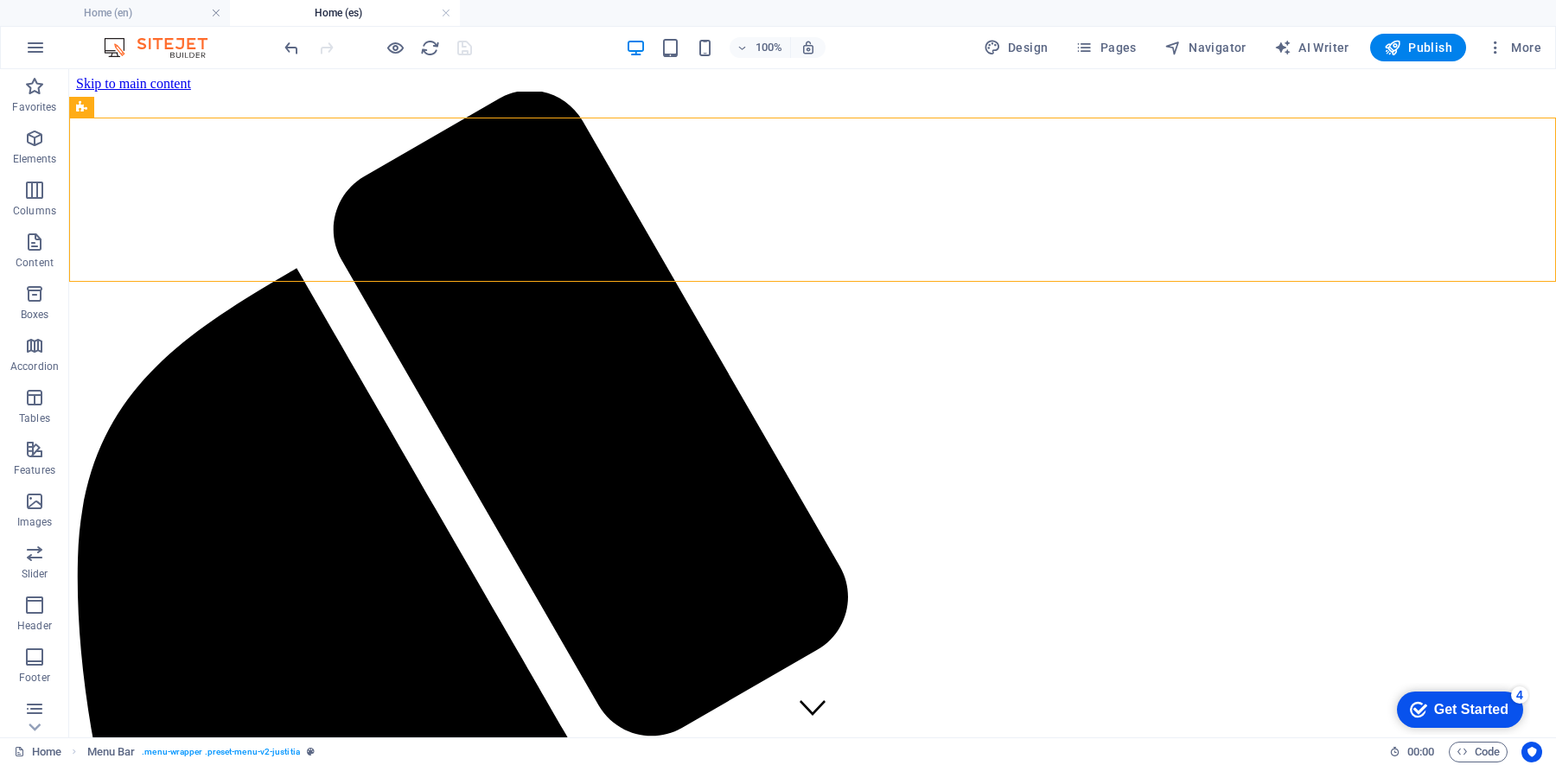
click at [1244, 611] on div "checkmark Get Started 4" at bounding box center [1460, 709] width 126 height 36
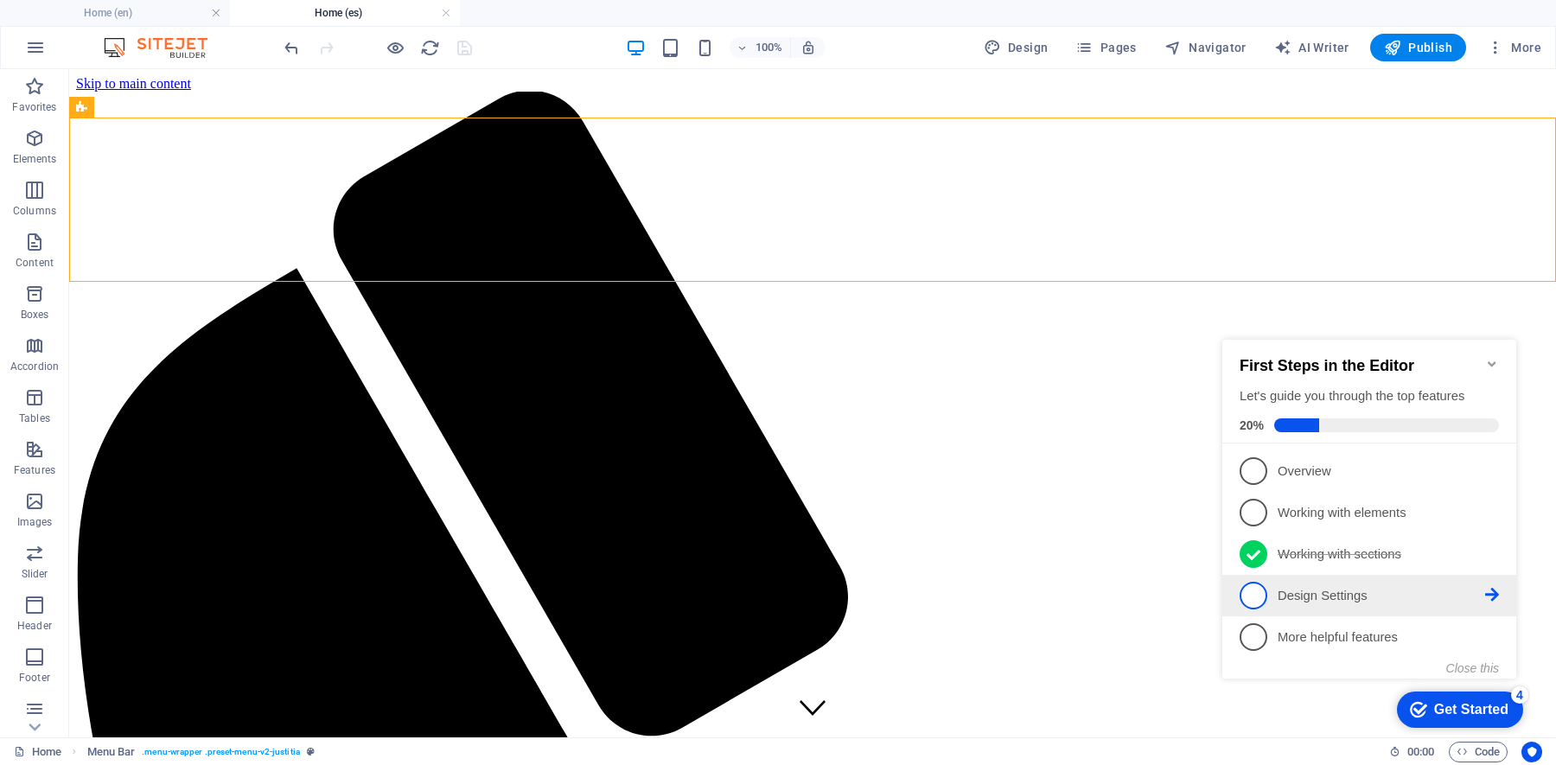
click at [1244, 593] on icon at bounding box center [1492, 595] width 14 height 14
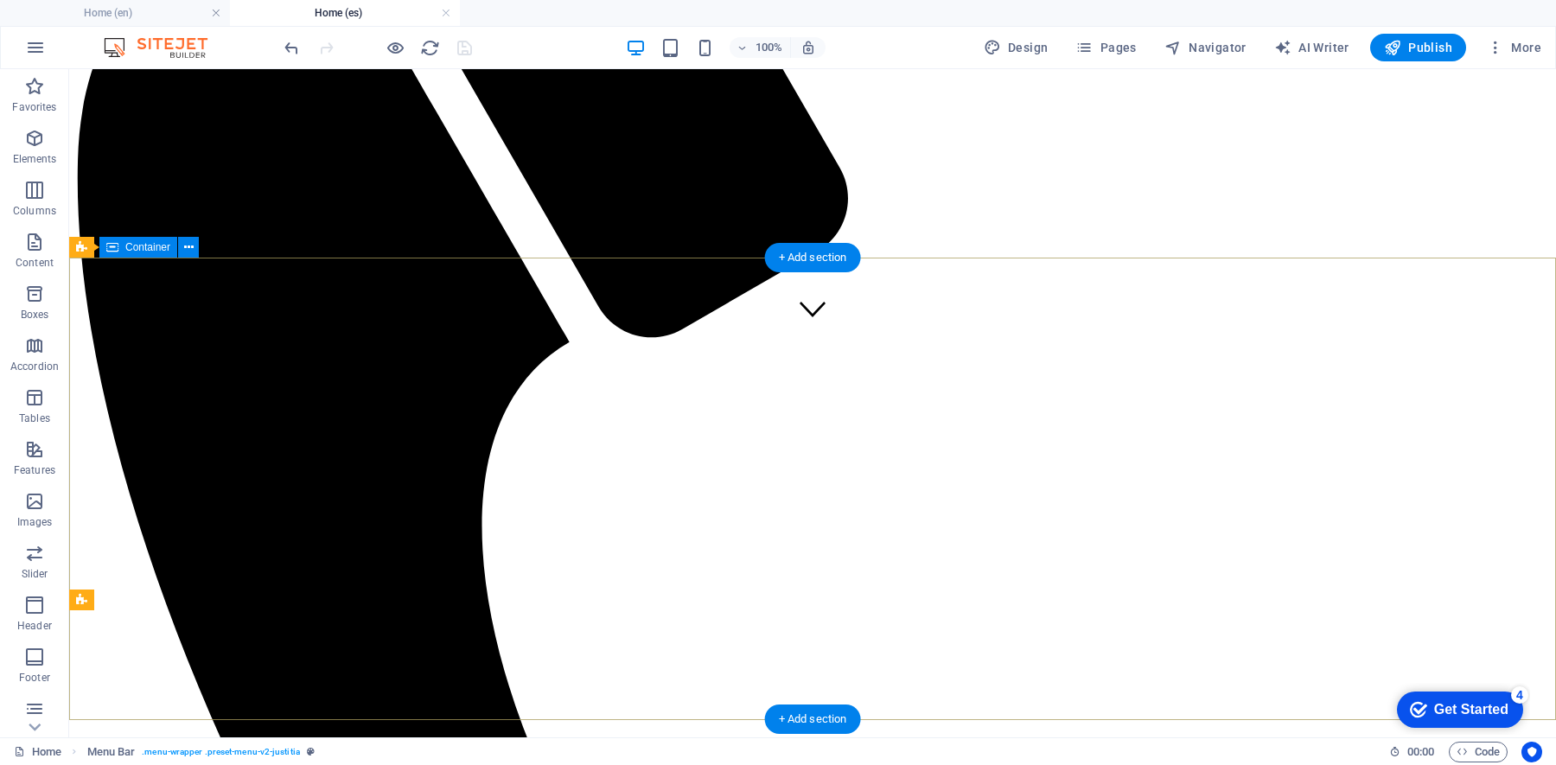
scroll to position [0, 0]
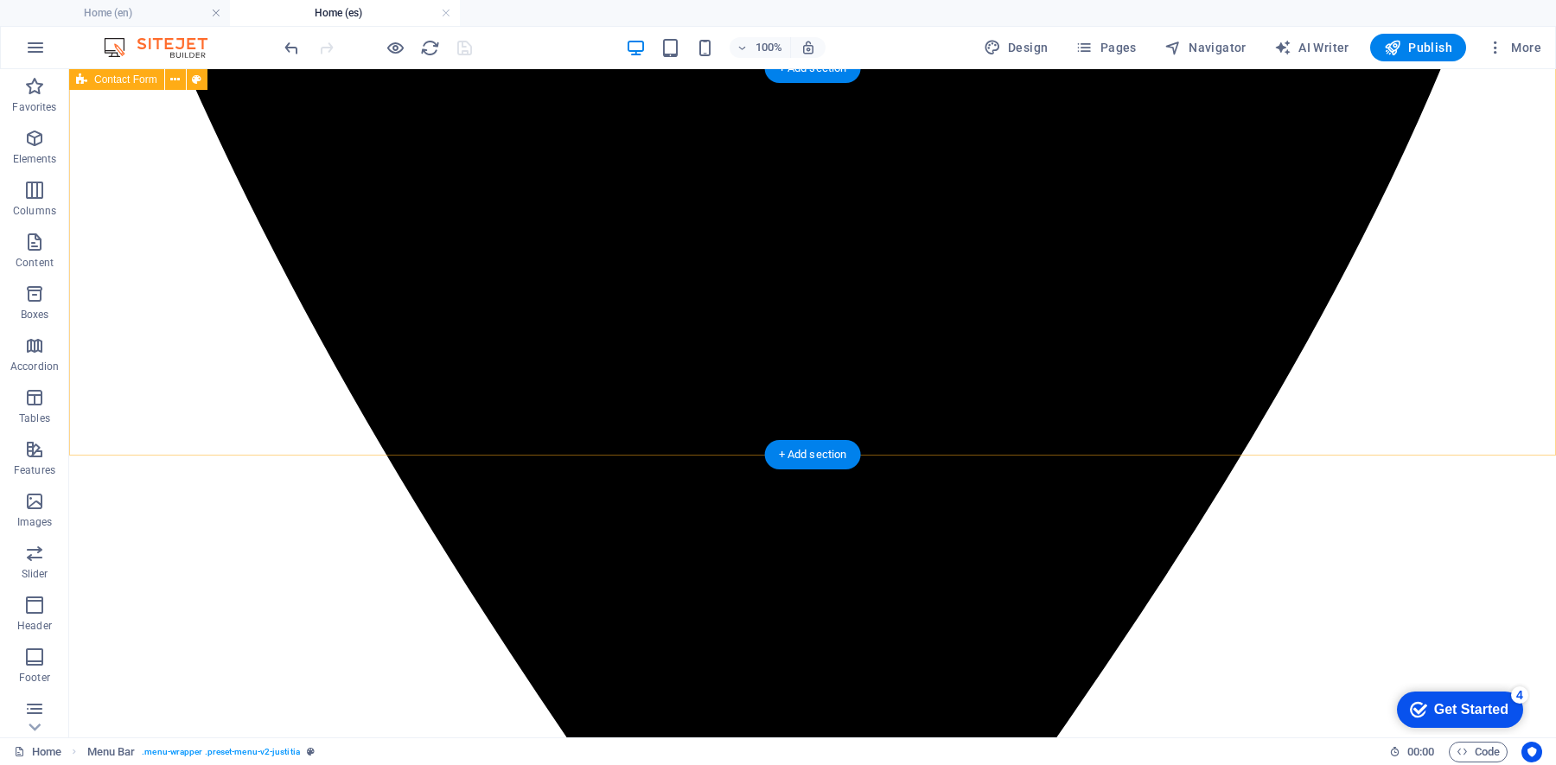
scroll to position [3246, 0]
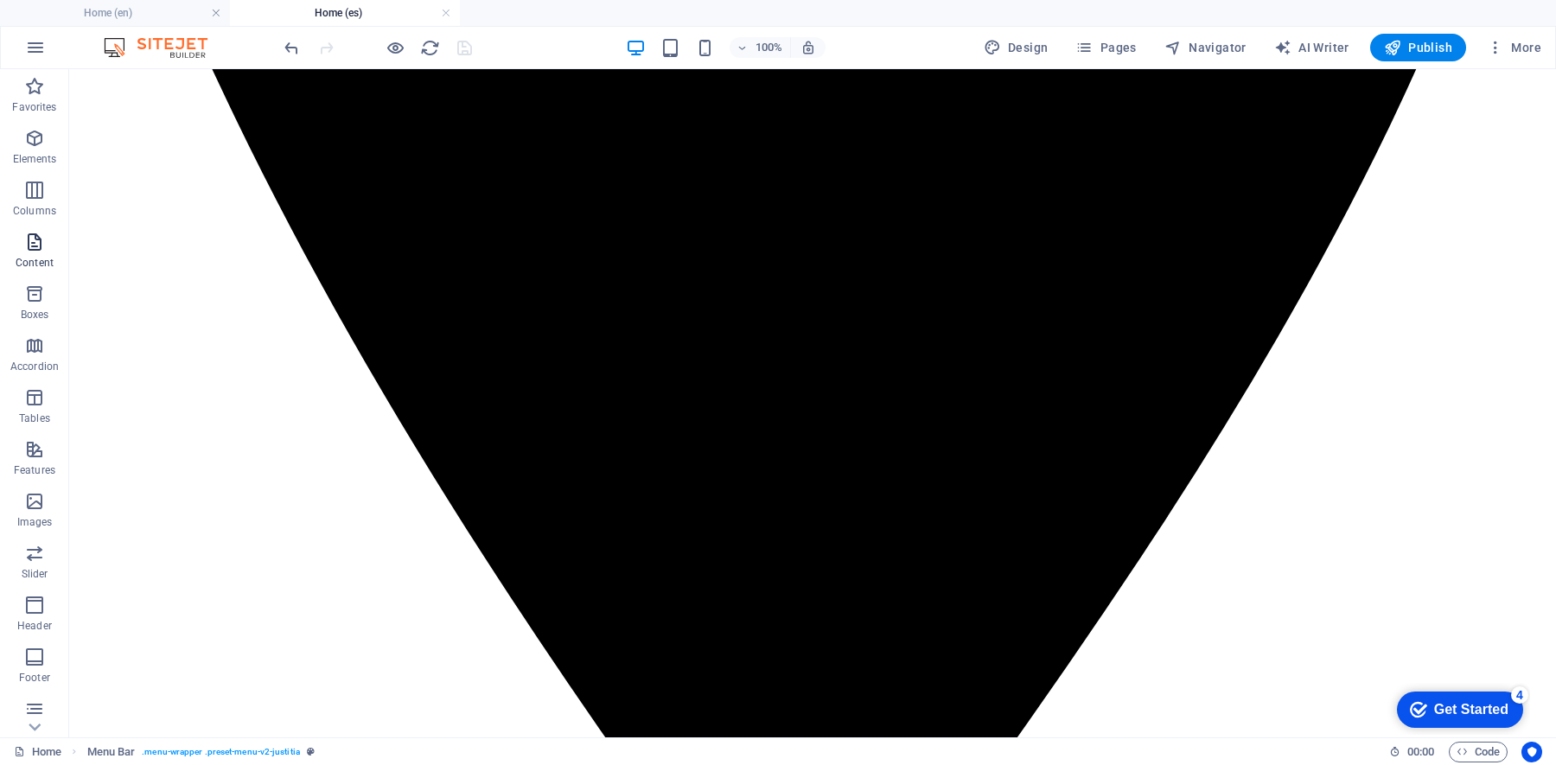
click at [48, 254] on span "Content" at bounding box center [34, 252] width 69 height 41
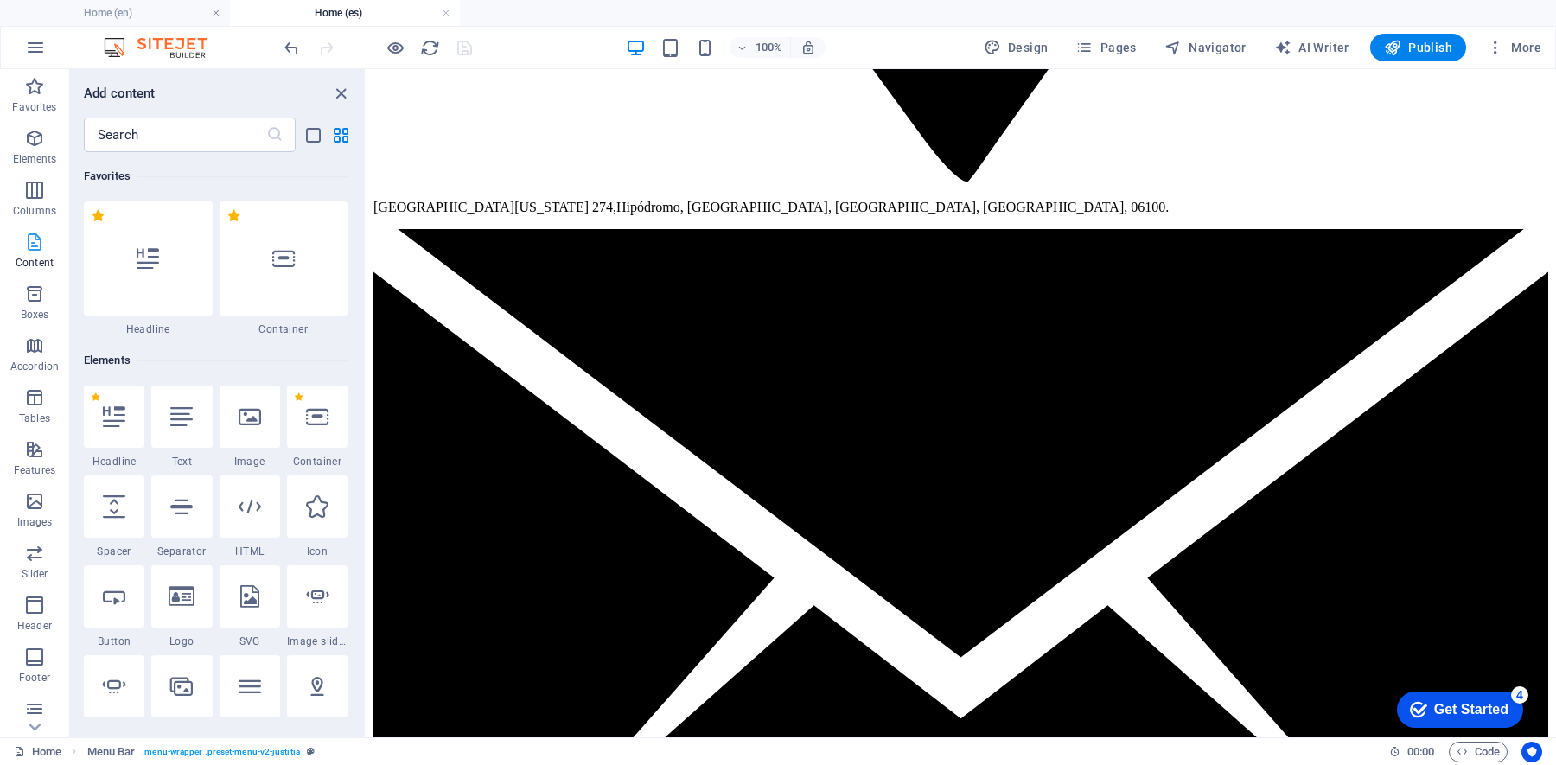
click at [48, 254] on span "Content" at bounding box center [34, 252] width 69 height 41
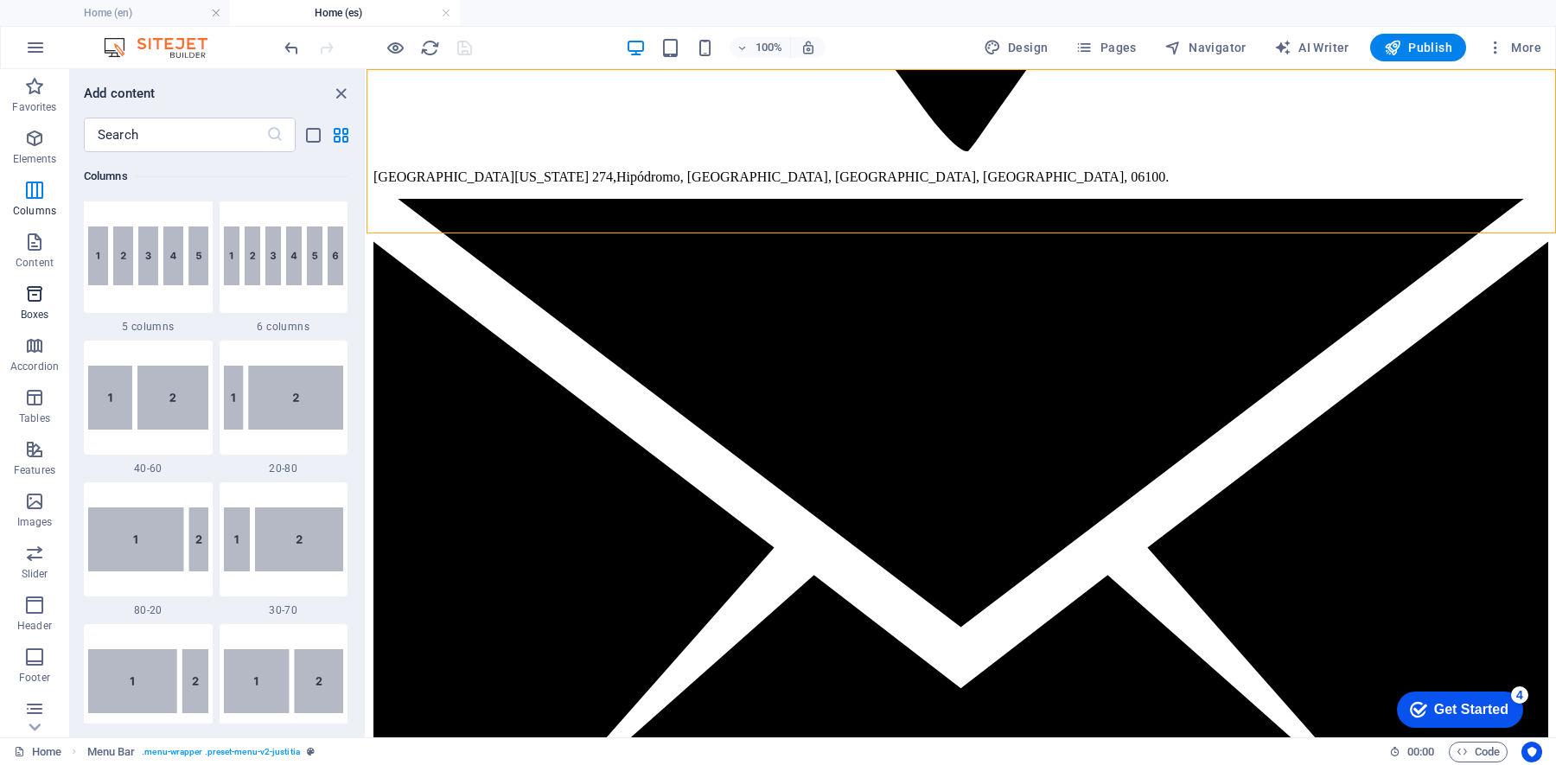
scroll to position [39, 0]
click at [43, 113] on p "Elements" at bounding box center [35, 120] width 44 height 14
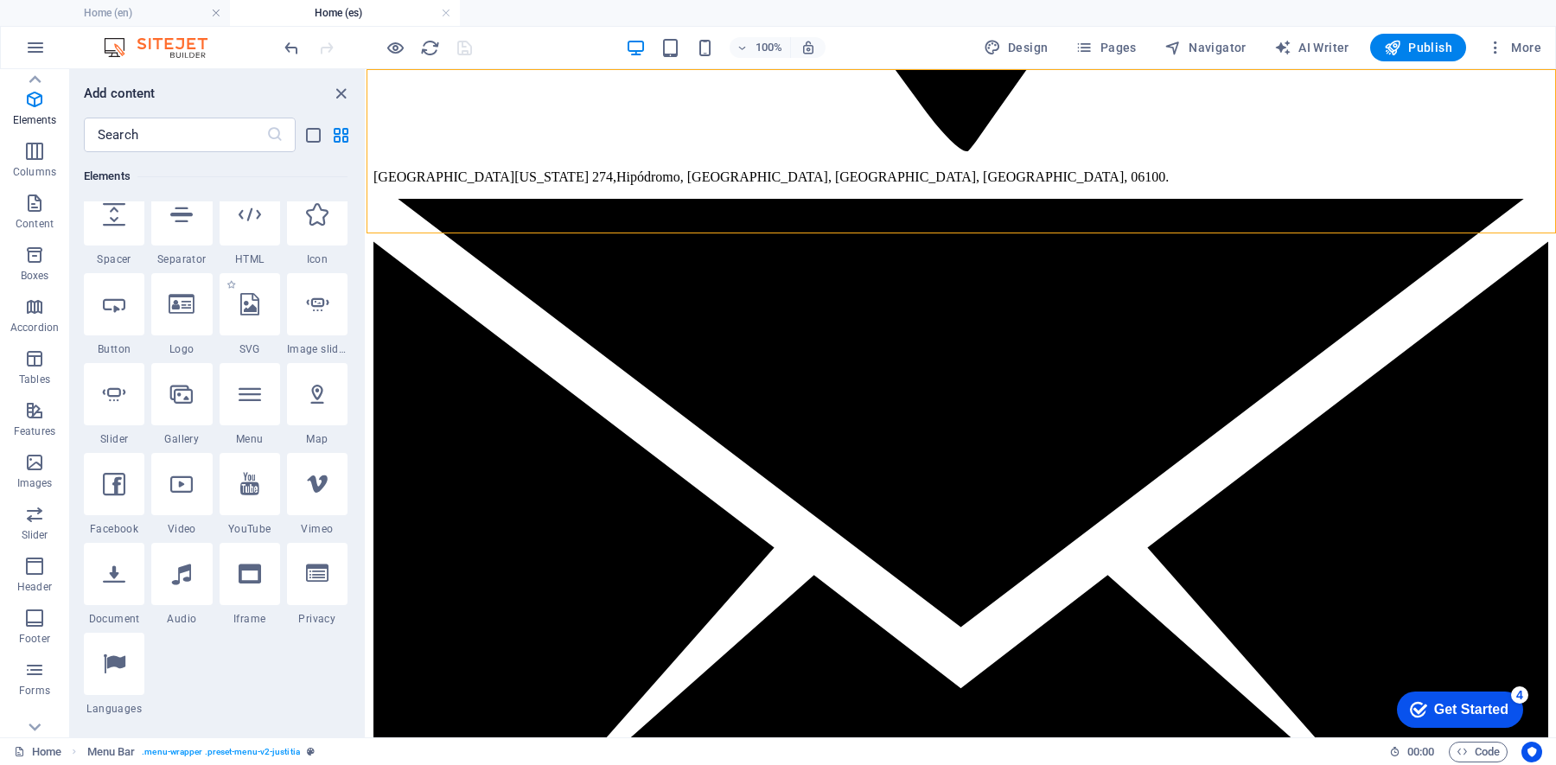
scroll to position [296, 0]
click at [193, 396] on div at bounding box center [181, 390] width 61 height 62
select select "4"
select select "%"
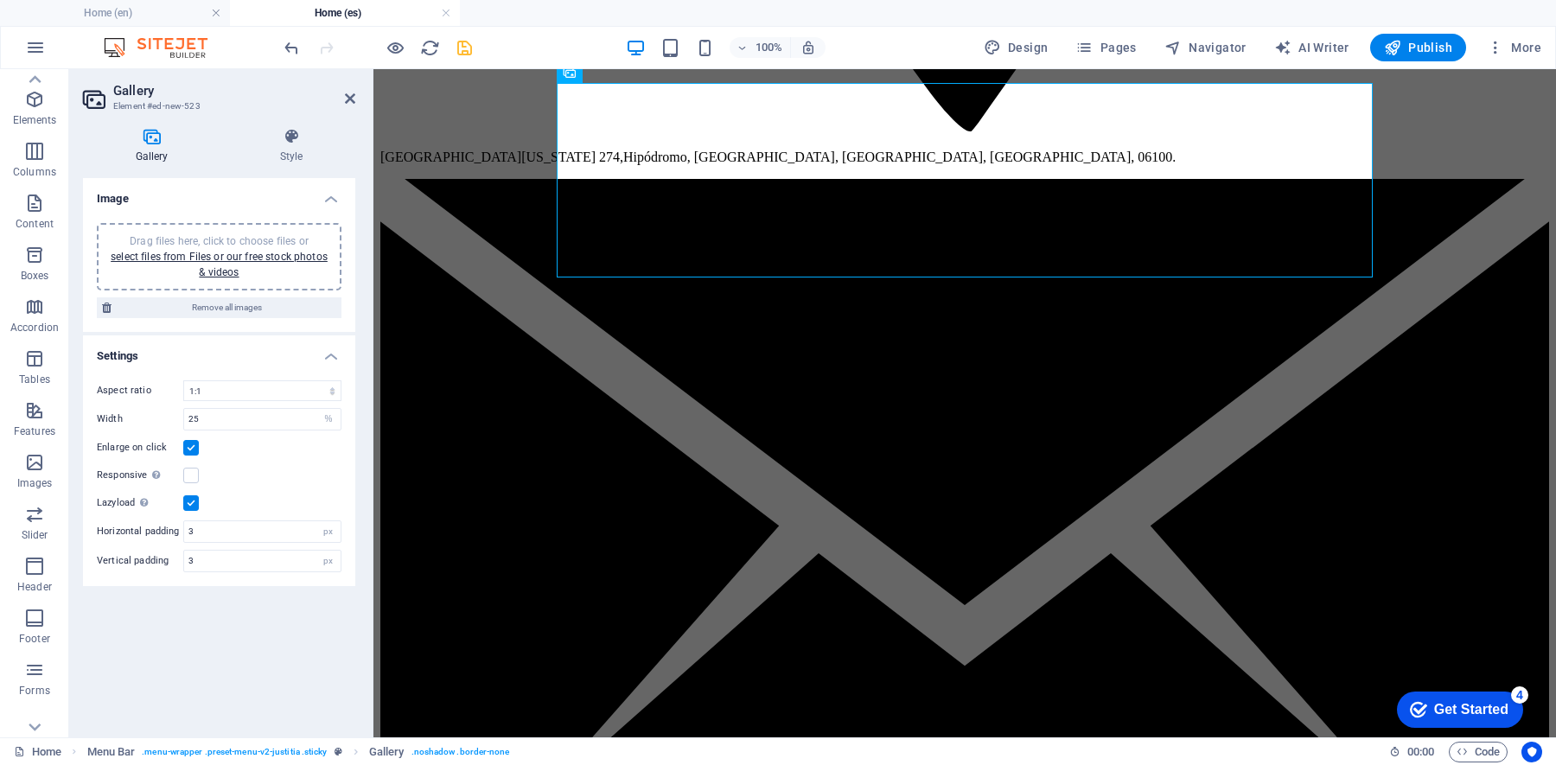
scroll to position [3470, 0]
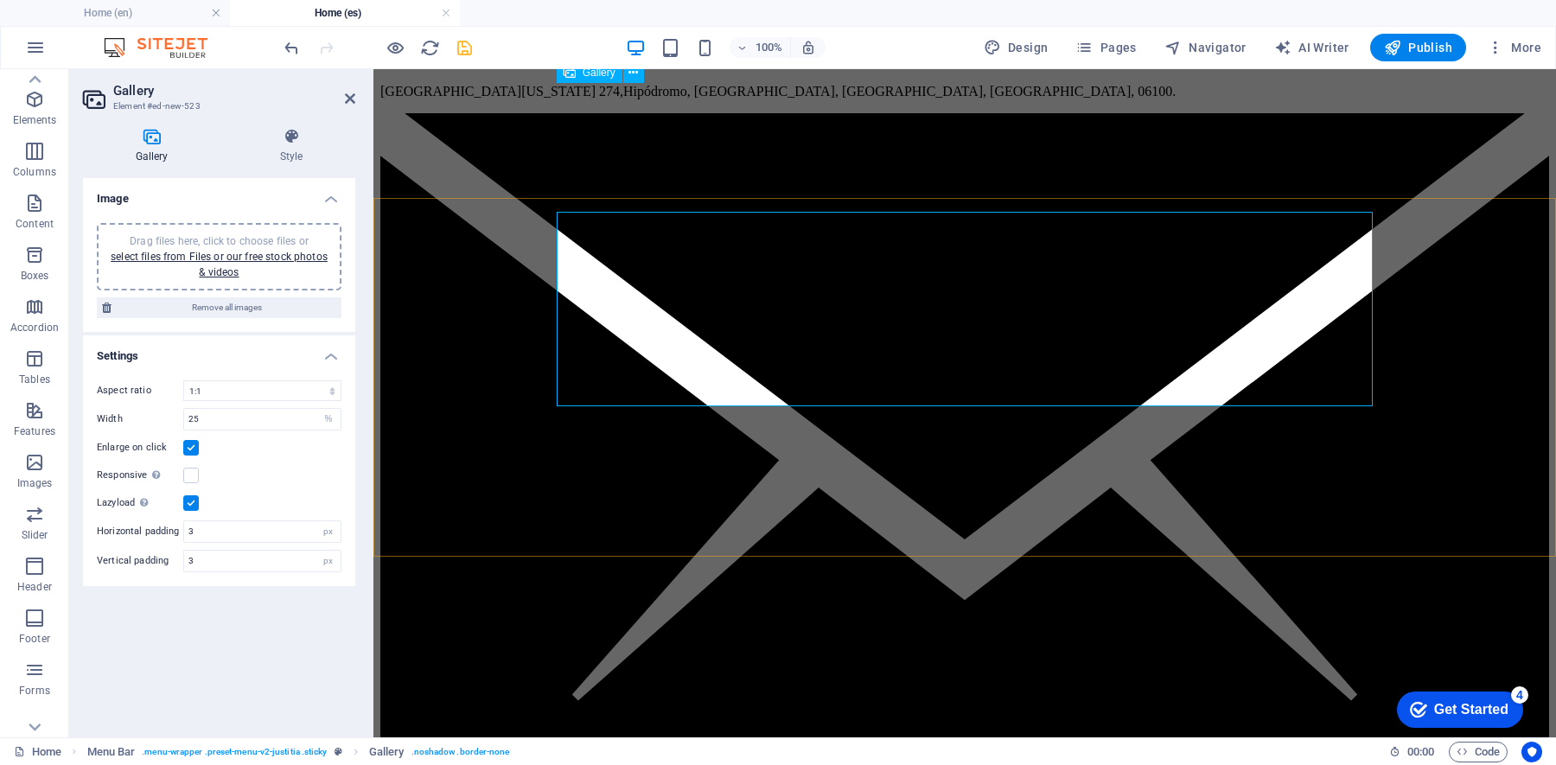
scroll to position [3117, 0]
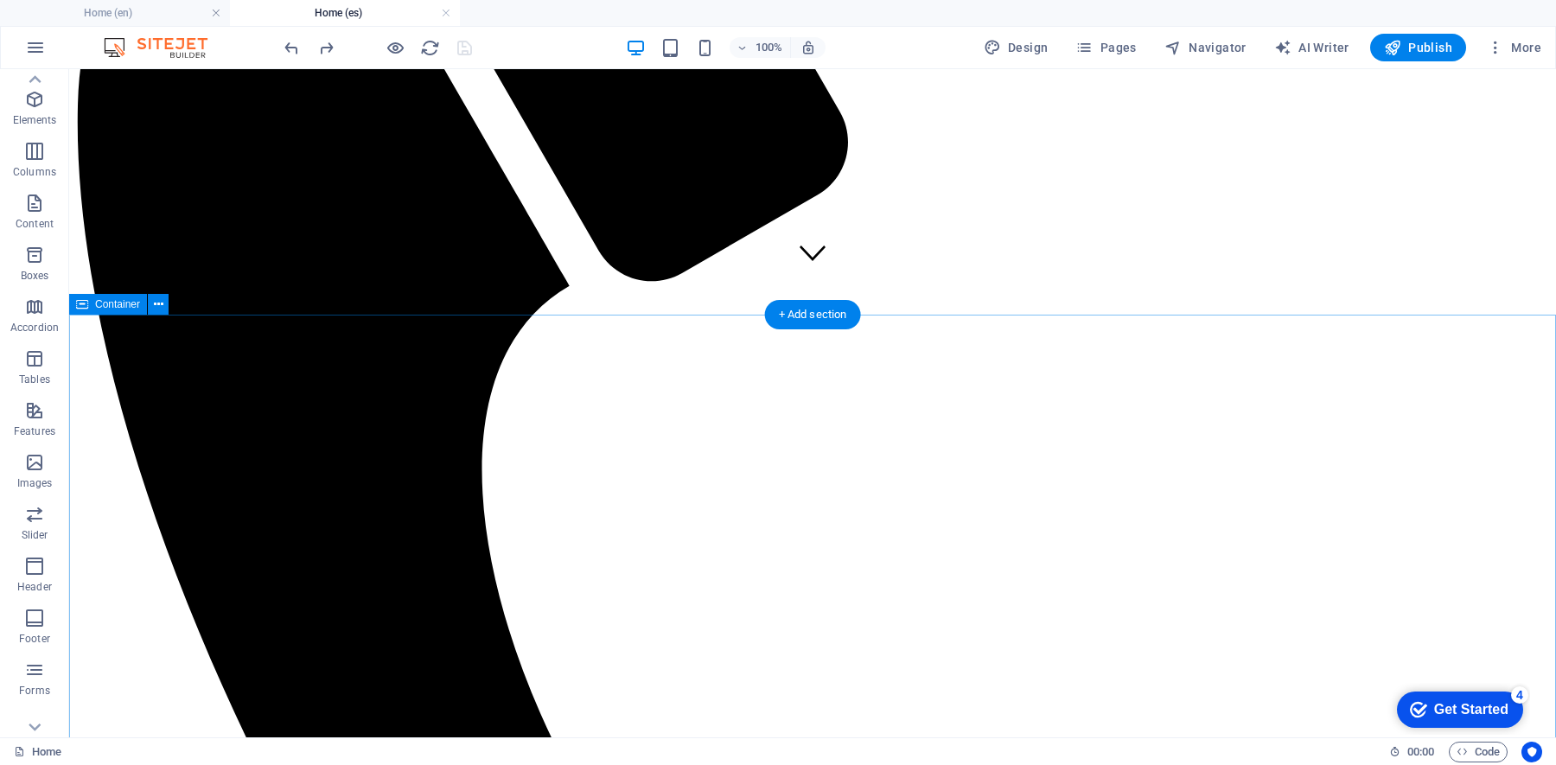
scroll to position [458, 0]
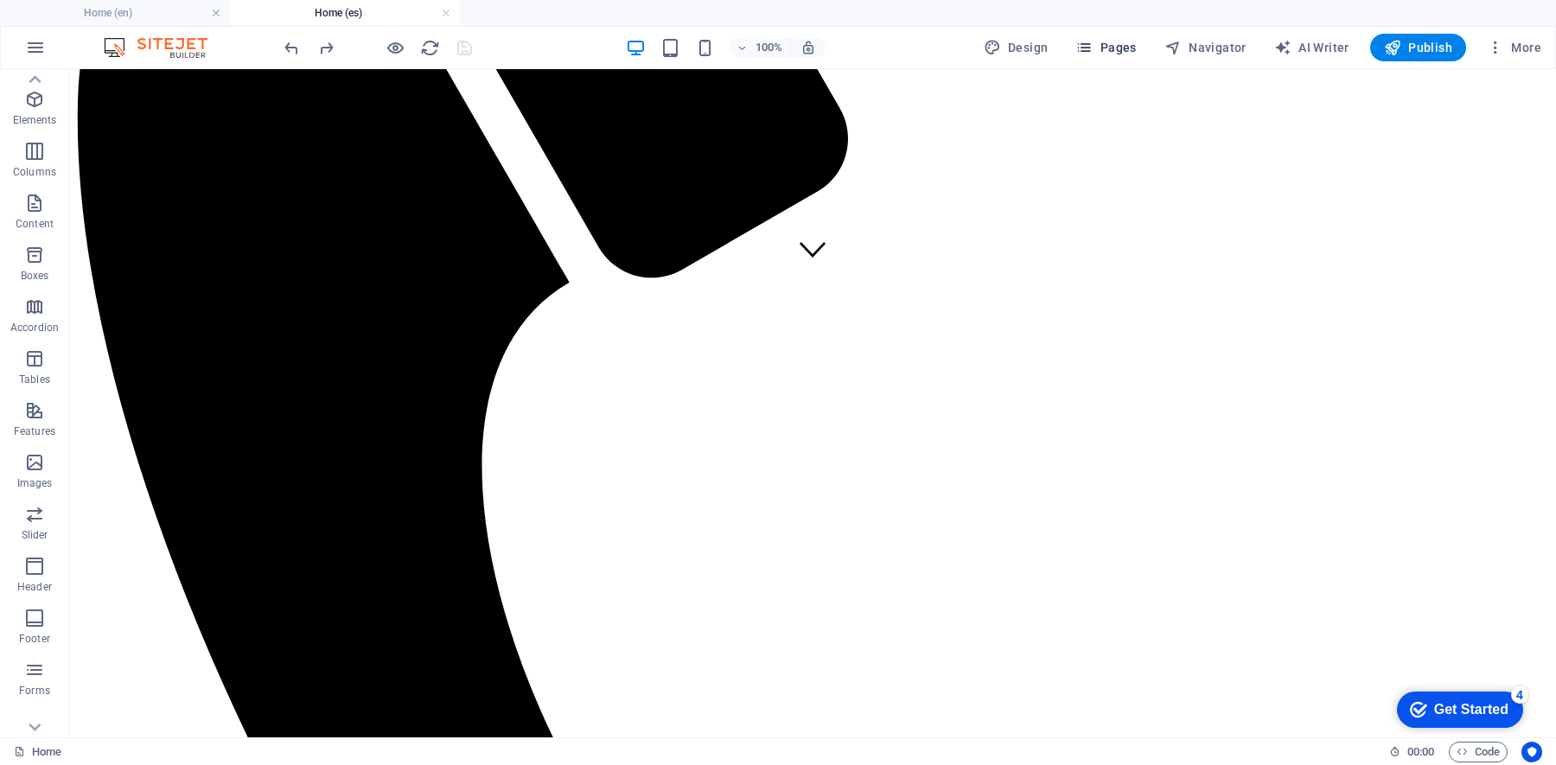
click at [1110, 47] on span "Pages" at bounding box center [1105, 47] width 61 height 17
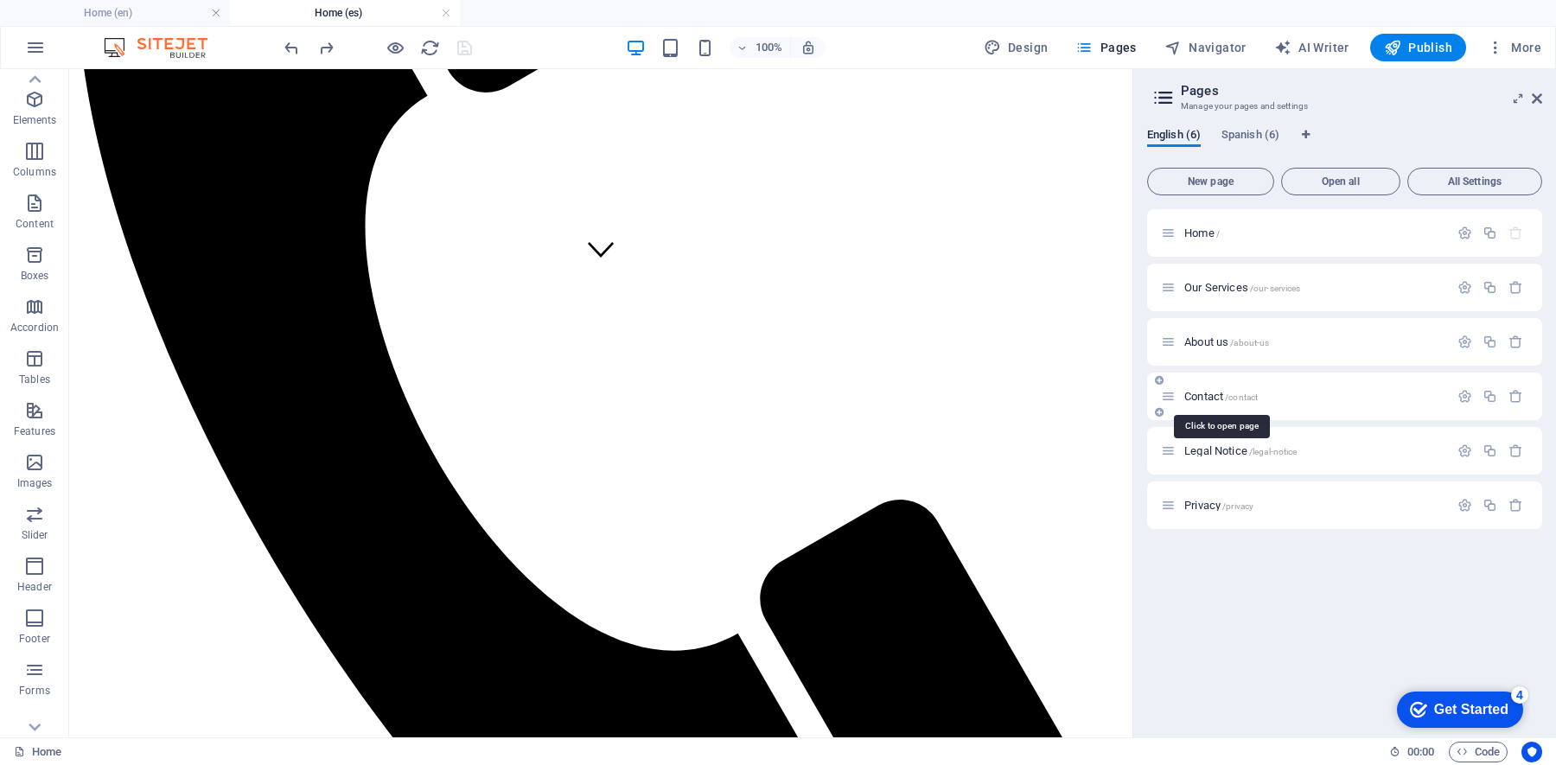
click at [1209, 392] on span "Contact /contact" at bounding box center [1220, 396] width 73 height 13
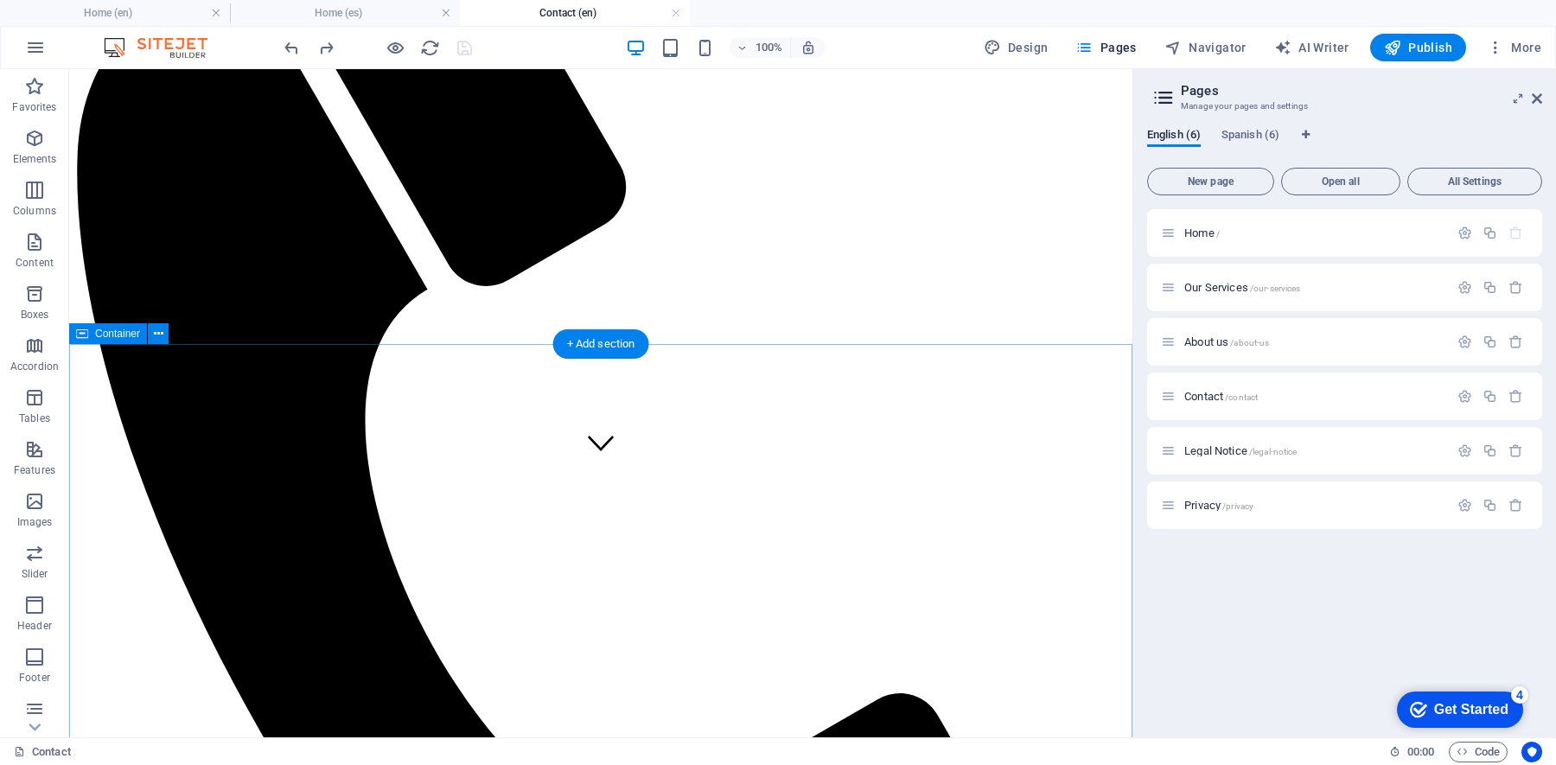
scroll to position [270, 0]
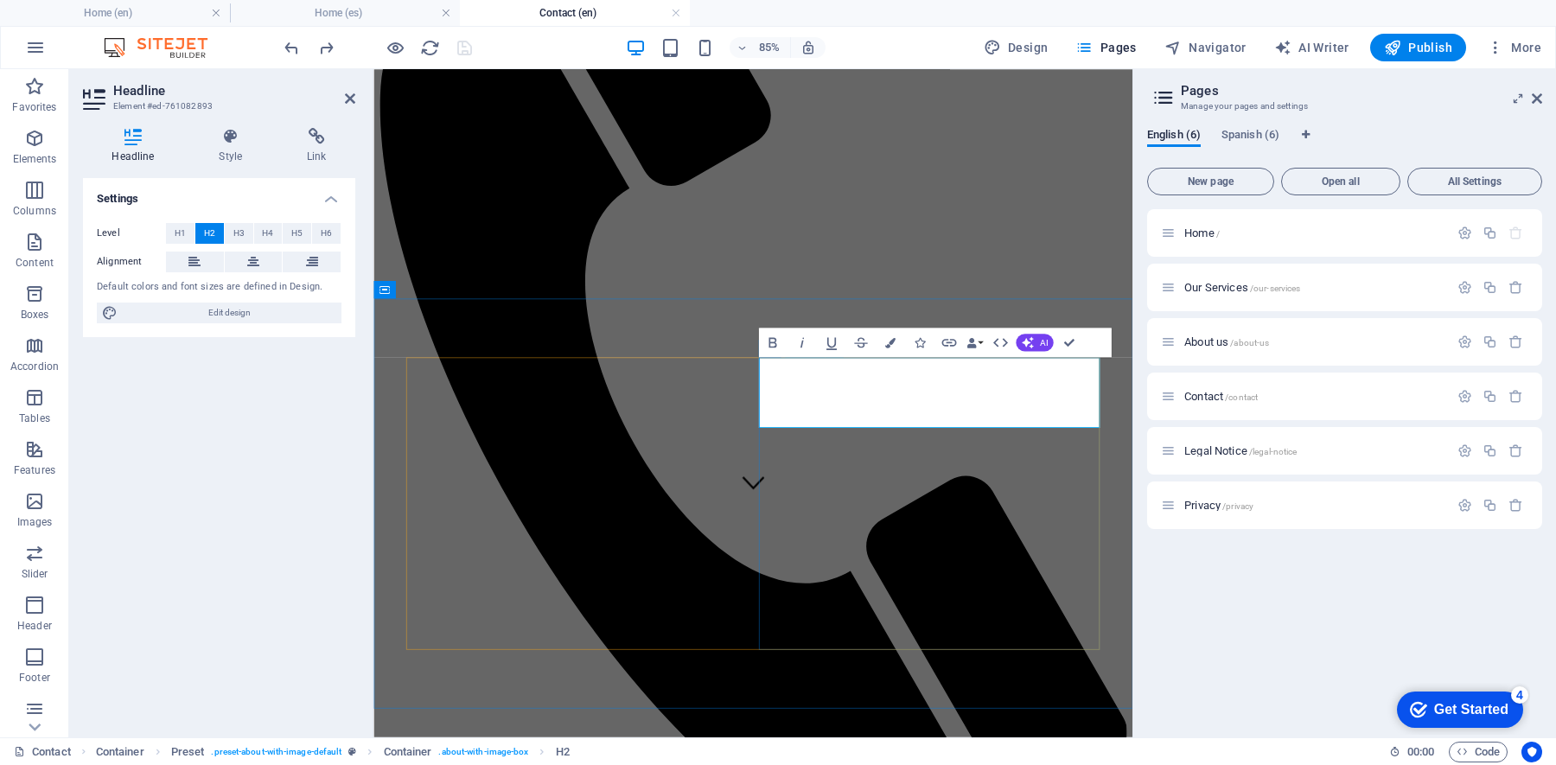
drag, startPoint x: 1060, startPoint y: 472, endPoint x: 831, endPoint y: 440, distance: 231.3
copy h2 "SEND US YOUR CONSULTations"
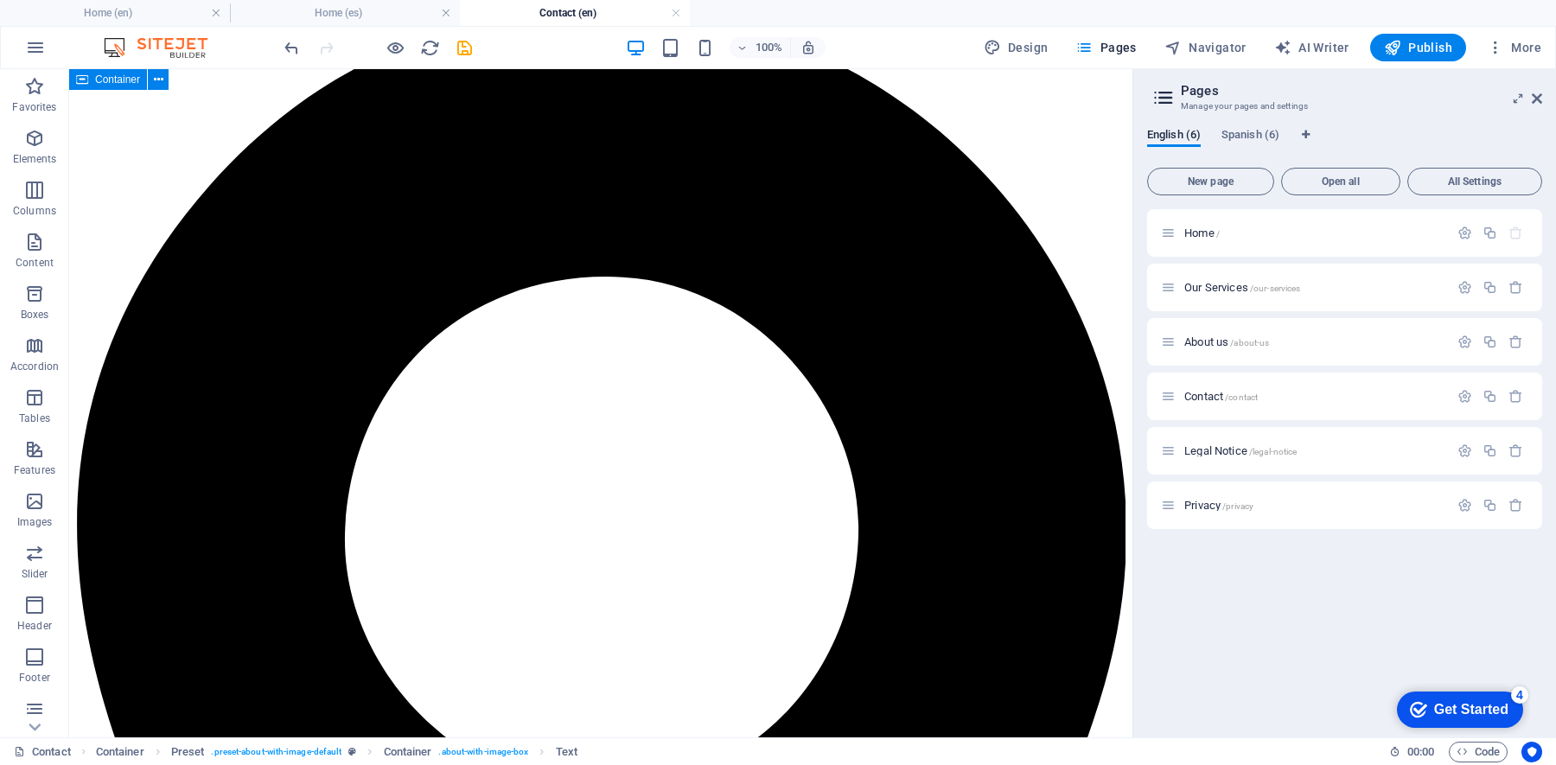
scroll to position [1488, 0]
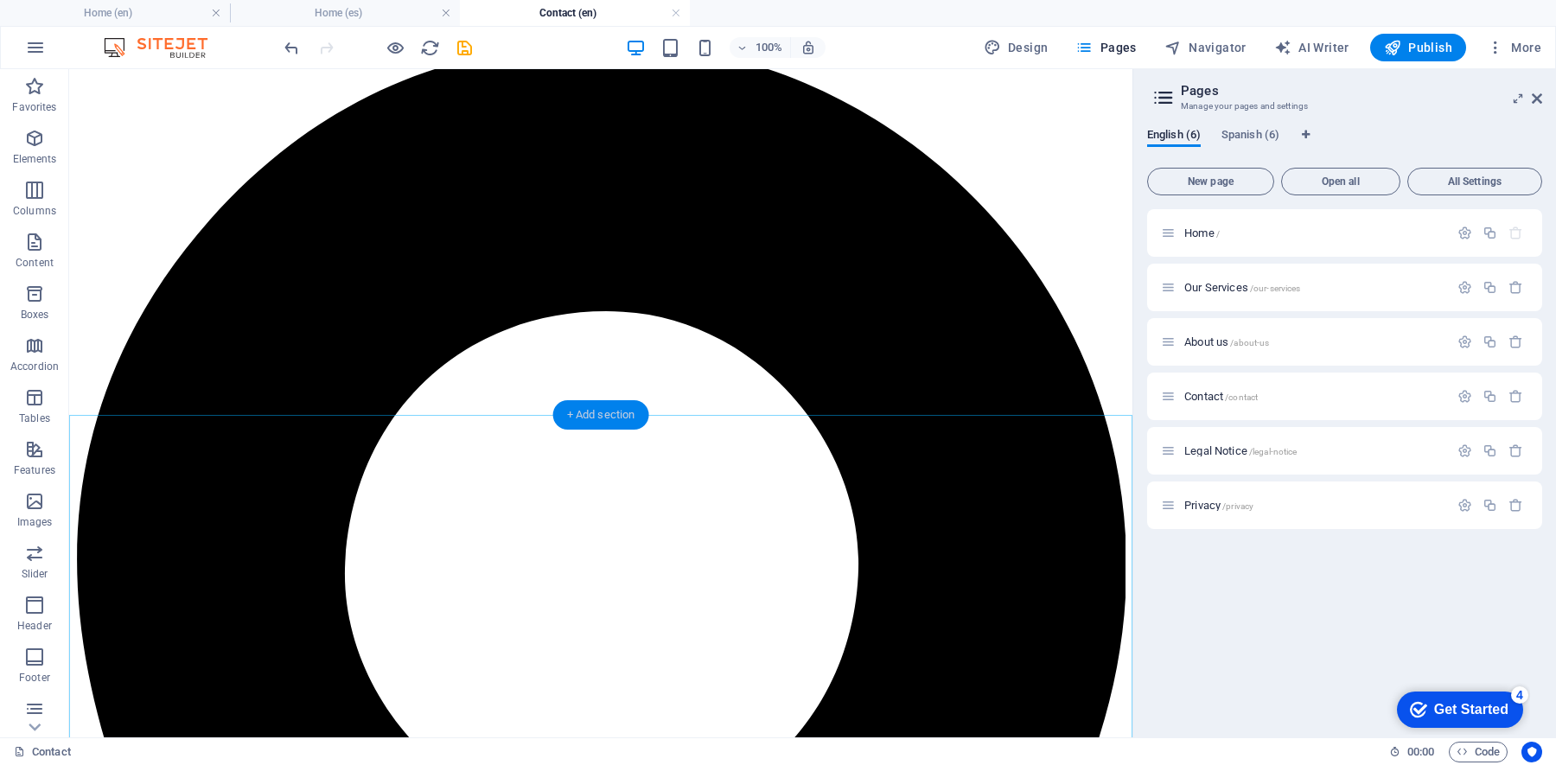
click at [609, 415] on div "+ Add section" at bounding box center [601, 414] width 96 height 29
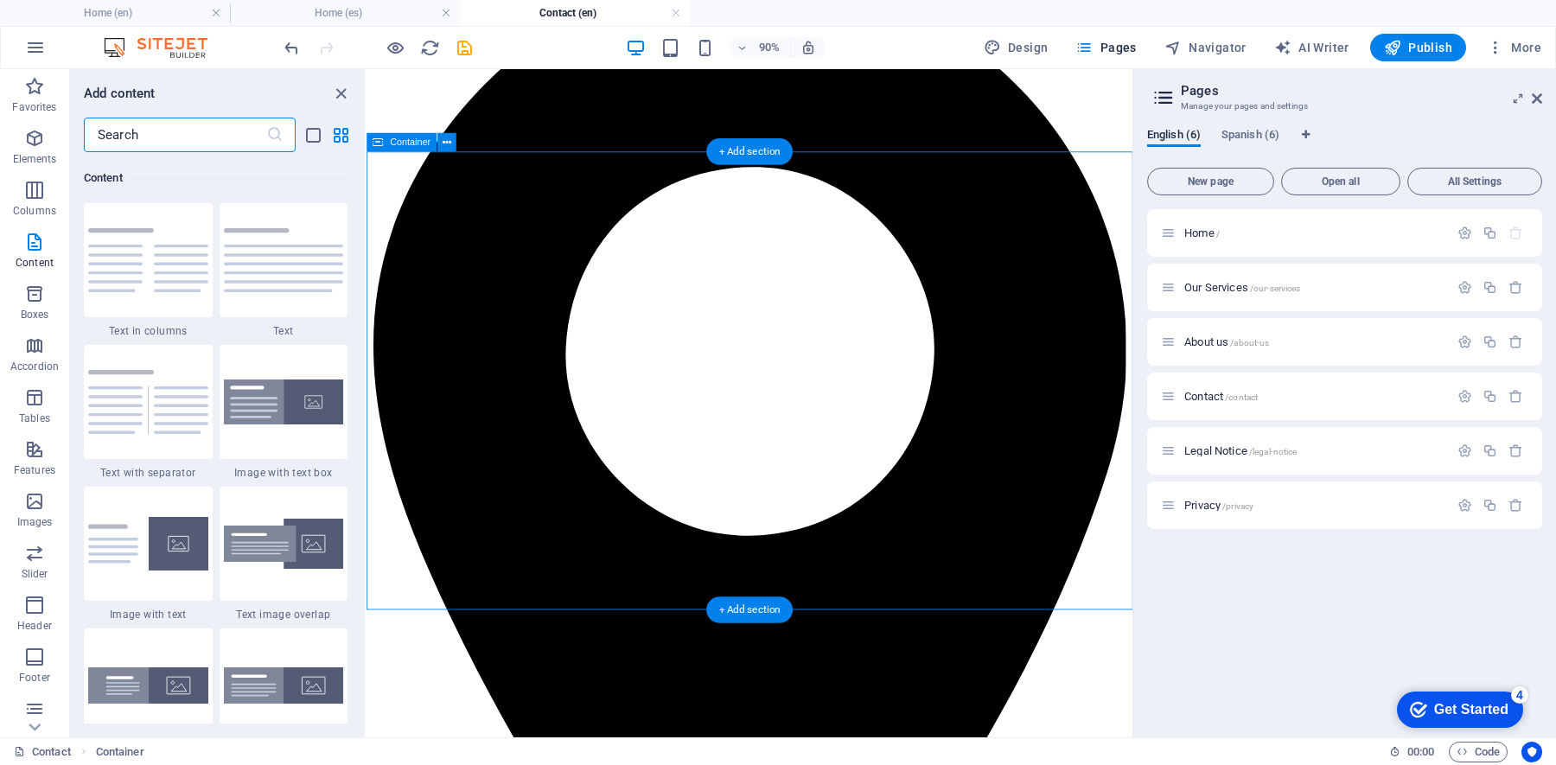
scroll to position [1301, 0]
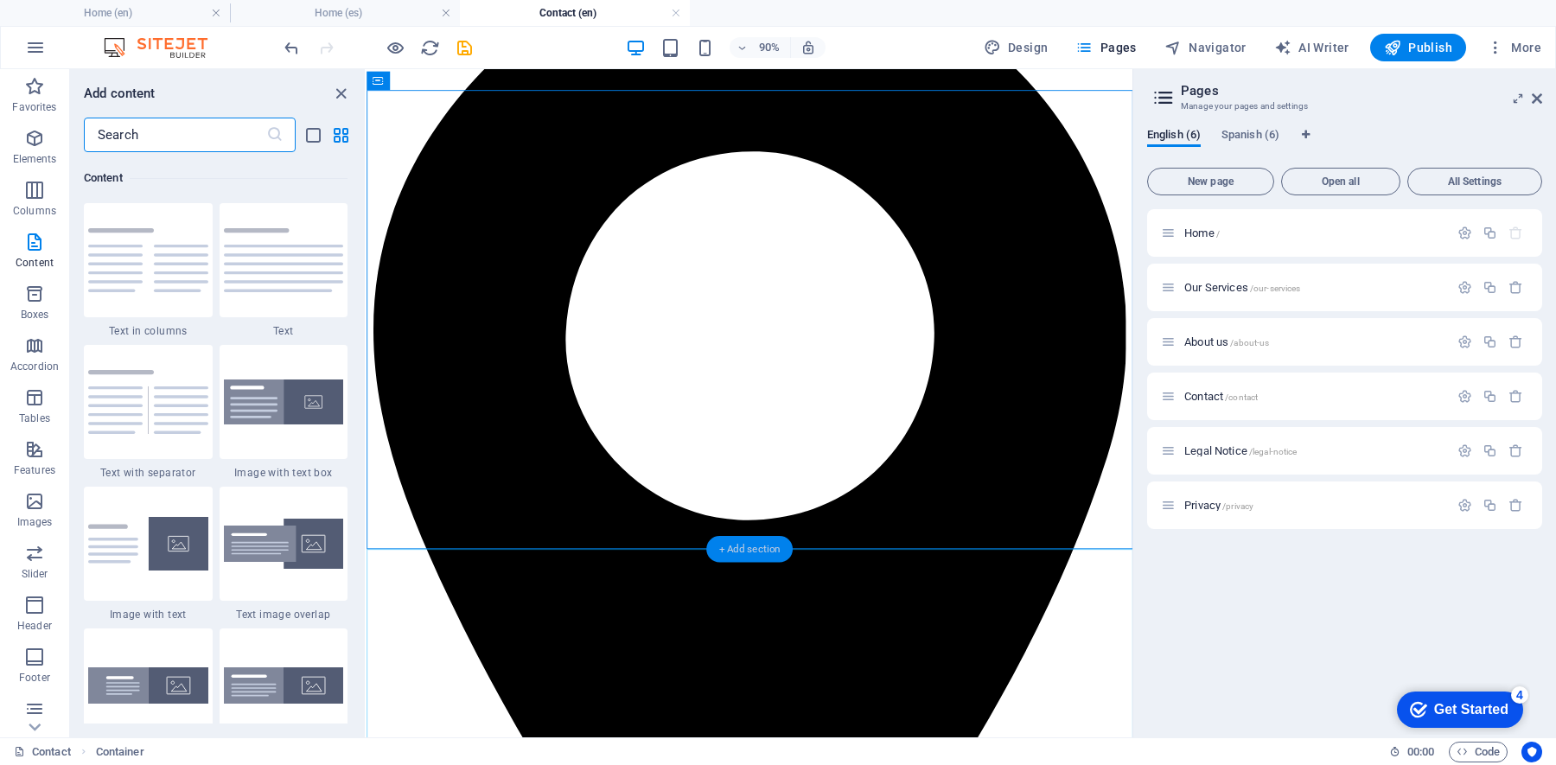
click at [775, 546] on div "+ Add section" at bounding box center [749, 549] width 86 height 27
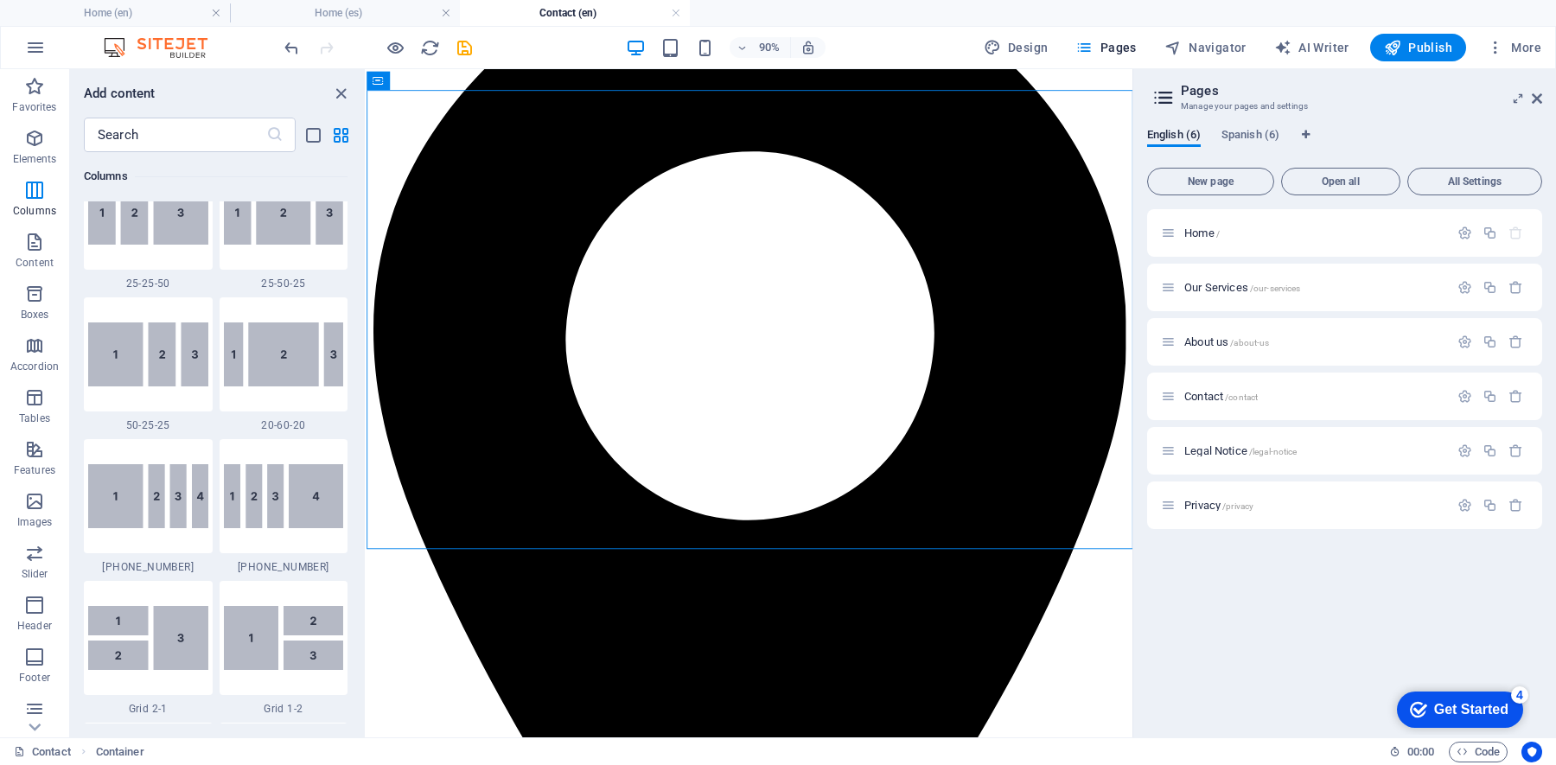
scroll to position [1707, 0]
